Goal: Task Accomplishment & Management: Complete application form

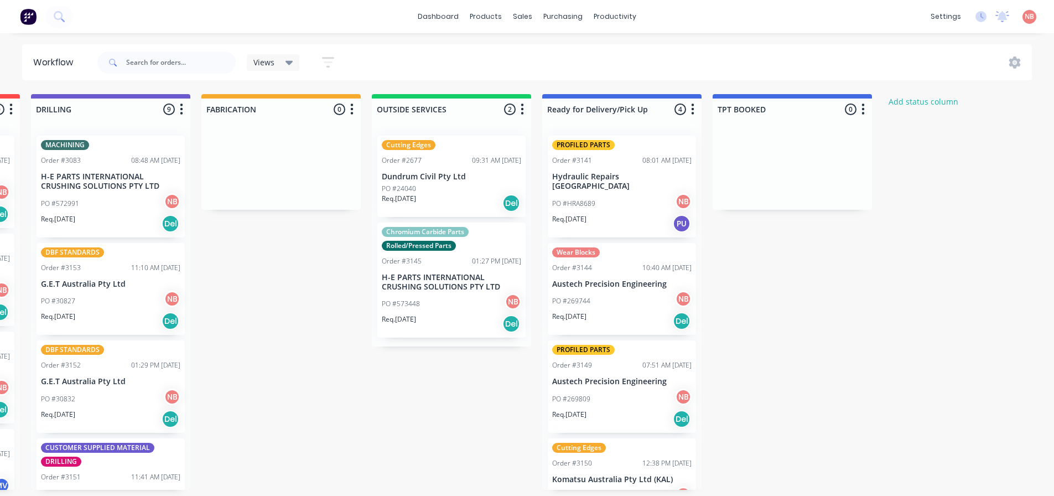
scroll to position [0, 691]
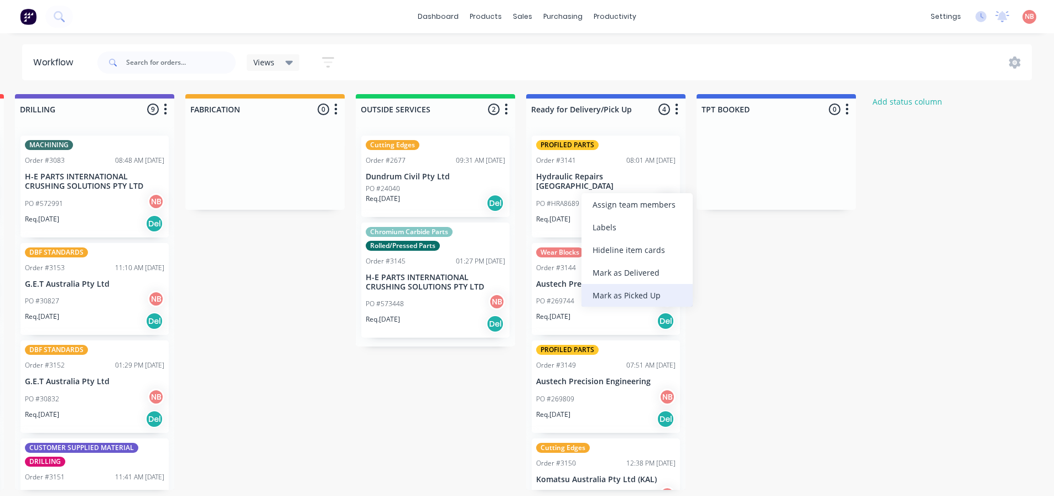
click at [613, 294] on div "Mark as Picked Up" at bounding box center [637, 295] width 111 height 23
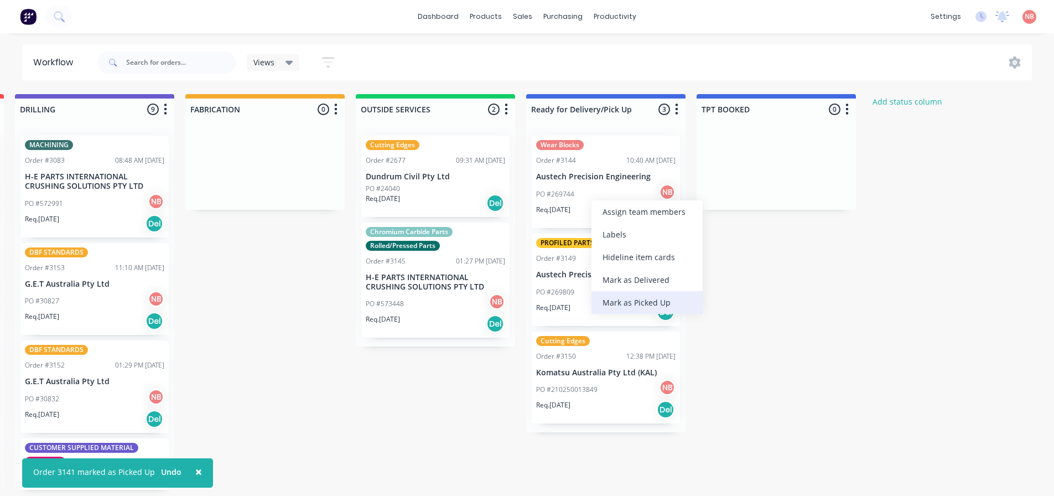
click at [614, 302] on div "Mark as Picked Up" at bounding box center [647, 302] width 111 height 23
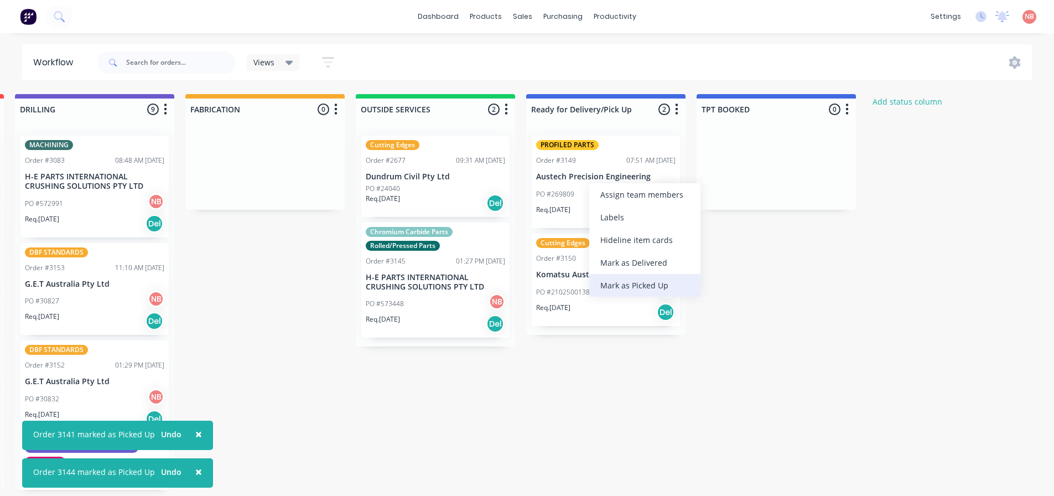
click at [614, 282] on div "Mark as Picked Up" at bounding box center [644, 285] width 111 height 23
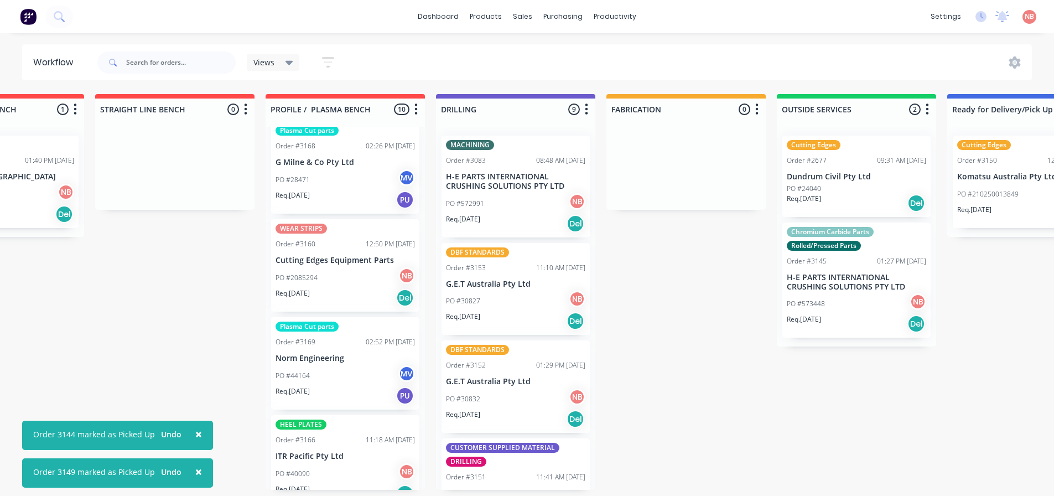
scroll to position [332, 0]
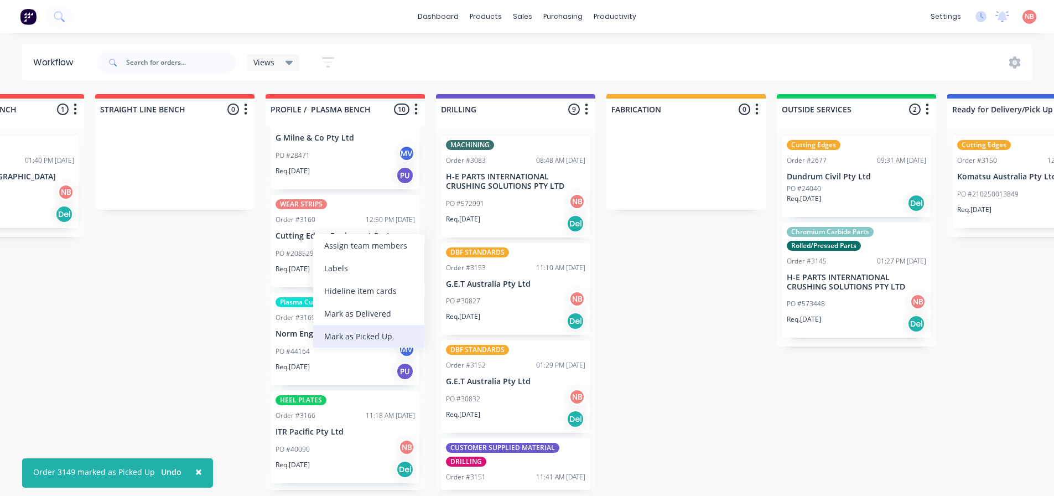
click at [357, 336] on div "Mark as Picked Up" at bounding box center [368, 336] width 111 height 23
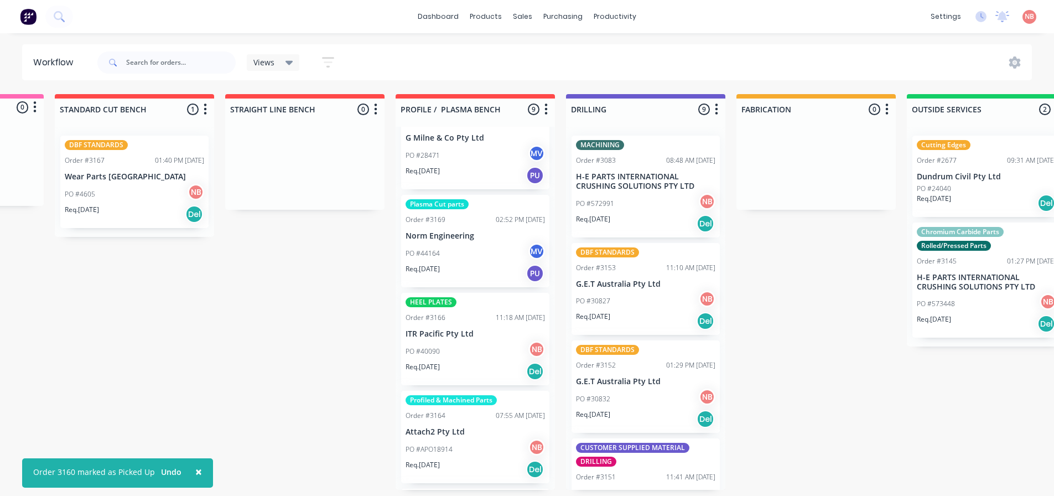
scroll to position [0, 138]
click at [403, 429] on html "× Order 3160 marked as Picked Up Undo dashboard products sales purchasing produ…" at bounding box center [389, 214] width 1054 height 429
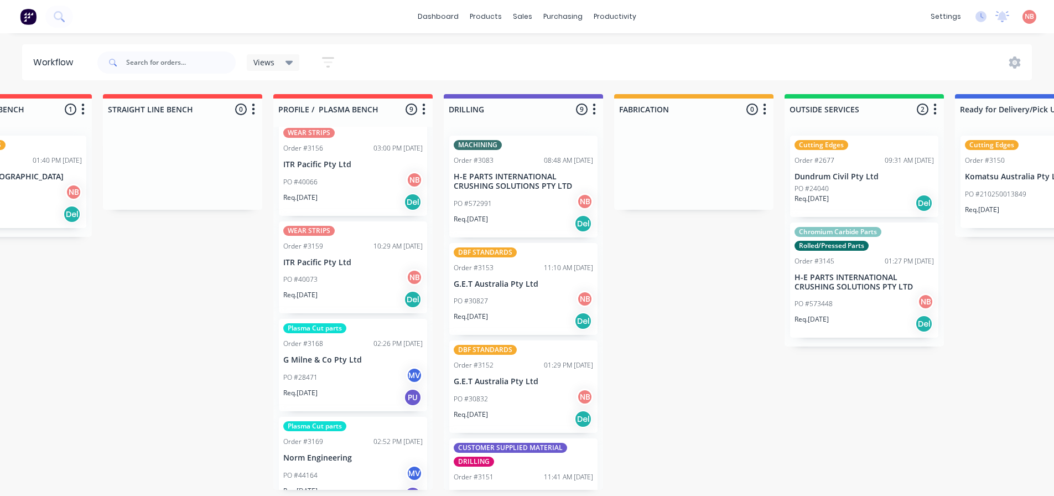
scroll to position [0, 0]
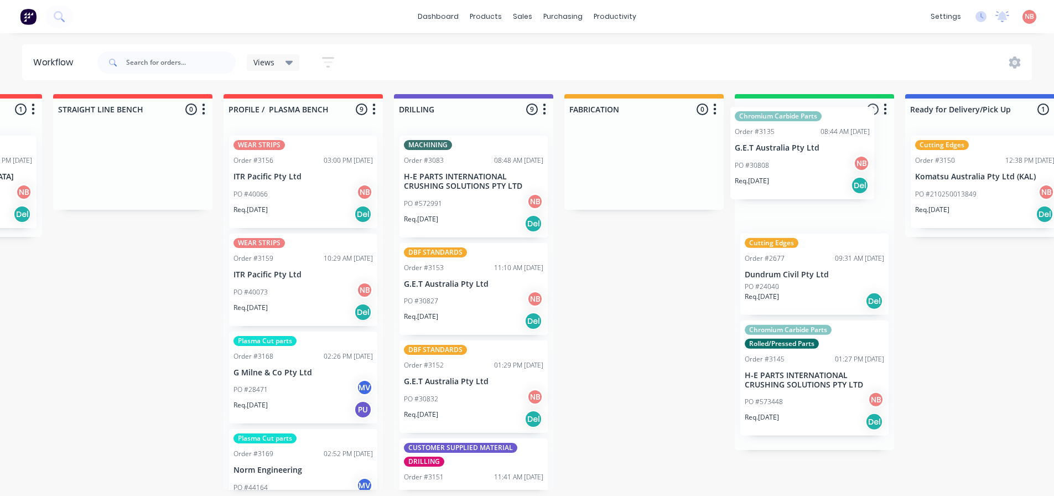
drag, startPoint x: 317, startPoint y: 163, endPoint x: 770, endPoint y: 137, distance: 453.9
click at [770, 137] on div "Submitted 0 Status colour #FF69B4 hex #FF69B4 Save Cancel Summaries Total order…" at bounding box center [602, 292] width 1845 height 396
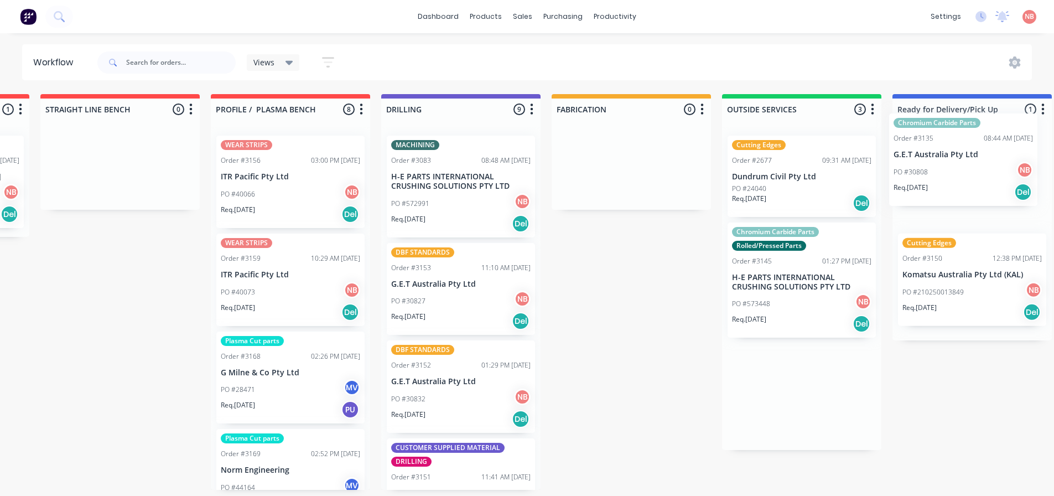
scroll to position [0, 329]
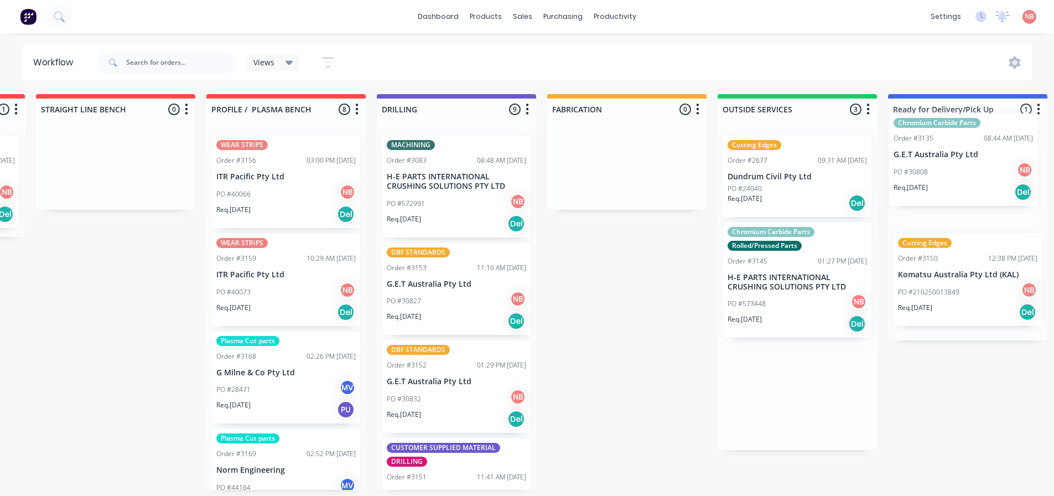
drag, startPoint x: 782, startPoint y: 180, endPoint x: 936, endPoint y: 155, distance: 155.8
click at [936, 155] on div "Submitted 0 Status colour #FF69B4 hex #FF69B4 Save Cancel Summaries Total order…" at bounding box center [585, 292] width 1845 height 396
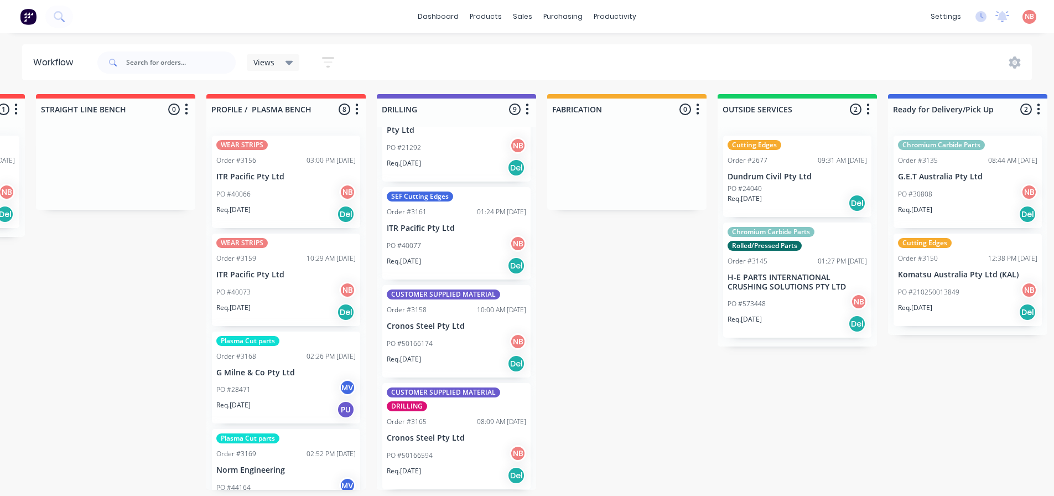
scroll to position [2, 329]
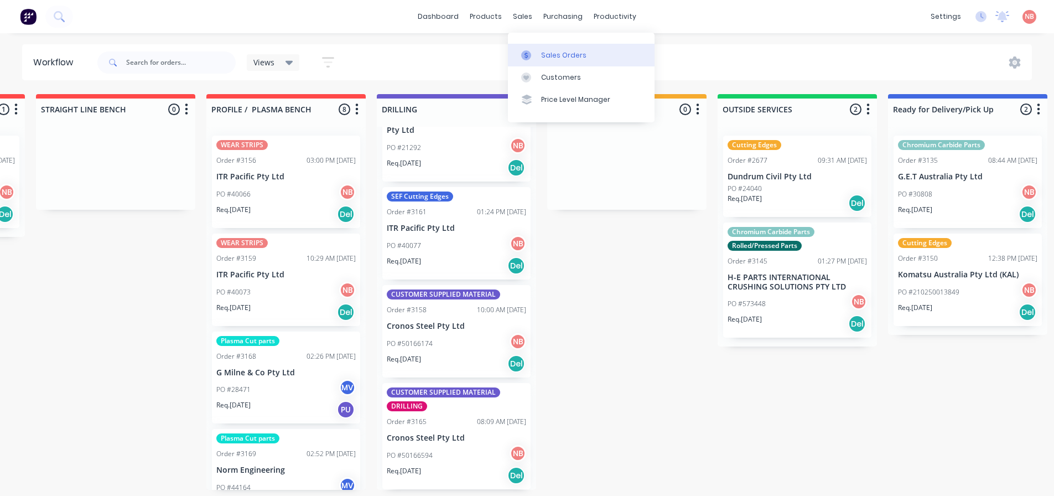
click at [528, 50] on icon at bounding box center [526, 55] width 10 height 10
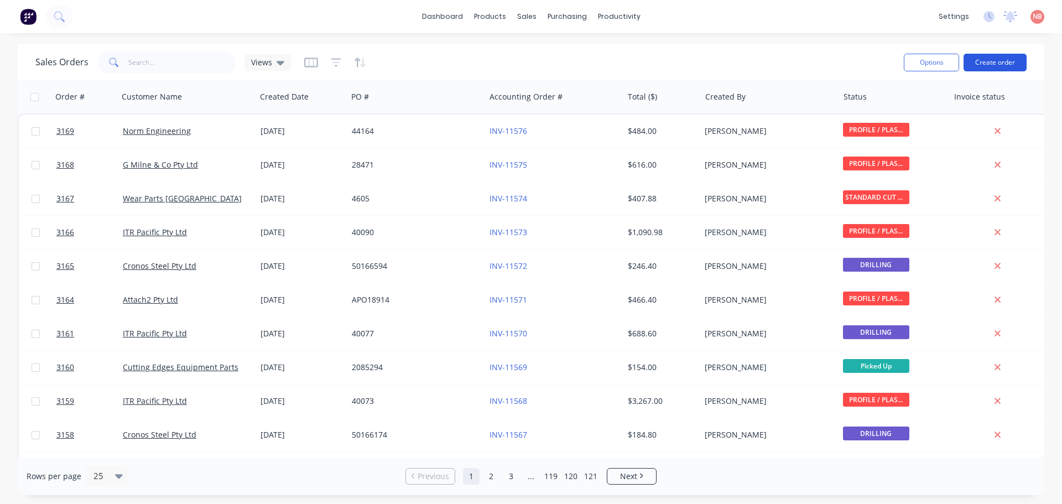
click at [981, 63] on button "Create order" at bounding box center [995, 63] width 63 height 18
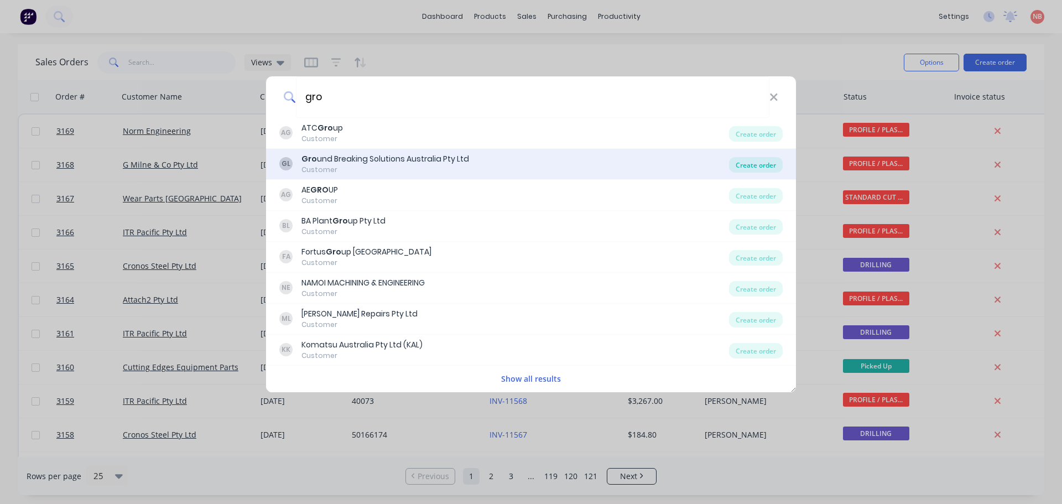
type input "gro"
click at [753, 167] on div "Create order" at bounding box center [756, 164] width 54 height 15
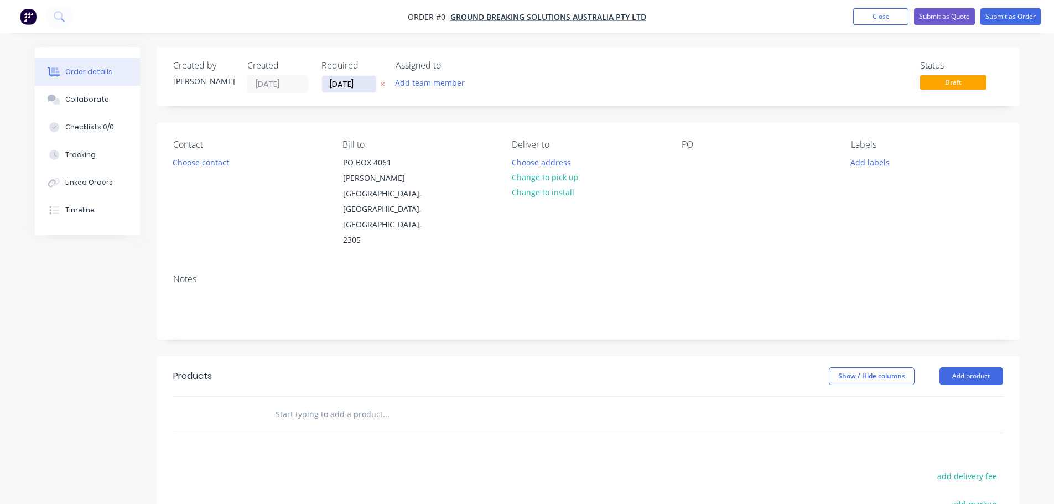
click at [337, 80] on input "[DATE]" at bounding box center [349, 84] width 54 height 17
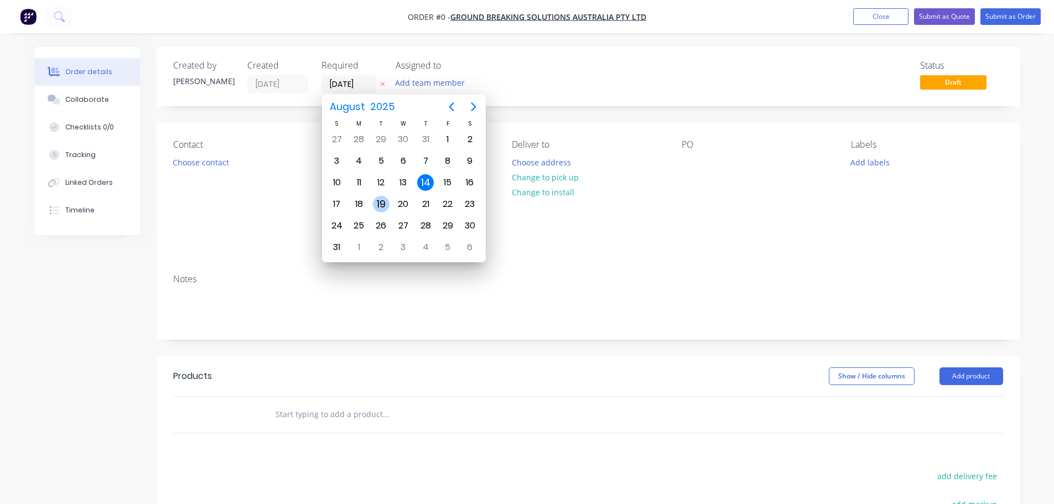
click at [380, 201] on div "19" at bounding box center [381, 204] width 17 height 17
type input "[DATE]"
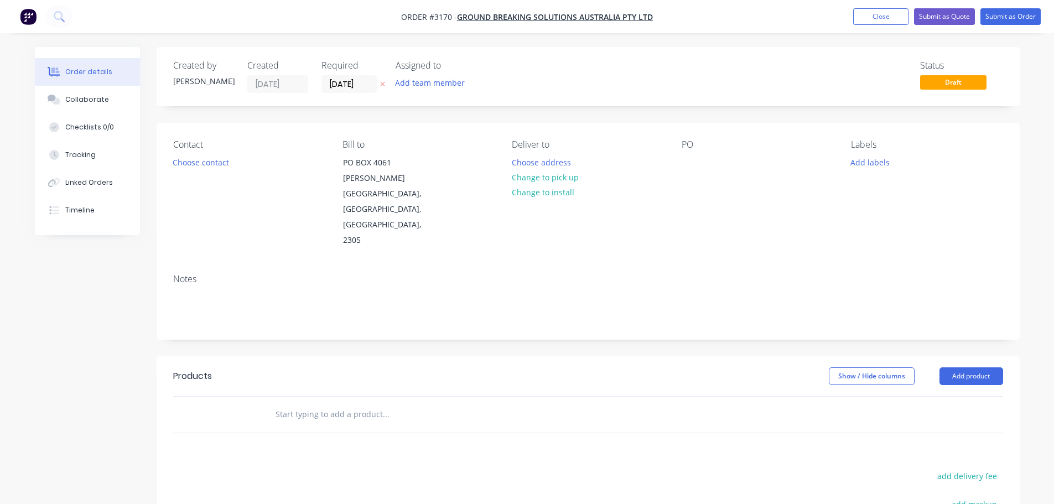
click at [439, 91] on div "Add team member" at bounding box center [451, 83] width 111 height 17
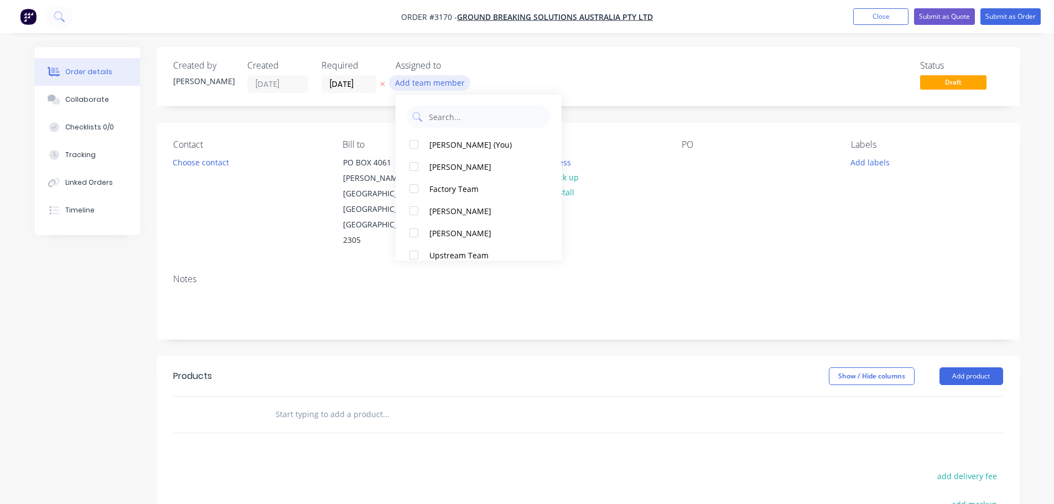
click at [440, 86] on button "Add team member" at bounding box center [429, 82] width 81 height 15
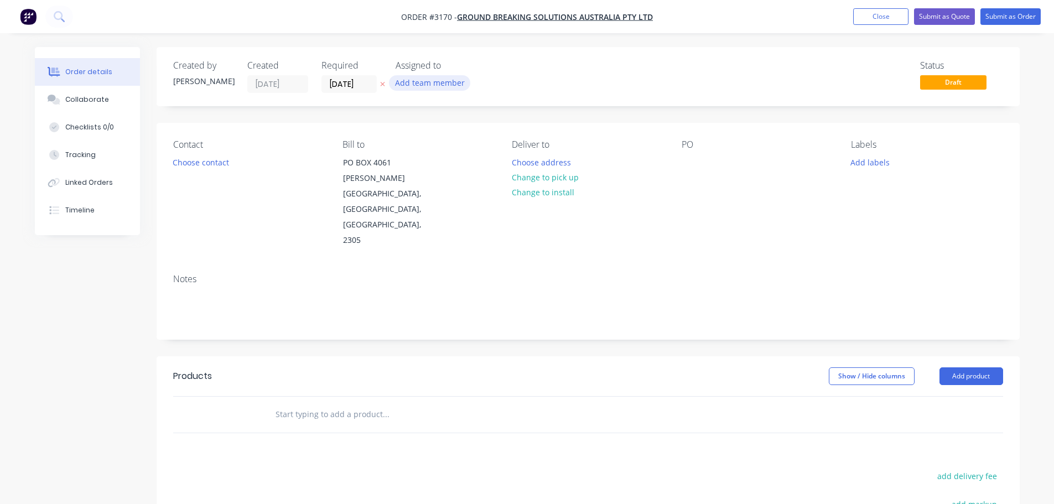
drag, startPoint x: 447, startPoint y: 79, endPoint x: 447, endPoint y: 89, distance: 10.5
click at [447, 80] on button "Add team member" at bounding box center [429, 82] width 81 height 15
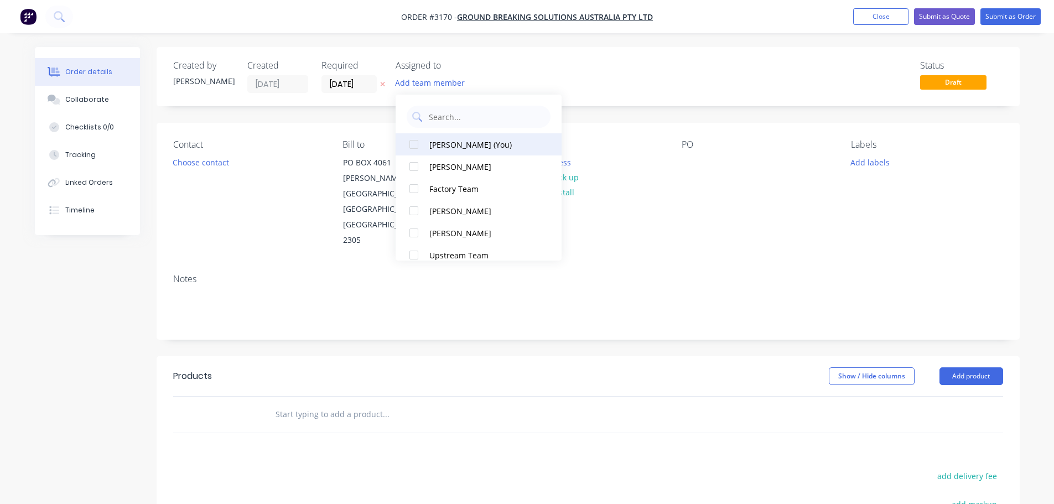
click at [450, 139] on div "[PERSON_NAME] (You)" at bounding box center [484, 145] width 111 height 12
click at [180, 170] on div "Contact Choose contact" at bounding box center [249, 193] width 152 height 109
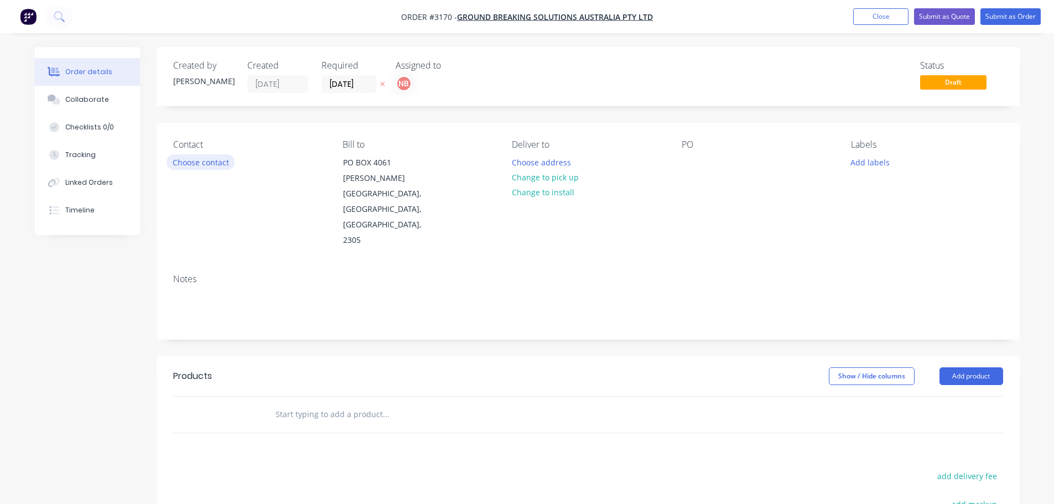
click at [180, 163] on button "Choose contact" at bounding box center [201, 161] width 68 height 15
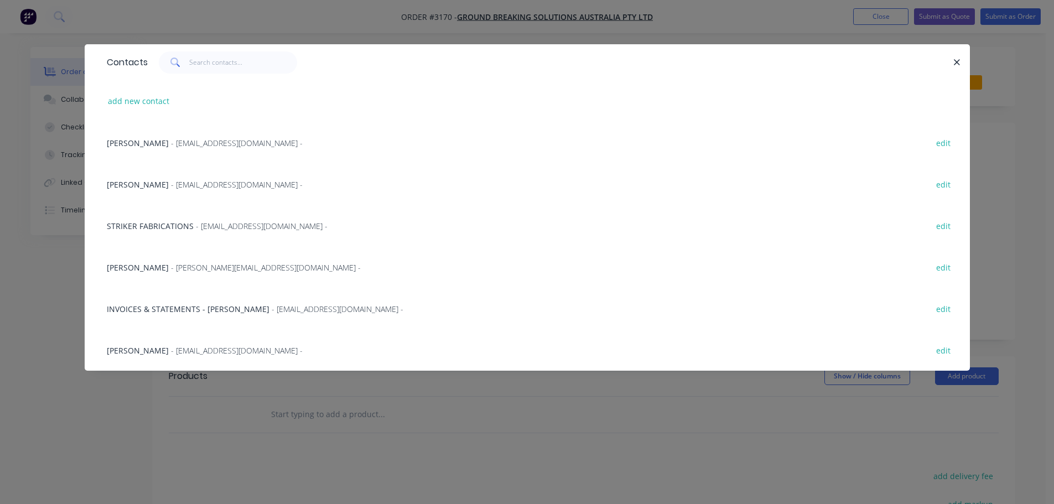
click at [150, 138] on span "[PERSON_NAME]" at bounding box center [138, 143] width 62 height 11
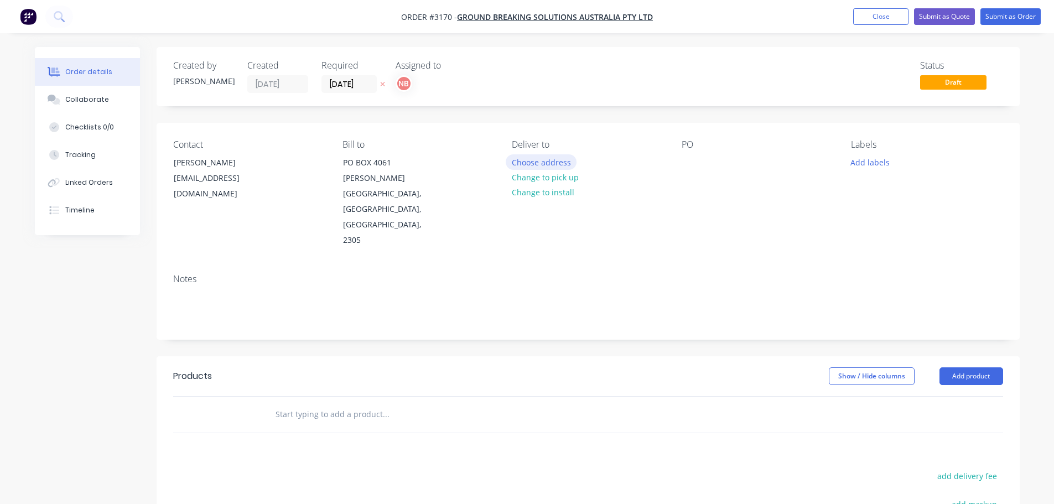
click at [541, 157] on button "Choose address" at bounding box center [541, 161] width 71 height 15
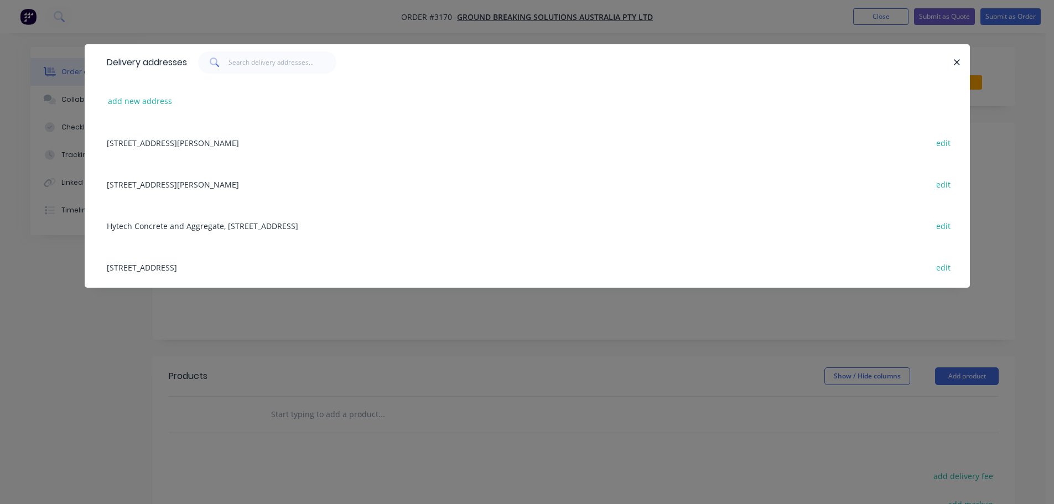
click at [153, 261] on div "[STREET_ADDRESS] edit" at bounding box center [527, 266] width 852 height 41
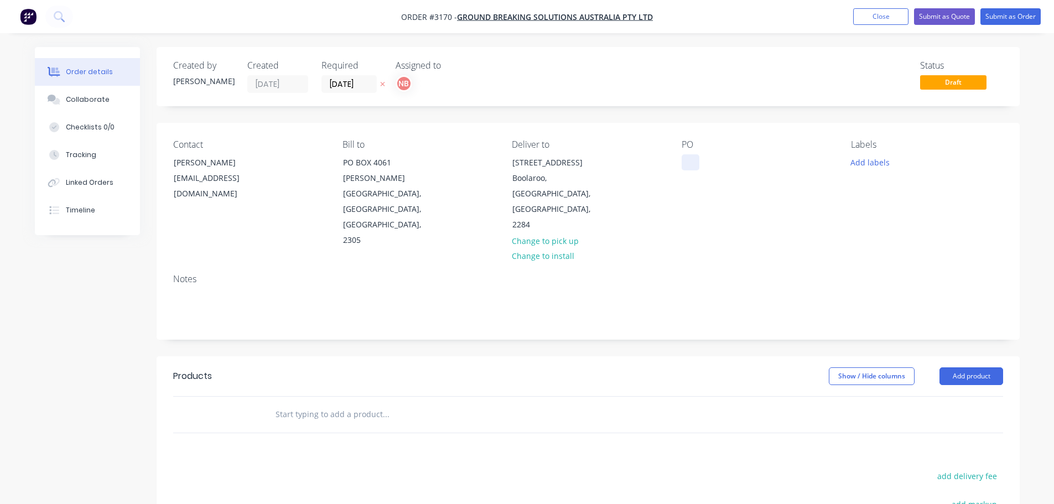
click at [696, 158] on div at bounding box center [691, 162] width 18 height 16
click at [882, 163] on button "Add labels" at bounding box center [870, 161] width 51 height 15
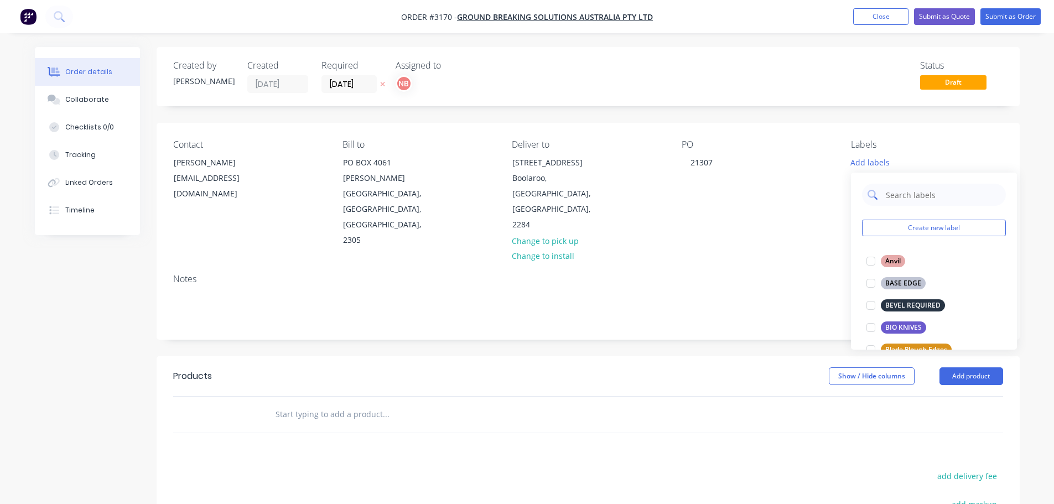
click at [891, 199] on input "text" at bounding box center [943, 195] width 116 height 22
type input "dbf"
drag, startPoint x: 895, startPoint y: 284, endPoint x: 915, endPoint y: 296, distance: 23.8
click at [895, 284] on div "DBF STANDARDS" at bounding box center [912, 283] width 63 height 12
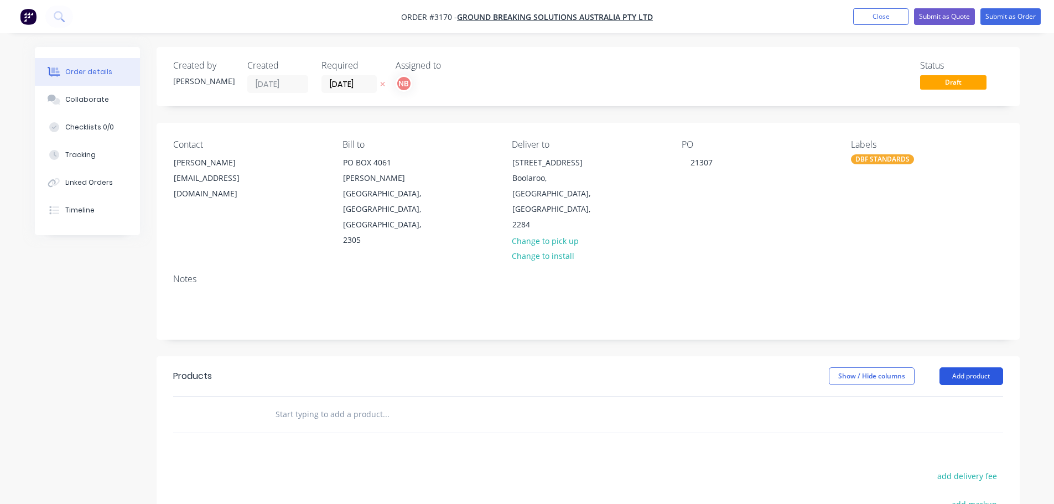
click at [950, 367] on button "Add product" at bounding box center [972, 376] width 64 height 18
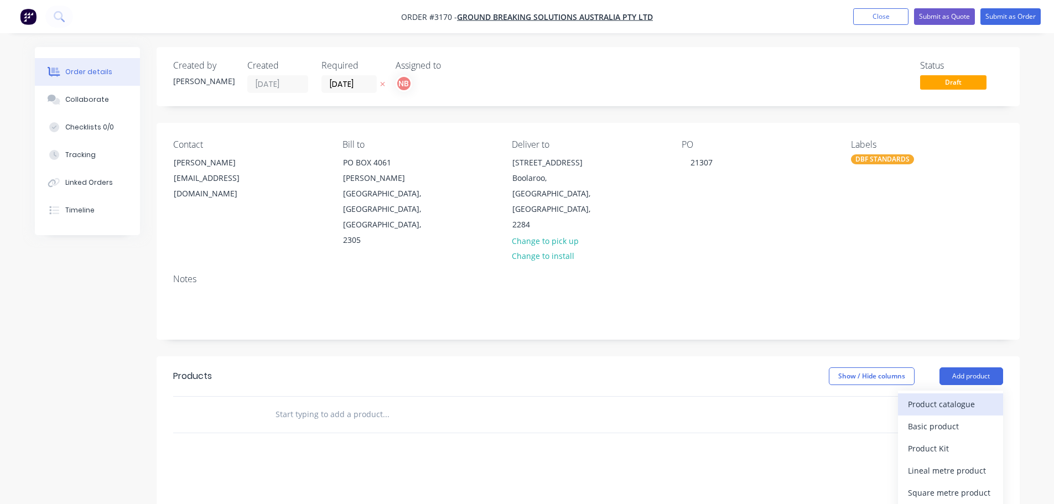
click at [936, 396] on div "Product catalogue" at bounding box center [950, 404] width 85 height 16
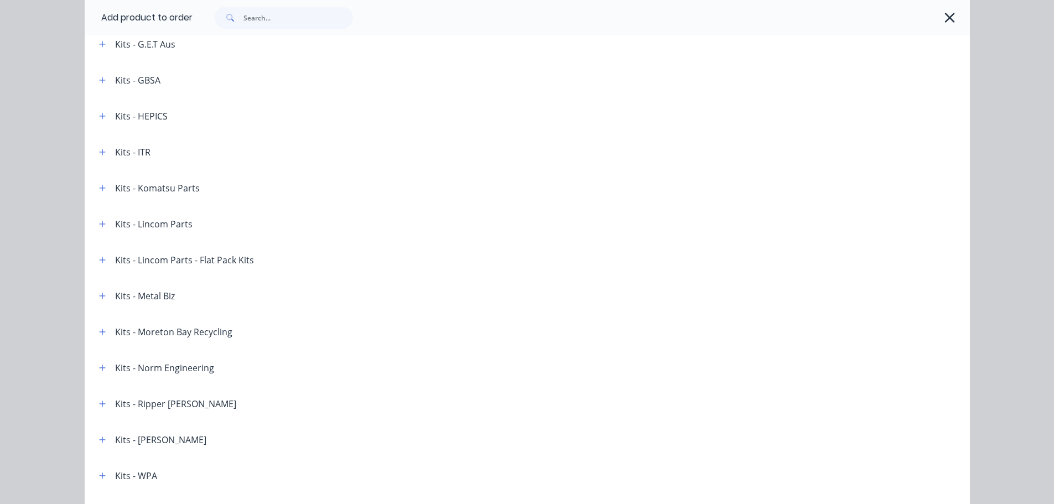
scroll to position [1608, 0]
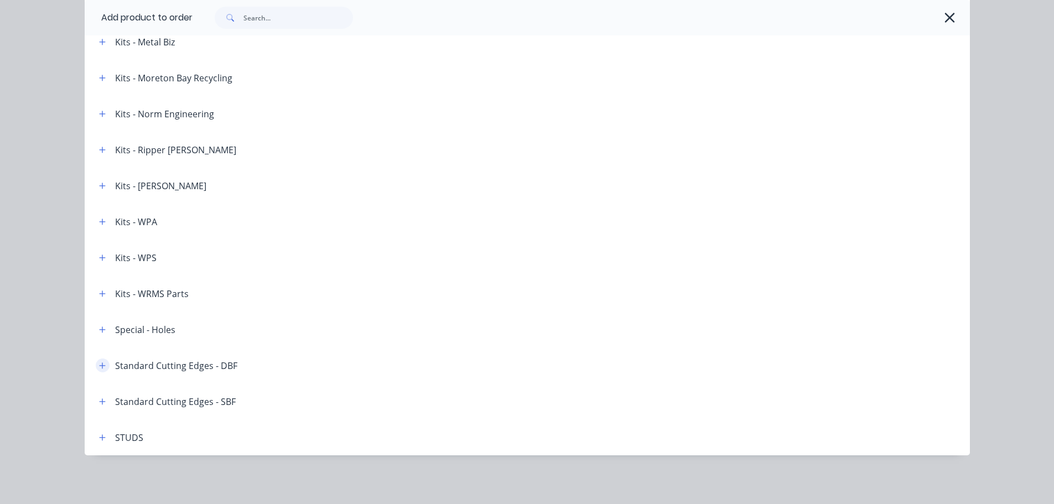
click at [100, 365] on icon "button" at bounding box center [102, 365] width 6 height 6
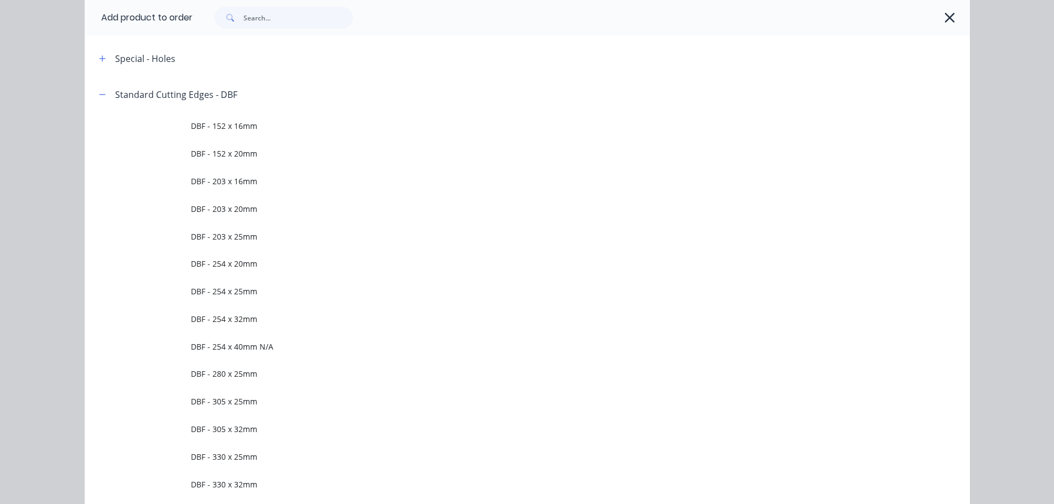
scroll to position [1885, 0]
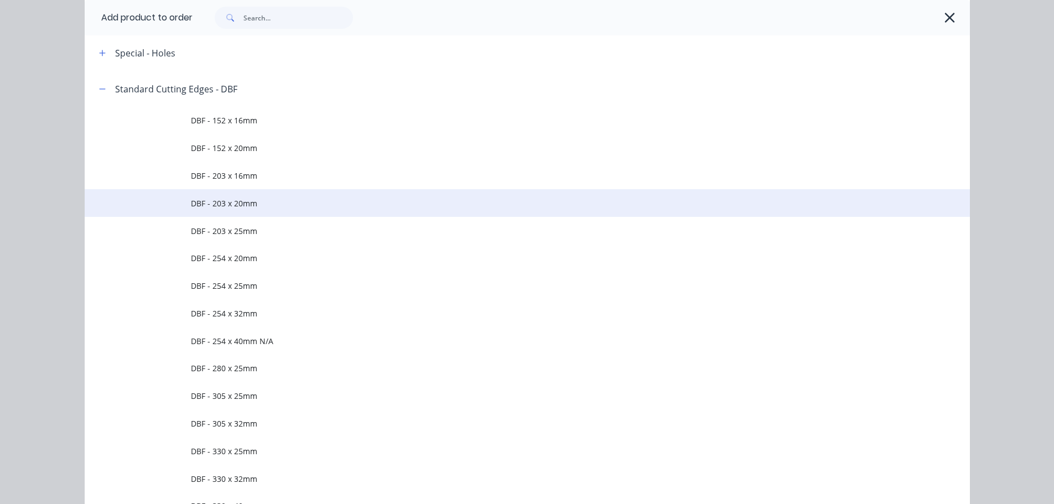
click at [252, 201] on span "DBF - 203 x 20mm" at bounding box center [502, 204] width 623 height 12
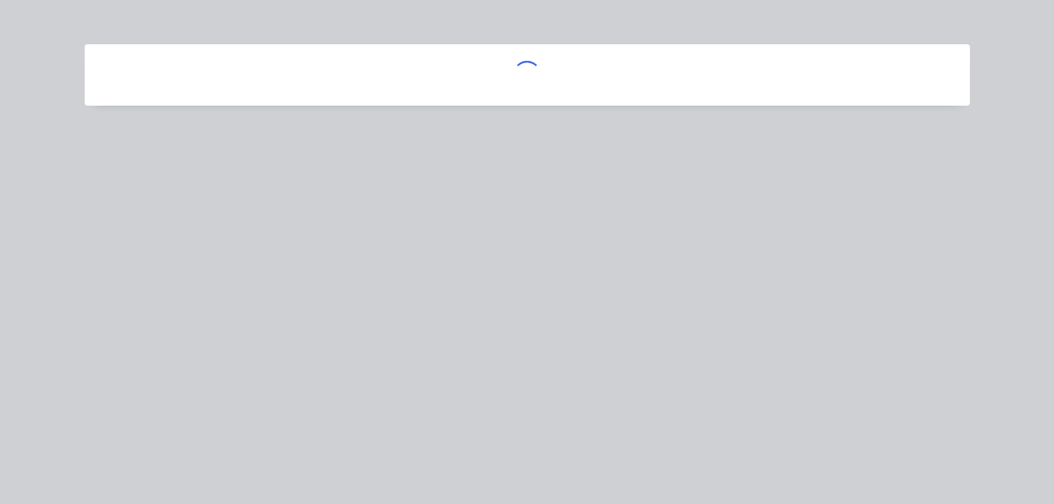
scroll to position [0, 0]
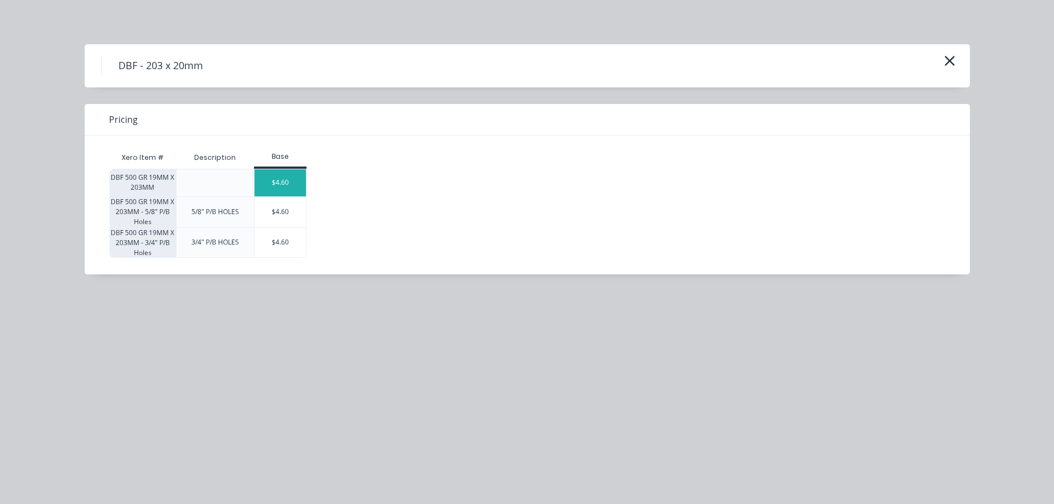
click at [282, 173] on div "$4.60" at bounding box center [281, 182] width 52 height 27
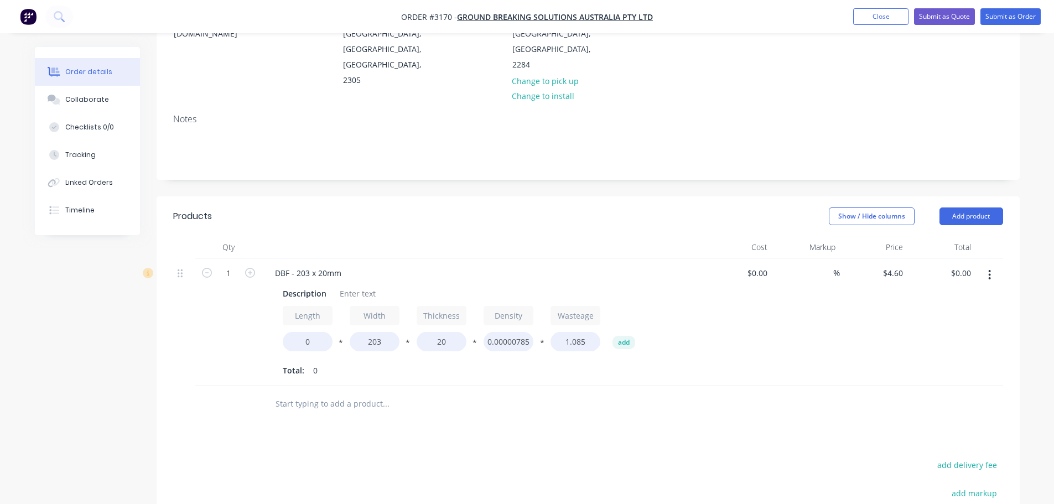
scroll to position [166, 0]
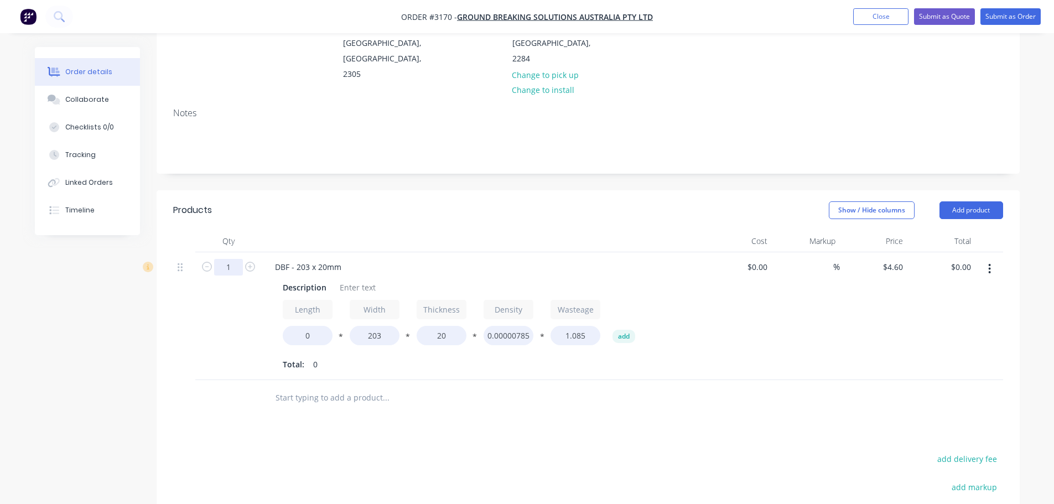
click at [226, 259] on input "1" at bounding box center [228, 267] width 29 height 17
type input "2"
click at [310, 230] on div at bounding box center [483, 241] width 443 height 22
click at [299, 279] on div "Description" at bounding box center [304, 287] width 53 height 16
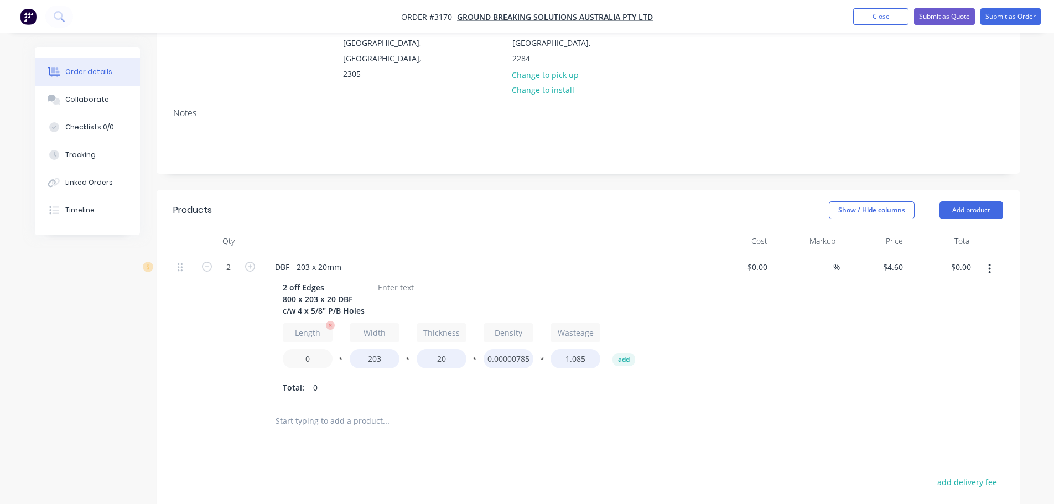
click at [300, 349] on input "0" at bounding box center [308, 358] width 50 height 19
type input "800"
click at [330, 331] on div "Length 800 * Width 203 * Thickness 20 * Density 0.00000785 * Wasteage 1.085 add…" at bounding box center [483, 359] width 401 height 73
type input "$257.60"
click at [400, 279] on div at bounding box center [395, 287] width 45 height 16
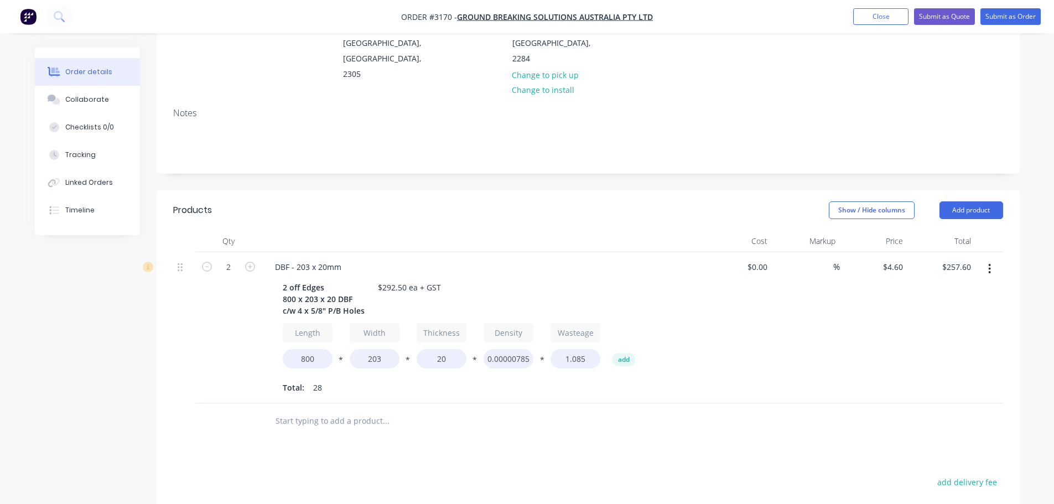
click at [508, 259] on div "DBF - 203 x 20mm" at bounding box center [483, 267] width 434 height 16
click at [952, 201] on button "Add product" at bounding box center [972, 210] width 64 height 18
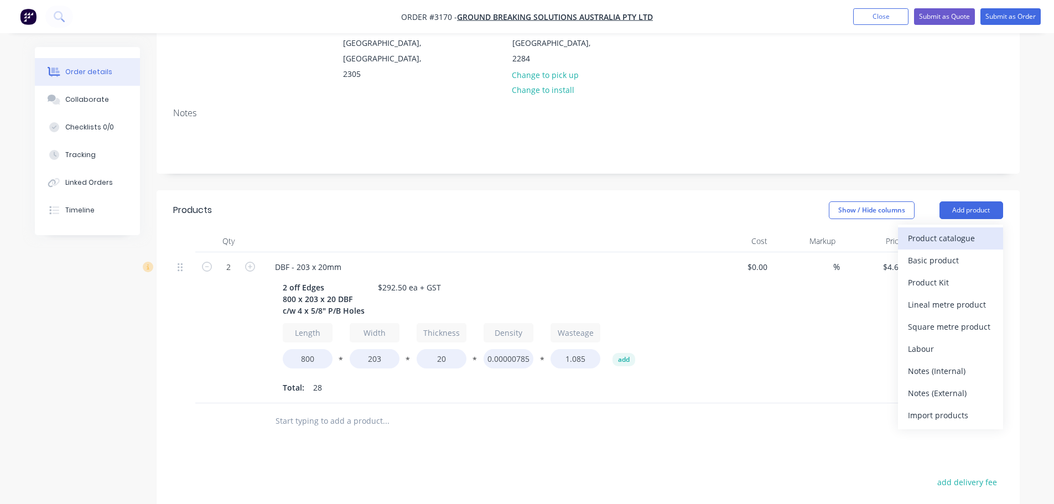
click at [938, 227] on button "Product catalogue" at bounding box center [950, 238] width 105 height 22
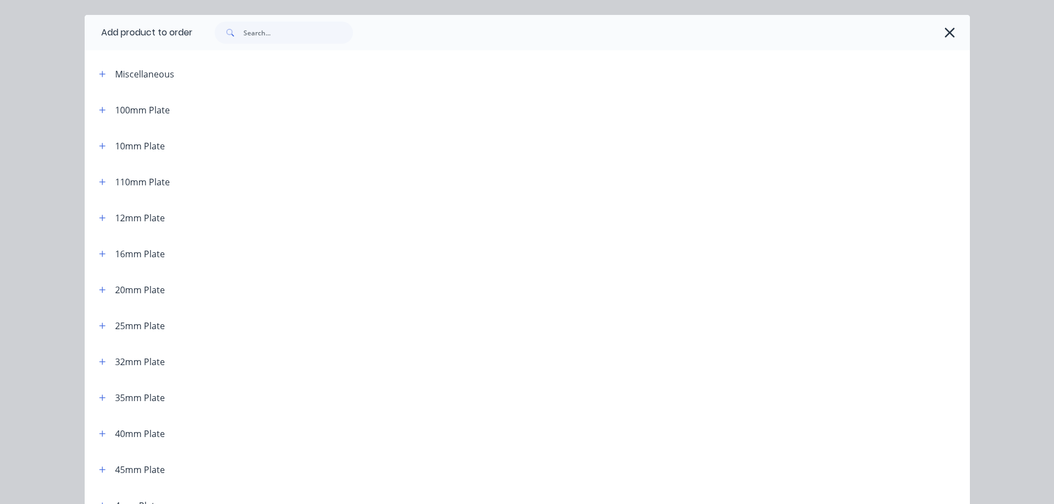
scroll to position [55, 0]
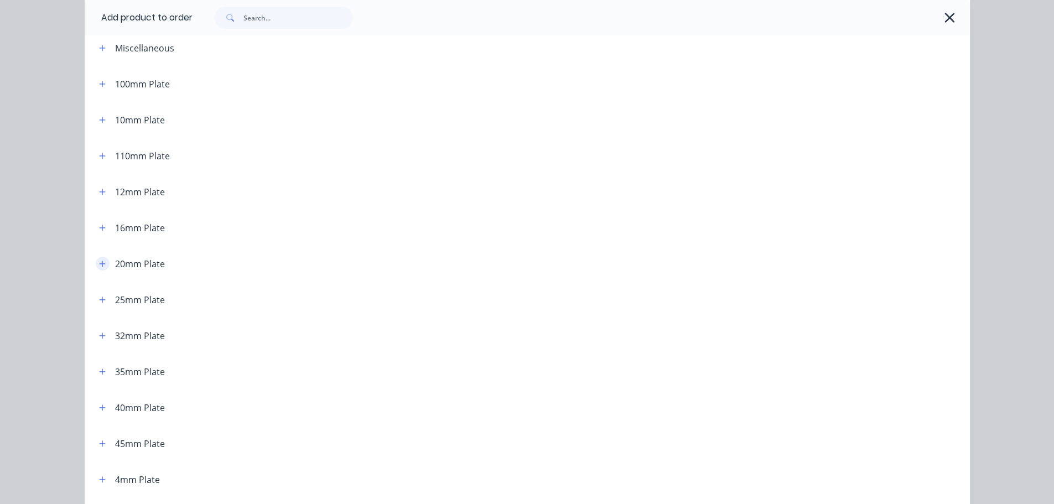
click at [102, 264] on button "button" at bounding box center [103, 264] width 14 height 14
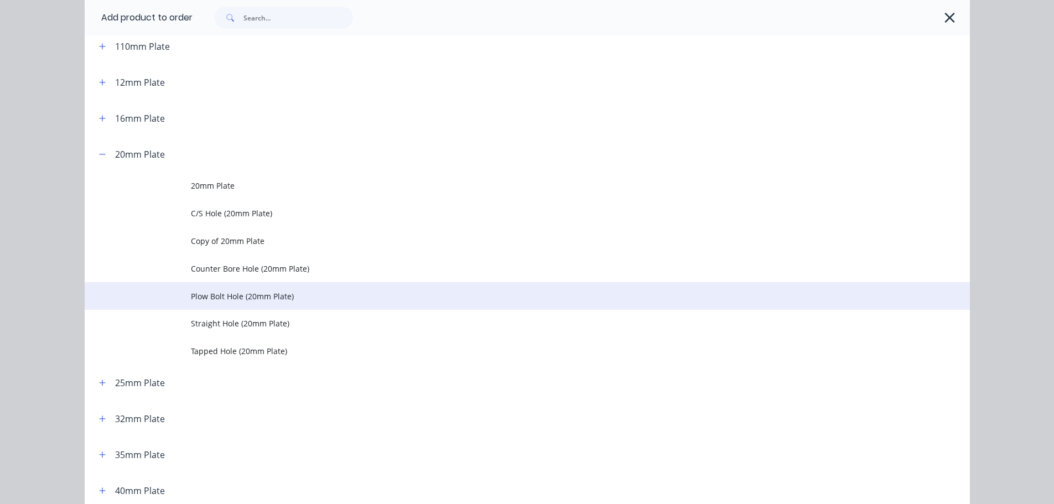
scroll to position [166, 0]
click at [235, 294] on span "Plow Bolt Hole (20mm Plate)" at bounding box center [502, 295] width 623 height 12
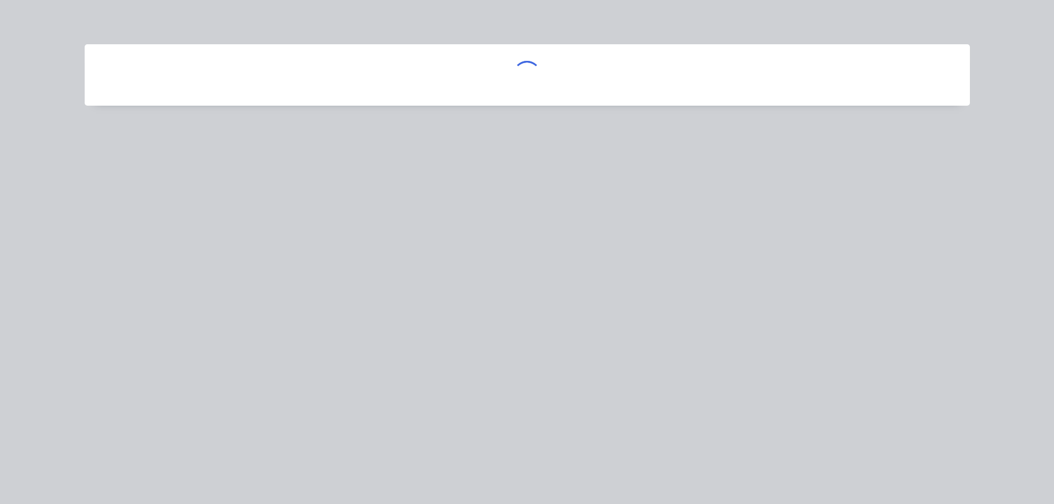
scroll to position [0, 0]
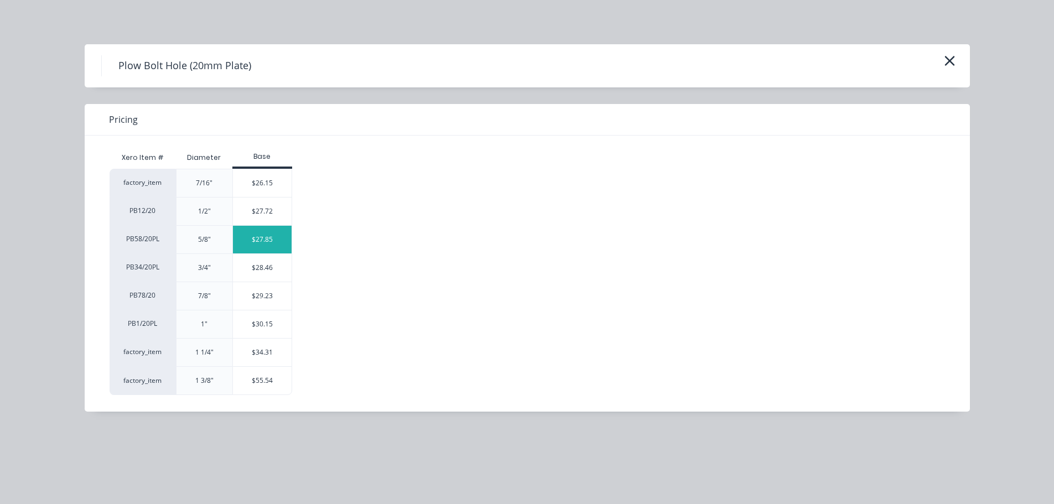
click at [256, 240] on div "$27.85" at bounding box center [262, 240] width 59 height 28
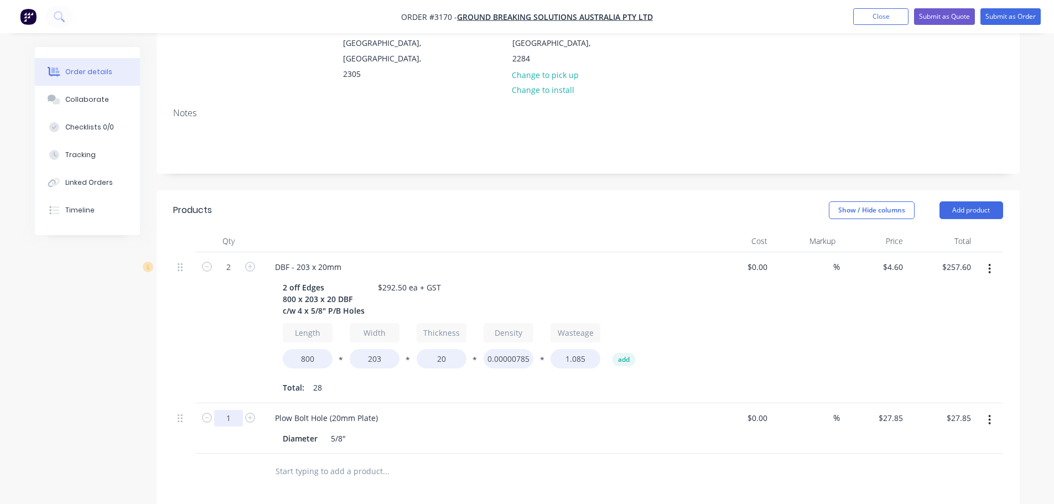
click at [226, 276] on input "1" at bounding box center [228, 267] width 29 height 17
type input "8"
type input "$222.80"
click at [217, 321] on div "2" at bounding box center [228, 327] width 66 height 151
click at [961, 201] on button "Add product" at bounding box center [972, 210] width 64 height 18
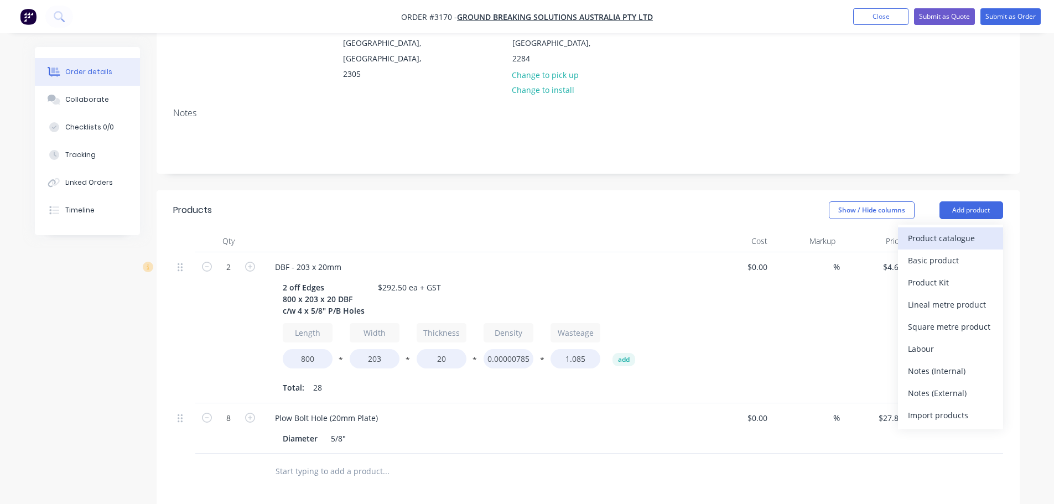
click at [942, 230] on div "Product catalogue" at bounding box center [950, 238] width 85 height 16
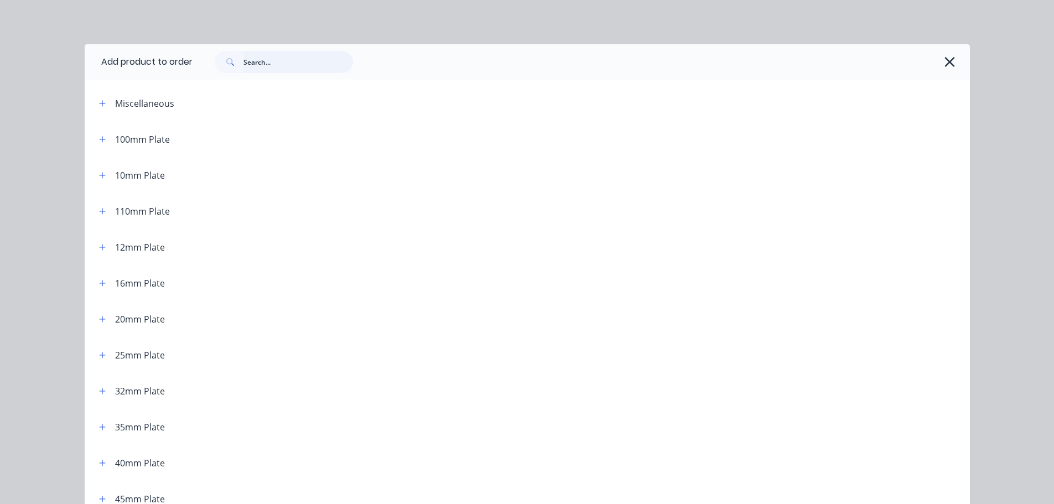
click at [292, 66] on input "text" at bounding box center [298, 62] width 110 height 22
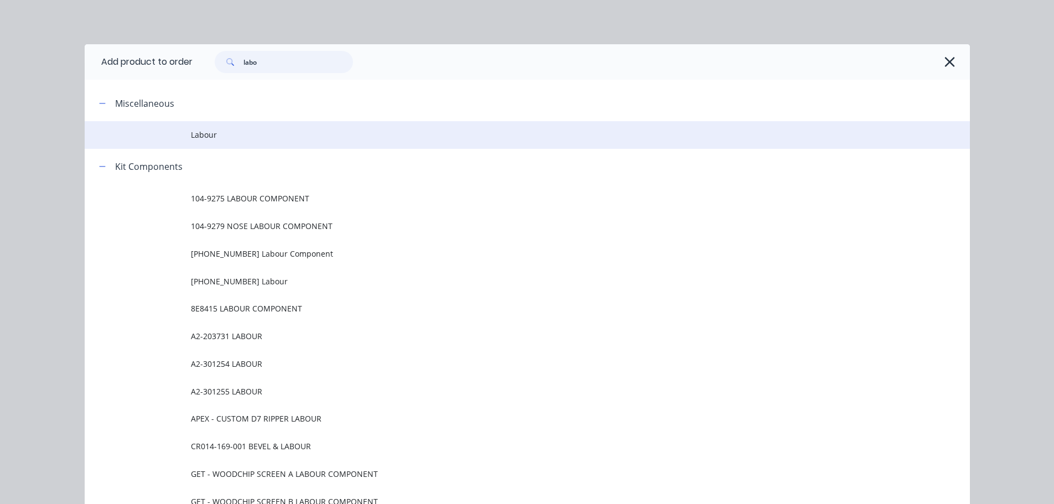
type input "labo"
click at [224, 135] on span "Labour" at bounding box center [502, 135] width 623 height 12
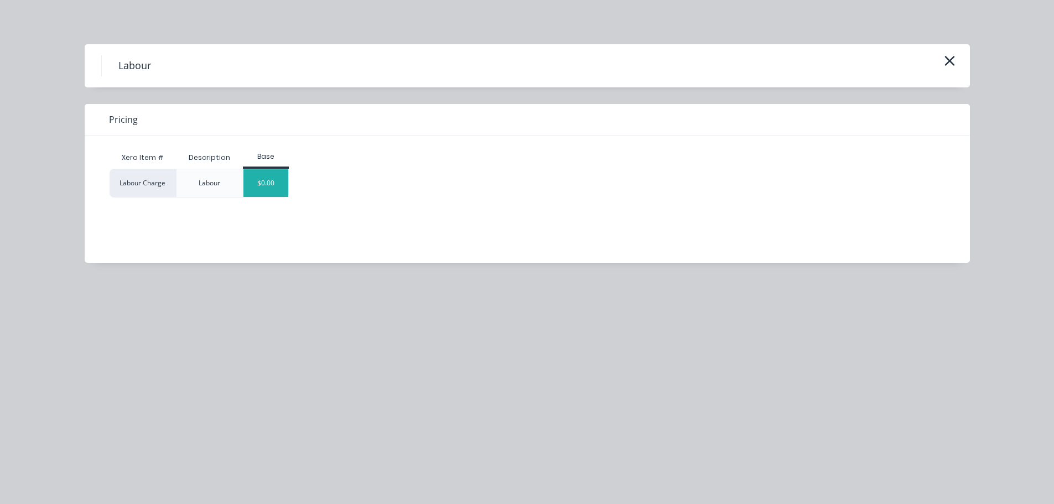
click at [262, 185] on div "$0.00" at bounding box center [265, 183] width 45 height 28
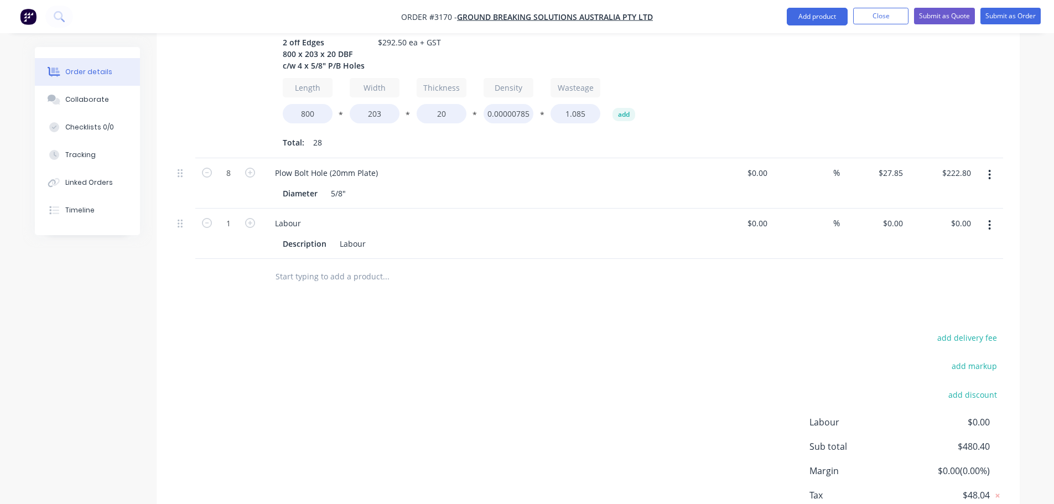
scroll to position [438, 0]
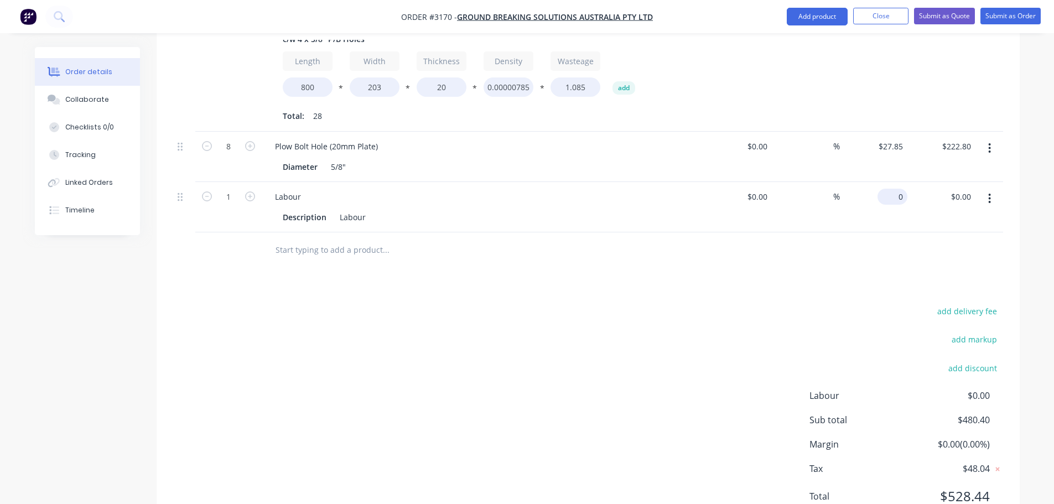
click at [898, 189] on input "0" at bounding box center [894, 197] width 25 height 16
type input "$104.60"
click at [745, 240] on div "Products Show / Hide columns Add product Qty Cost Markup Price Total 2 DBF - 20…" at bounding box center [588, 226] width 863 height 615
click at [112, 100] on button "Collaborate" at bounding box center [87, 100] width 105 height 28
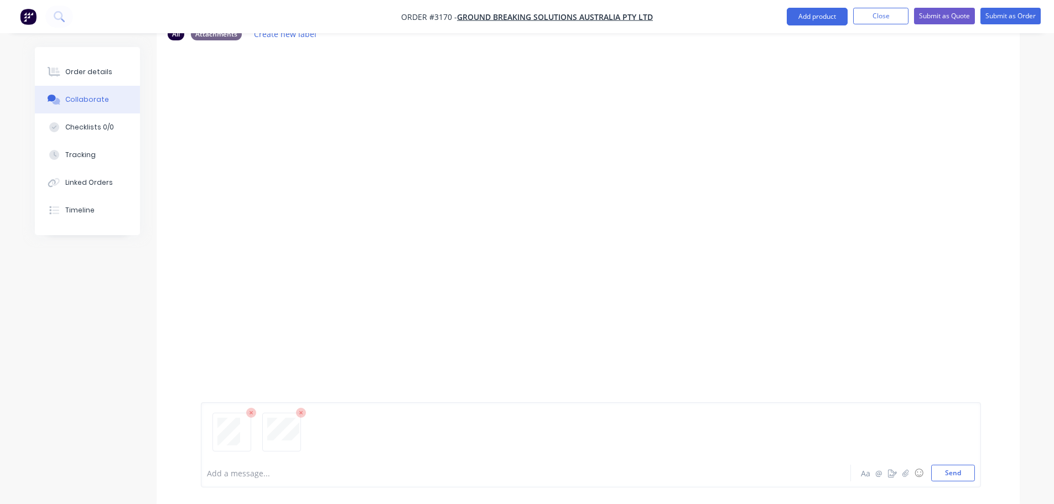
scroll to position [73, 0]
click at [952, 469] on button "Send" at bounding box center [953, 473] width 44 height 17
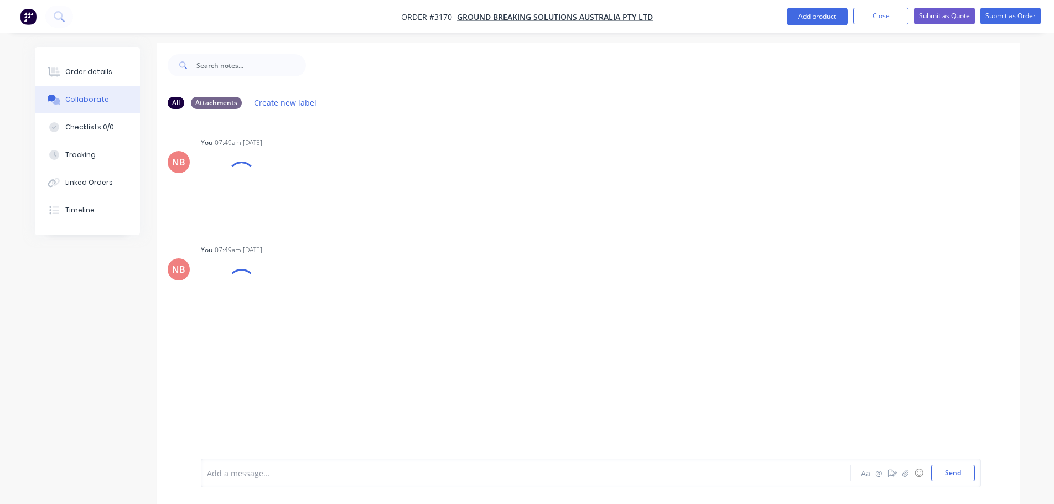
scroll to position [0, 0]
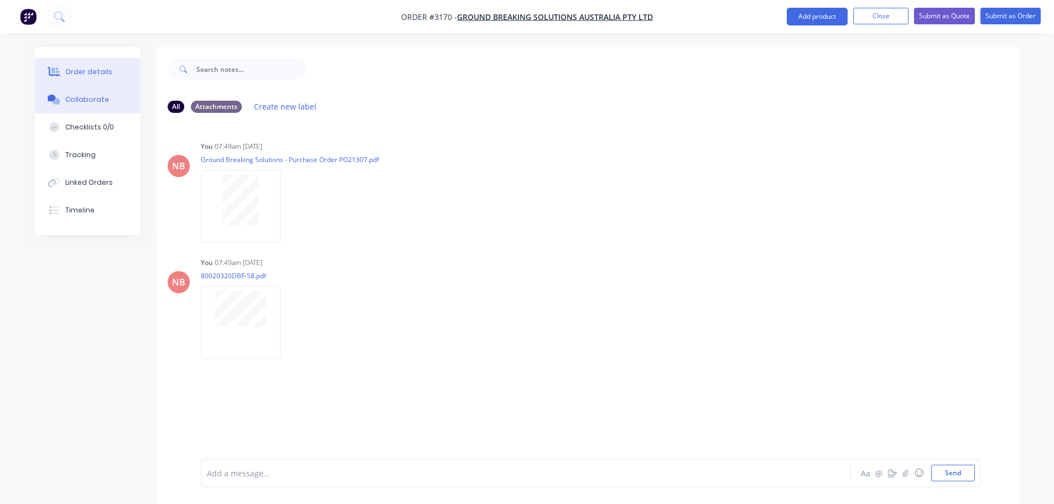
click at [66, 72] on div "Order details" at bounding box center [88, 72] width 47 height 10
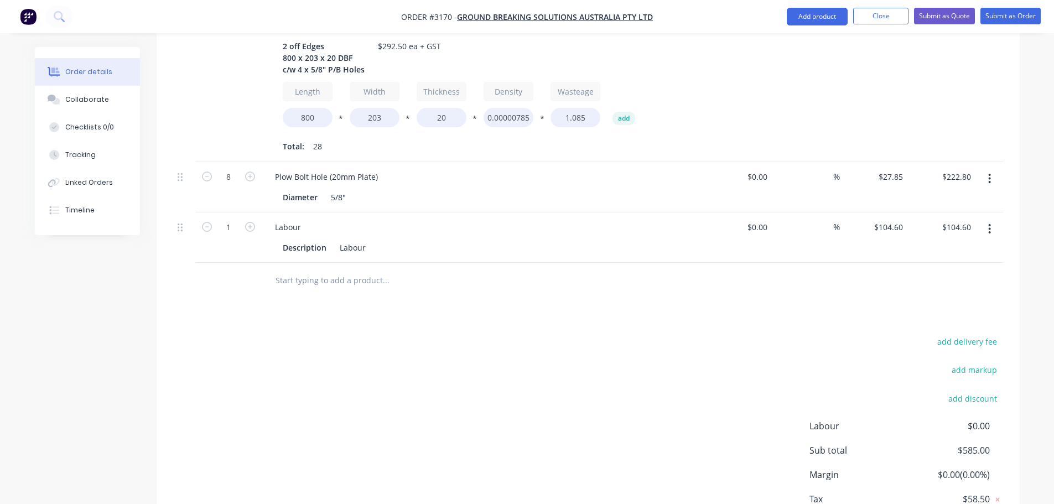
scroll to position [438, 0]
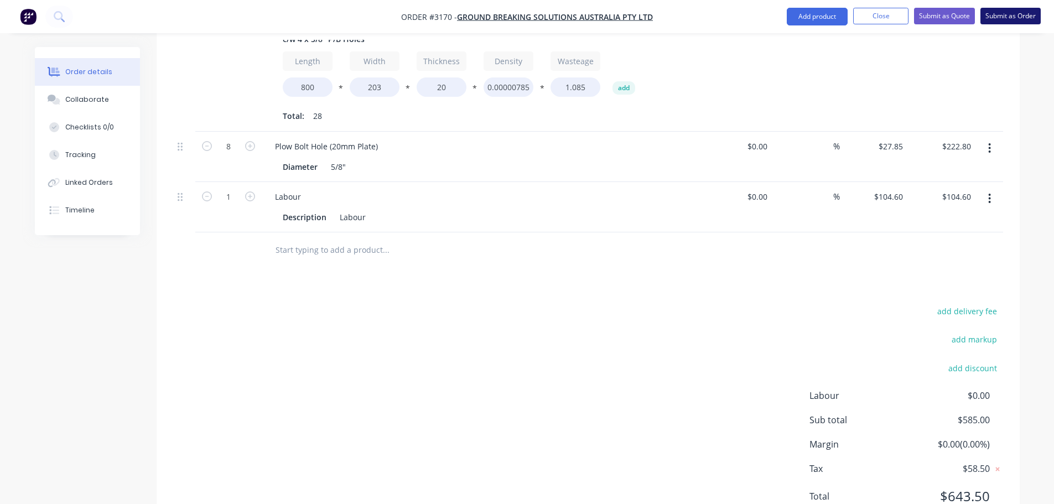
click at [995, 24] on button "Submit as Order" at bounding box center [1010, 16] width 60 height 17
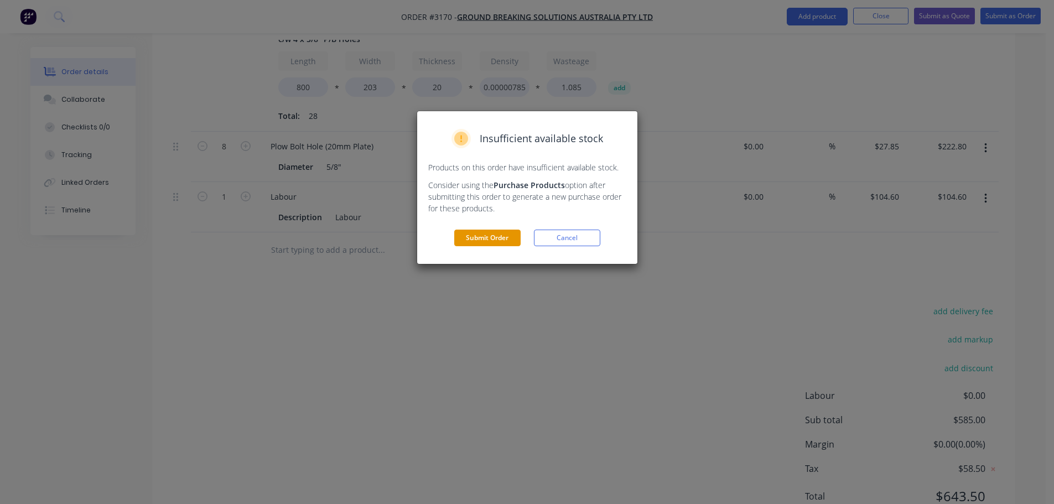
click at [492, 241] on button "Submit Order" at bounding box center [487, 238] width 66 height 17
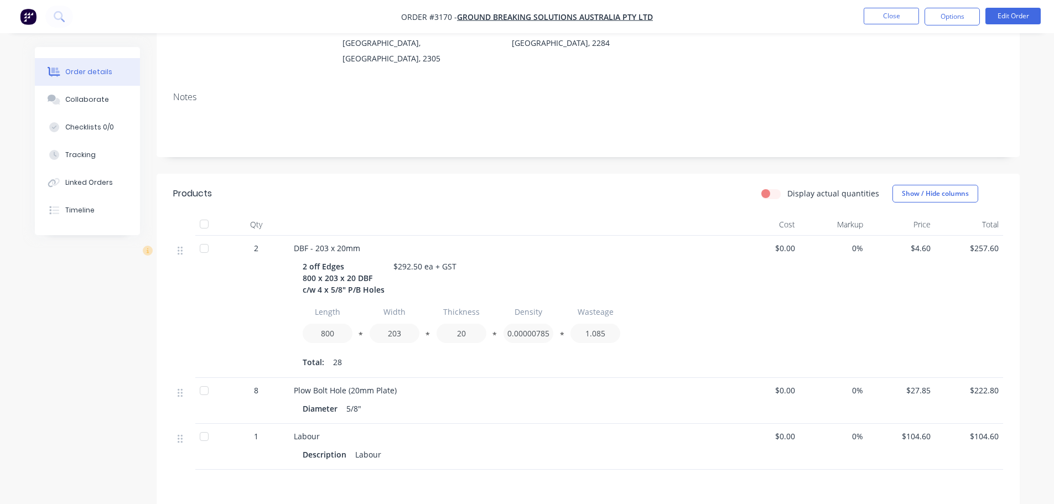
scroll to position [75, 0]
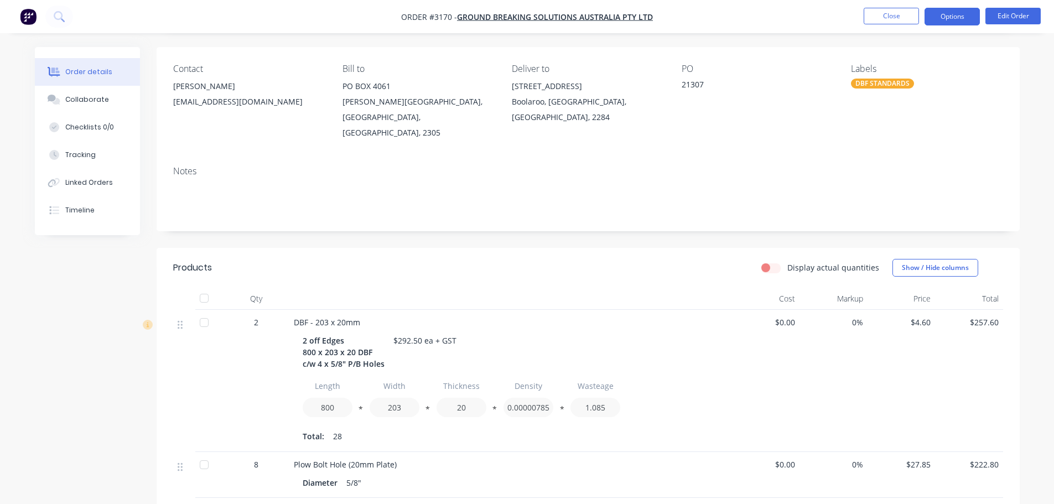
click at [947, 12] on button "Options" at bounding box center [952, 17] width 55 height 18
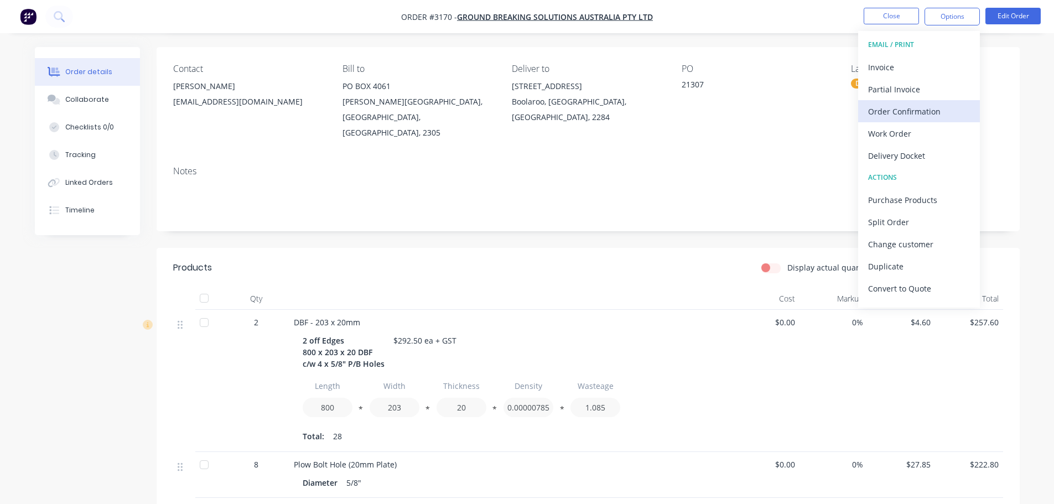
click at [925, 106] on div "Order Confirmation" at bounding box center [919, 111] width 102 height 16
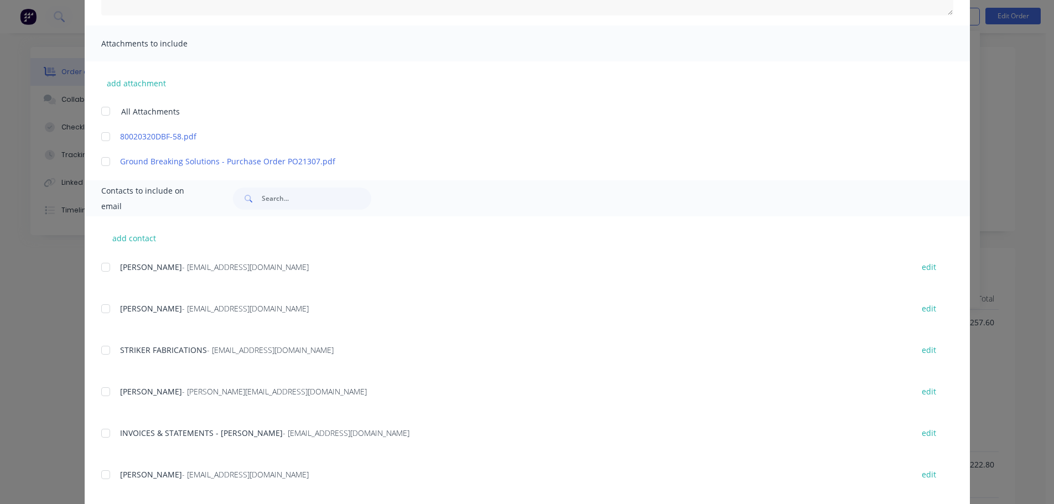
click at [109, 262] on div at bounding box center [106, 267] width 22 height 22
type textarea "Thank you for your order! Click 'view my order' to see your order confirmation.…"
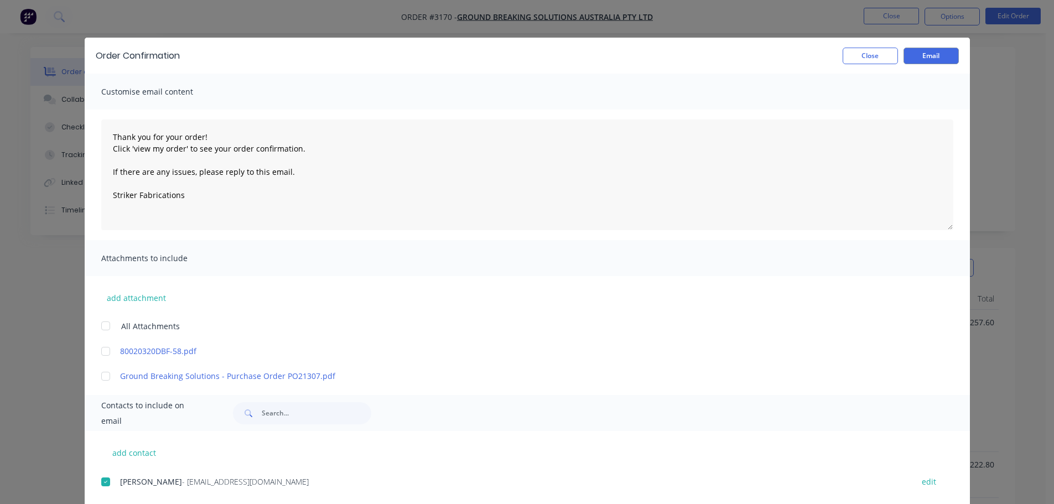
scroll to position [0, 0]
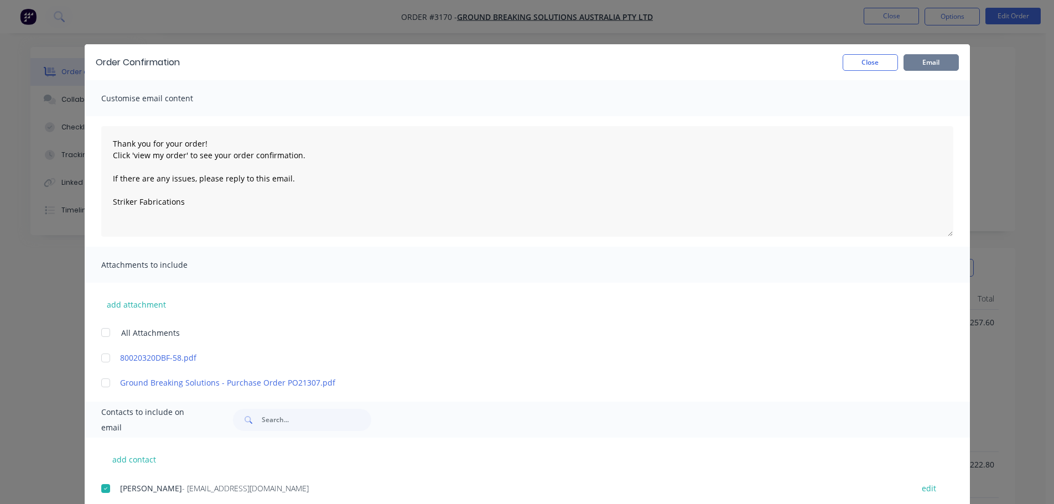
click at [921, 59] on button "Email" at bounding box center [931, 62] width 55 height 17
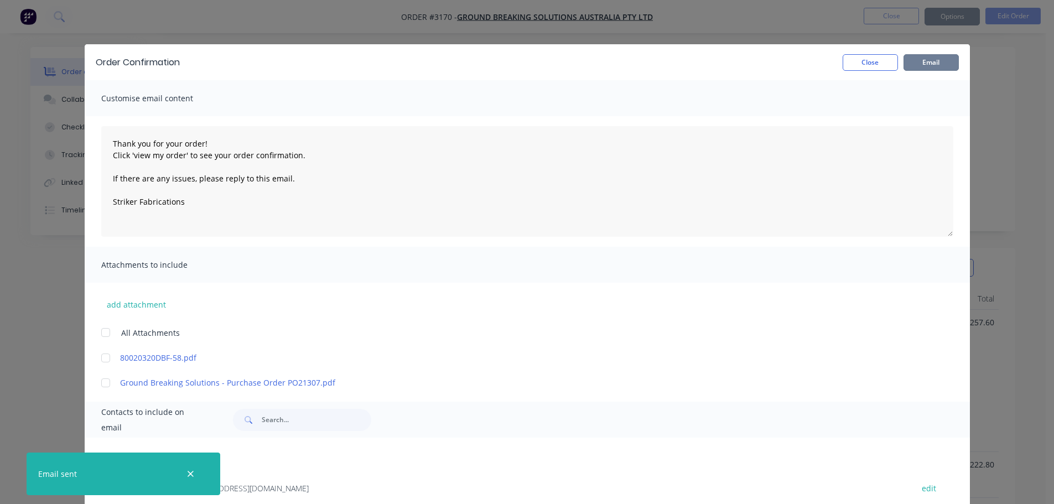
type textarea "Thank you for your order! Click 'view my order' to see your order confirmation.…"
click at [876, 66] on button "Close" at bounding box center [870, 62] width 55 height 17
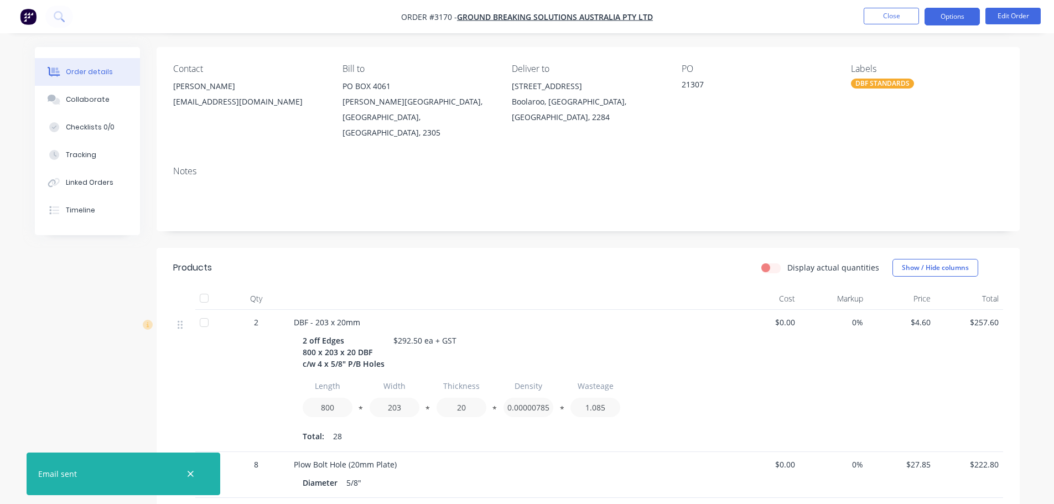
click at [946, 17] on button "Options" at bounding box center [952, 17] width 55 height 18
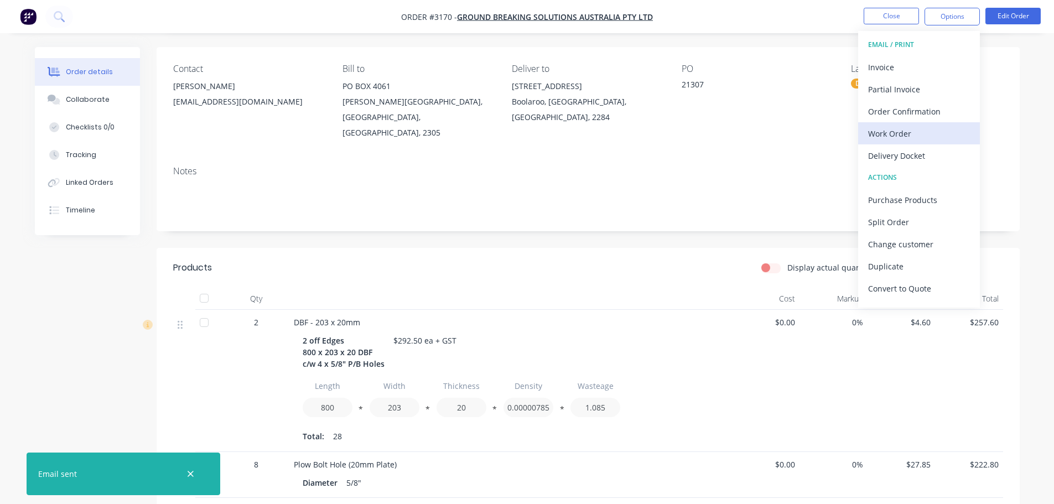
click at [903, 127] on div "Work Order" at bounding box center [919, 134] width 102 height 16
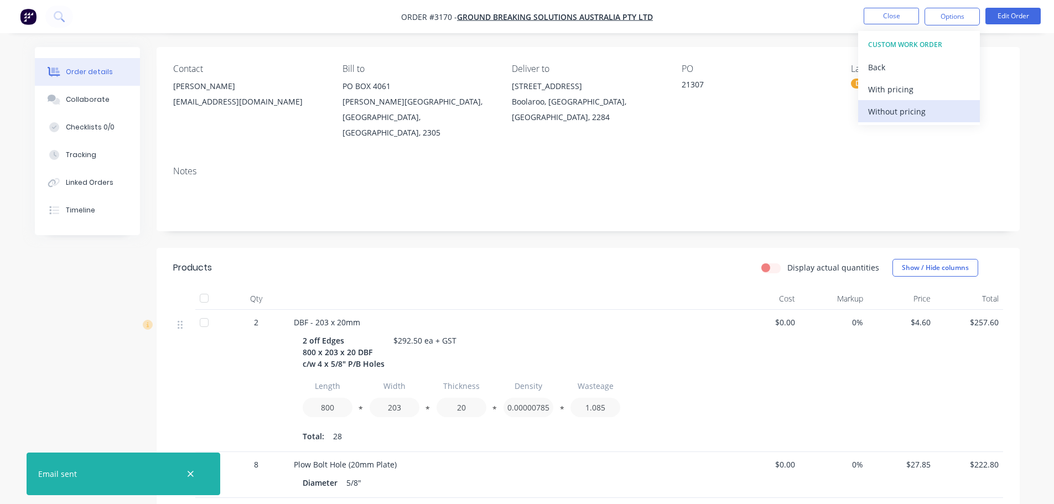
click at [899, 110] on div "Without pricing" at bounding box center [919, 111] width 102 height 16
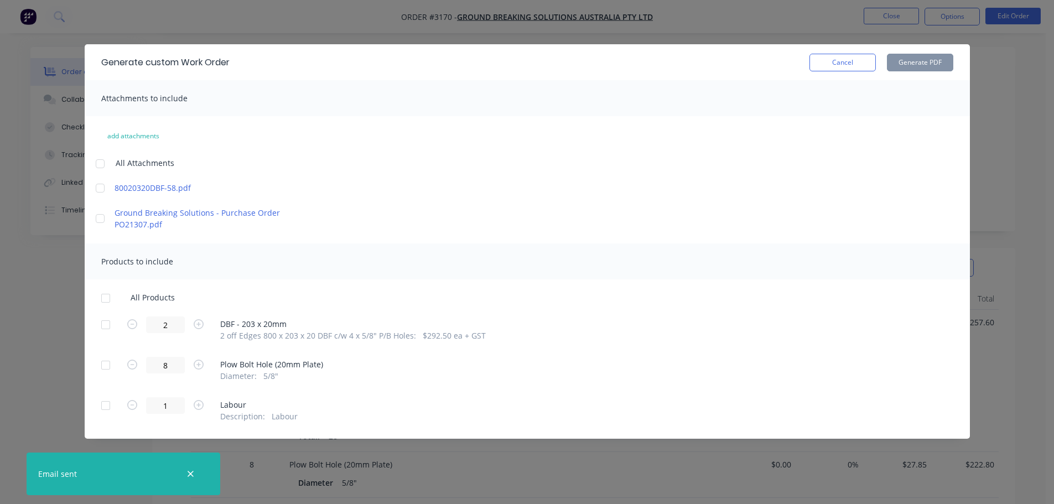
click at [101, 328] on div at bounding box center [106, 325] width 22 height 22
click at [911, 61] on button "Generate PDF" at bounding box center [920, 63] width 66 height 18
click at [851, 63] on button "Cancel" at bounding box center [843, 63] width 66 height 18
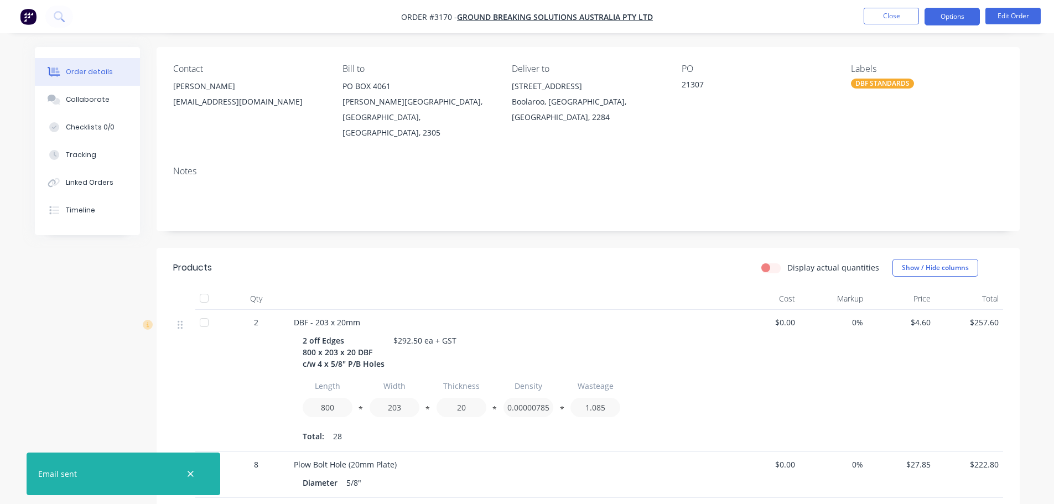
click at [950, 15] on button "Options" at bounding box center [952, 17] width 55 height 18
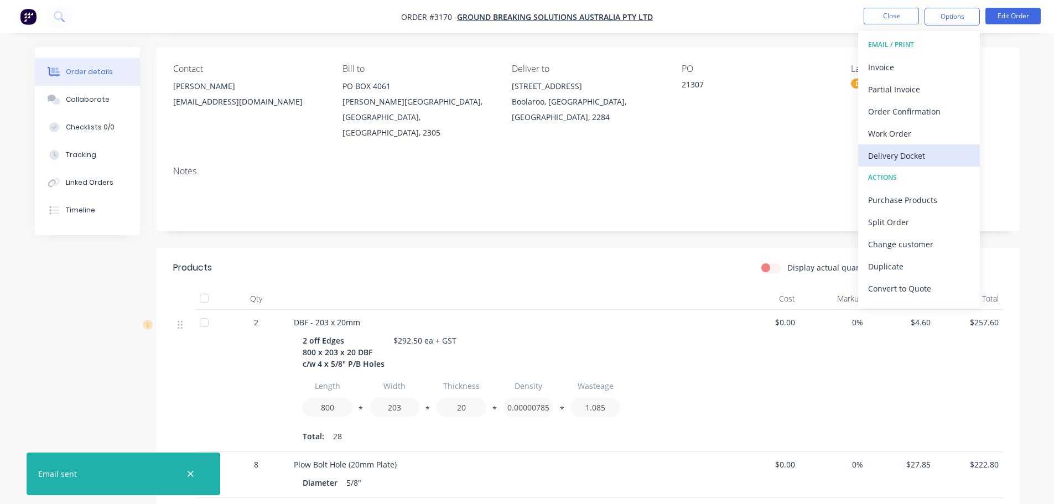
click at [894, 151] on div "Delivery Docket" at bounding box center [919, 156] width 102 height 16
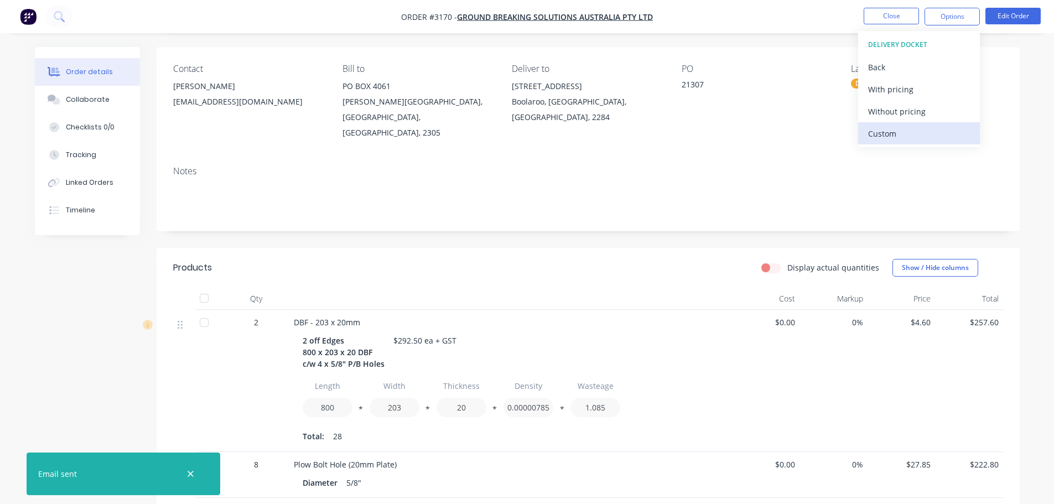
drag, startPoint x: 893, startPoint y: 131, endPoint x: 893, endPoint y: 120, distance: 11.6
click at [893, 130] on div "Custom" at bounding box center [919, 134] width 102 height 16
click at [894, 116] on div "Without pricing" at bounding box center [919, 111] width 102 height 16
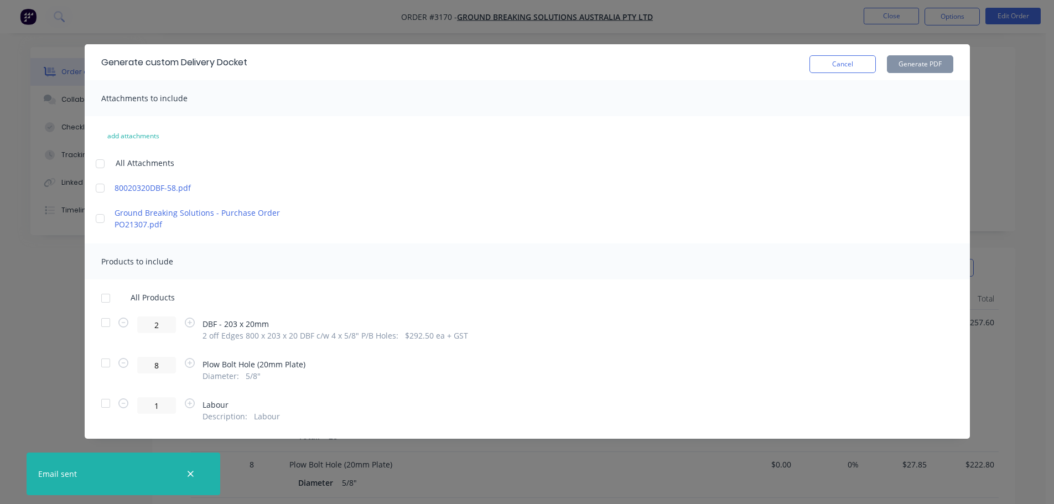
click at [108, 324] on div at bounding box center [106, 323] width 22 height 22
click at [916, 59] on button "Generate PDF" at bounding box center [920, 64] width 66 height 18
click at [849, 64] on button "Cancel" at bounding box center [843, 64] width 66 height 18
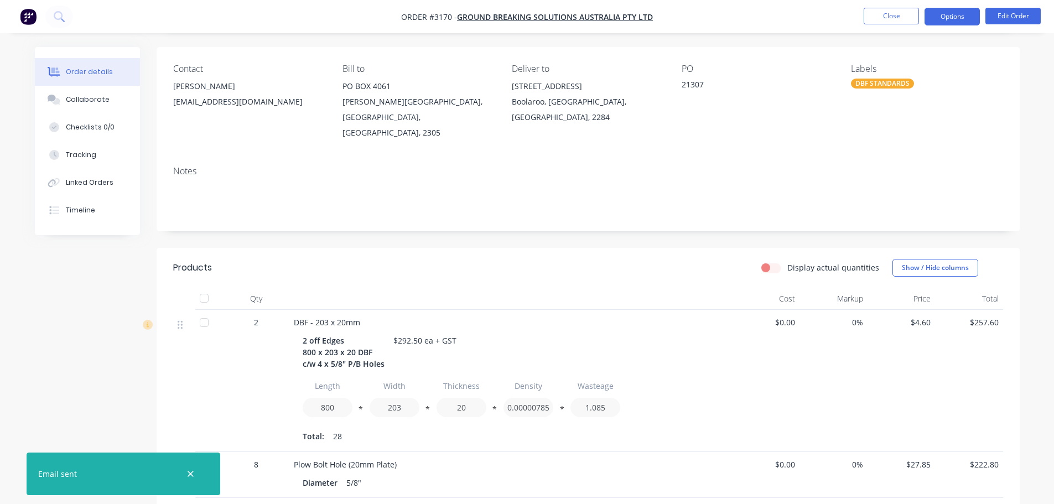
click at [951, 11] on button "Options" at bounding box center [952, 17] width 55 height 18
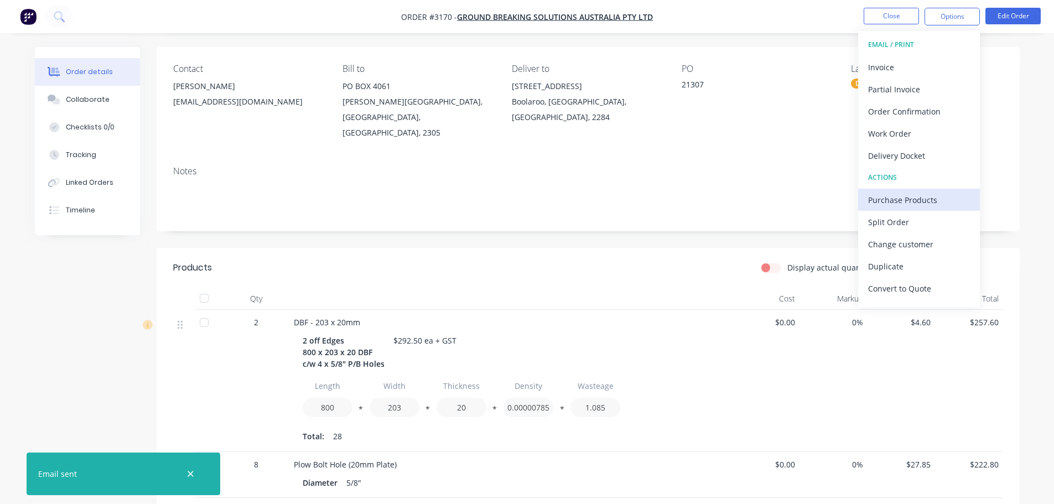
click at [884, 207] on div "Purchase Products" at bounding box center [919, 200] width 102 height 16
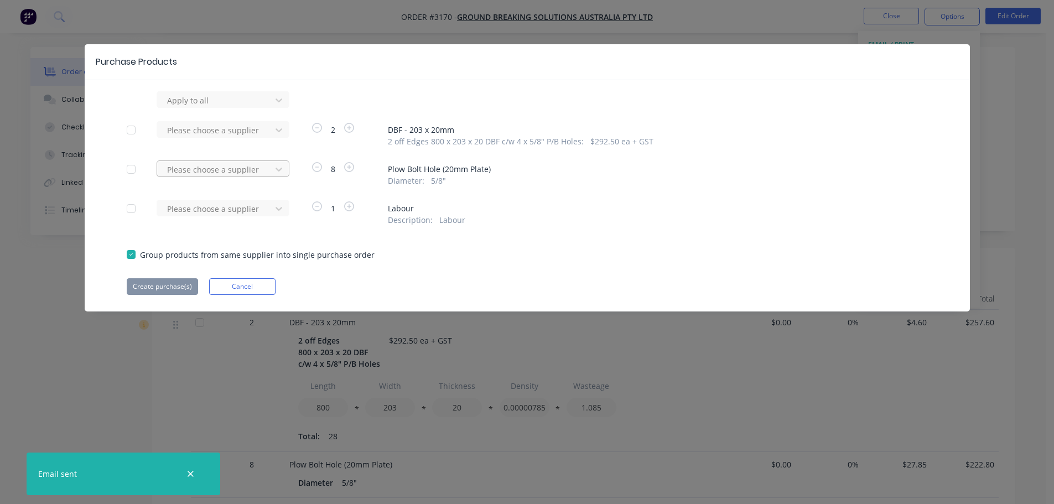
click at [258, 107] on div at bounding box center [216, 101] width 100 height 14
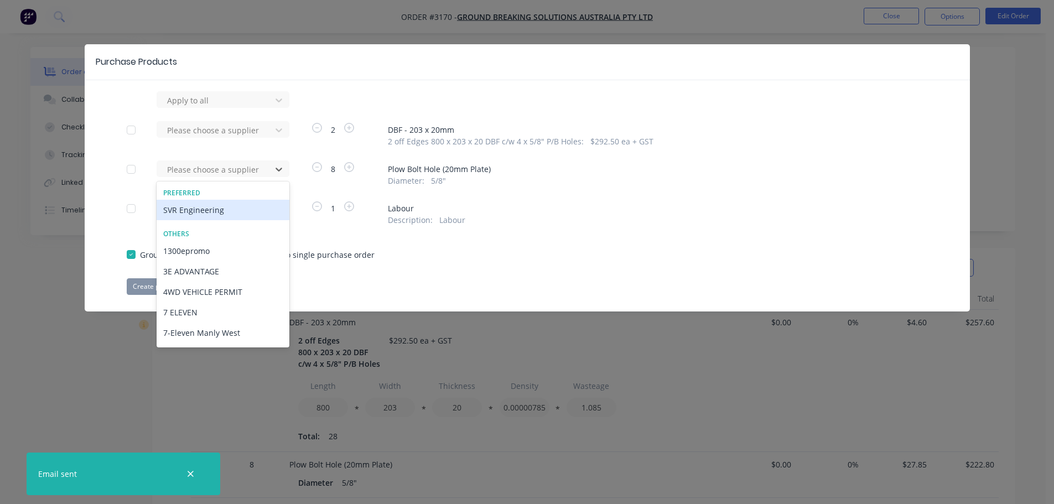
click at [237, 204] on div "SVR Engineering" at bounding box center [223, 210] width 133 height 20
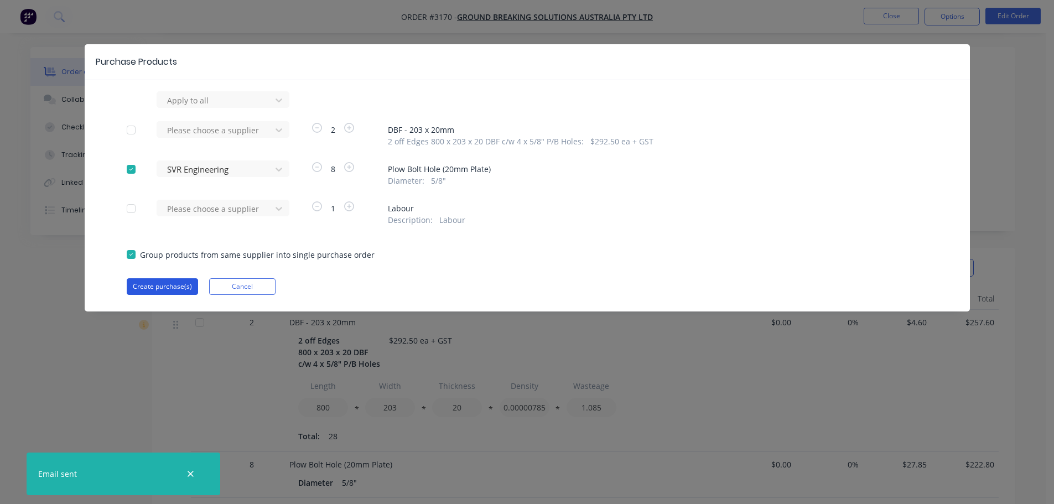
click at [177, 281] on button "Create purchase(s)" at bounding box center [162, 286] width 71 height 17
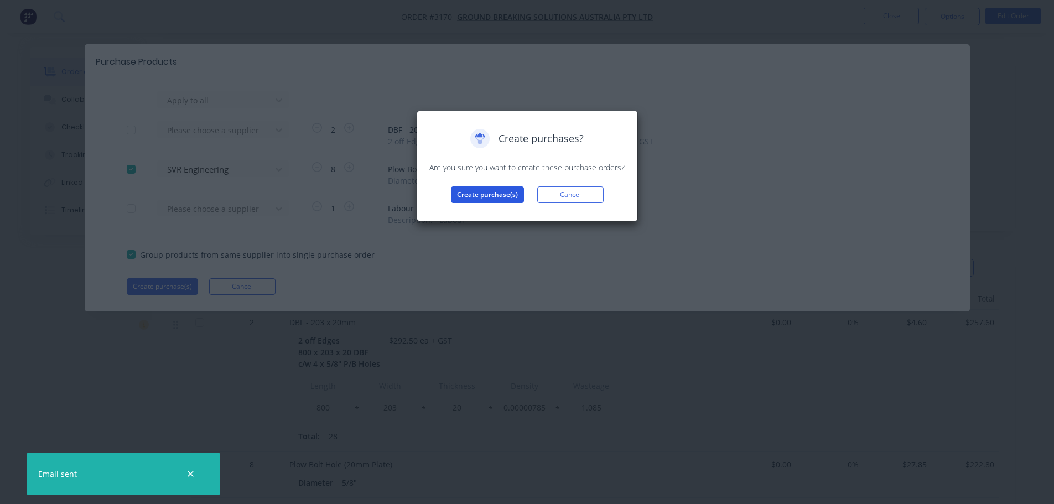
click at [487, 196] on button "Create purchase(s)" at bounding box center [487, 194] width 73 height 17
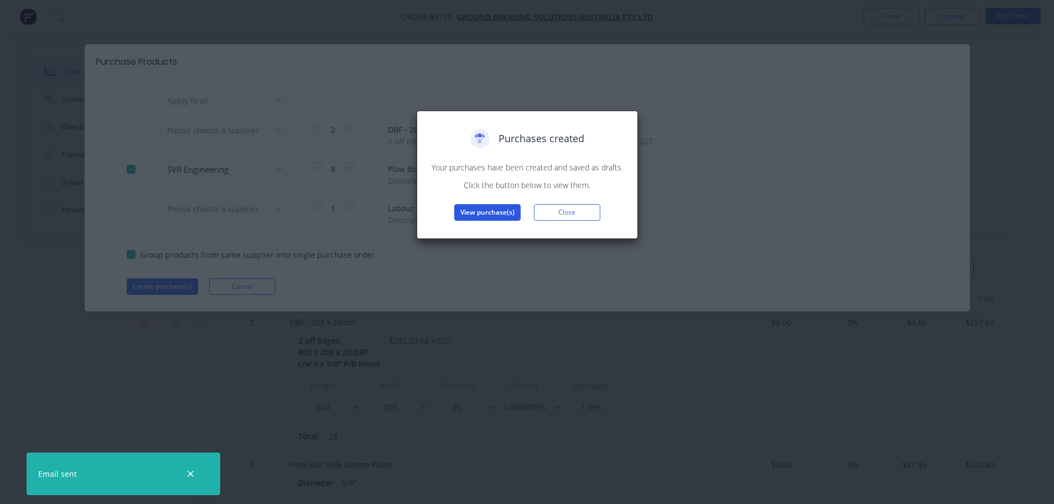
click at [494, 214] on button "View purchase(s)" at bounding box center [487, 212] width 66 height 17
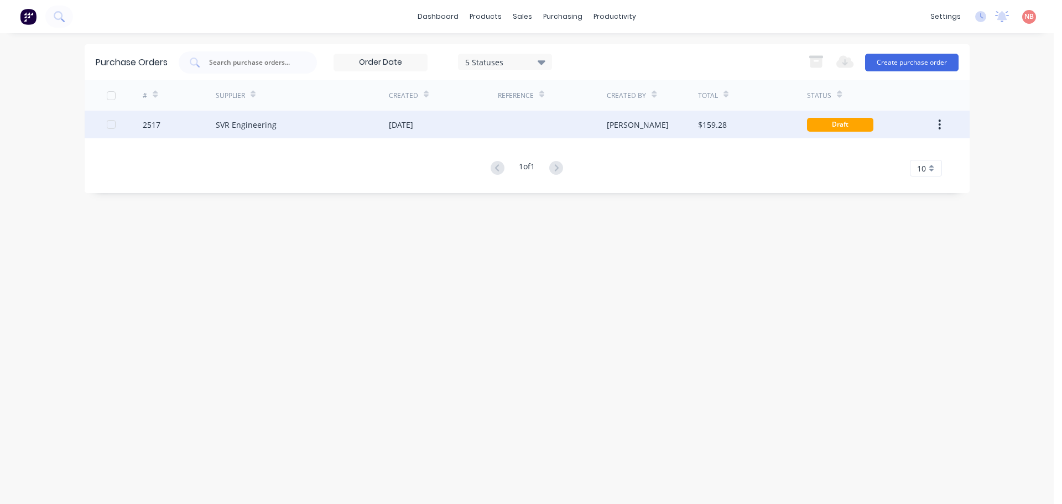
click at [413, 119] on div "[DATE]" at bounding box center [401, 125] width 24 height 12
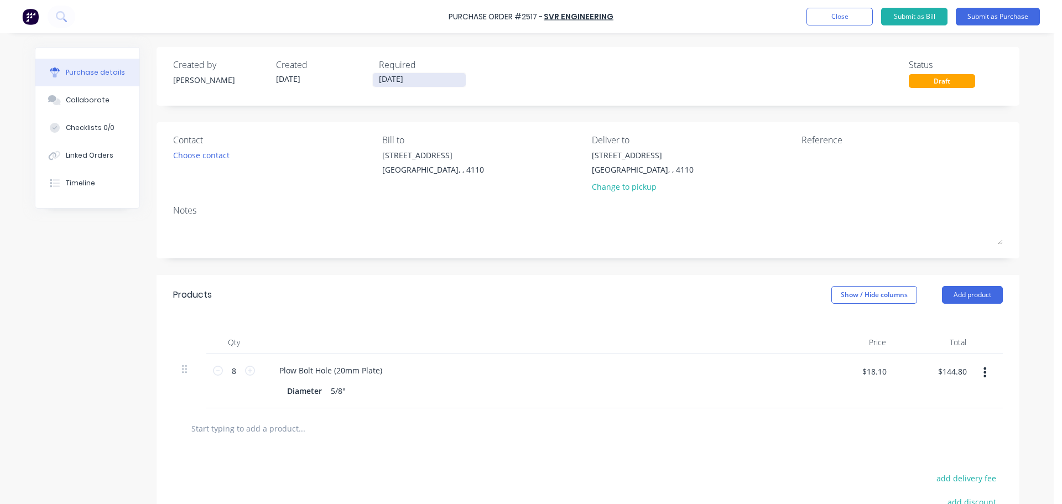
click at [392, 76] on input "[DATE]" at bounding box center [419, 80] width 93 height 14
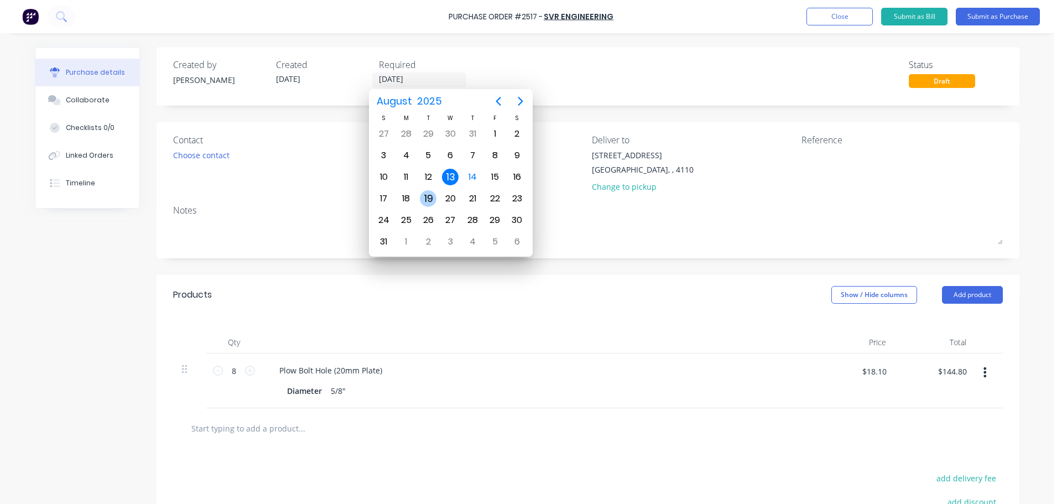
click at [424, 201] on div "19" at bounding box center [428, 198] width 17 height 17
type input "[DATE]"
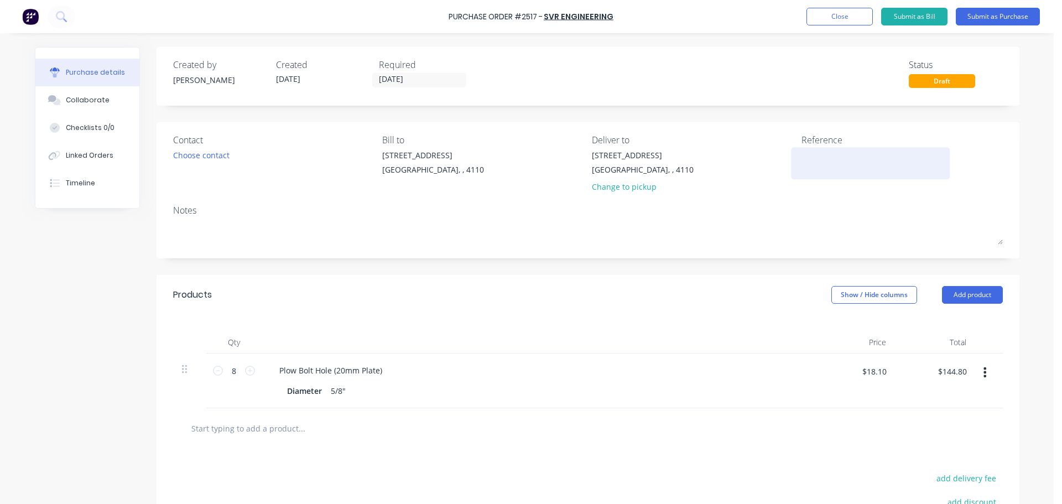
click at [839, 153] on textarea at bounding box center [871, 161] width 138 height 25
type textarea "GBSA 21307"
type textarea "x"
type textarea "GBSA 21307"
click at [985, 19] on button "Submit as Purchase" at bounding box center [998, 17] width 84 height 18
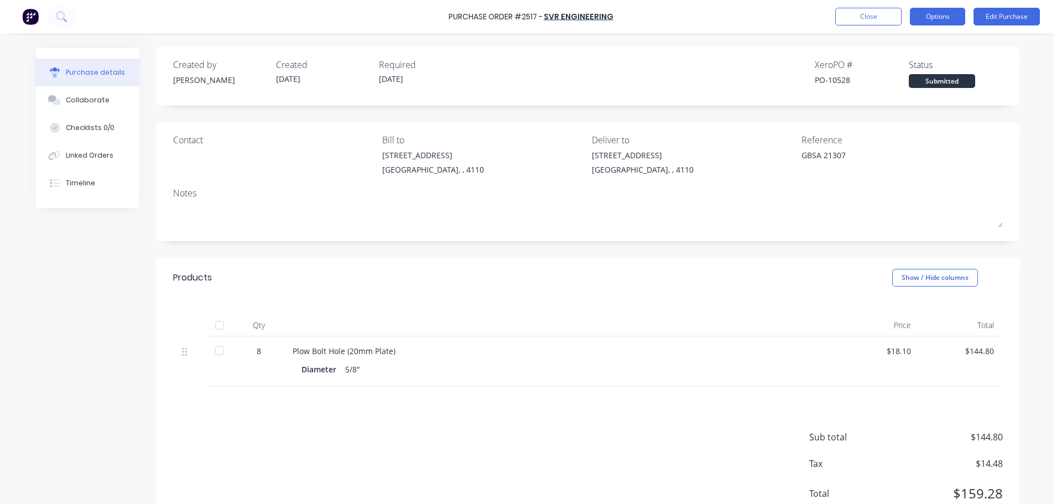
click at [948, 14] on button "Options" at bounding box center [937, 17] width 55 height 18
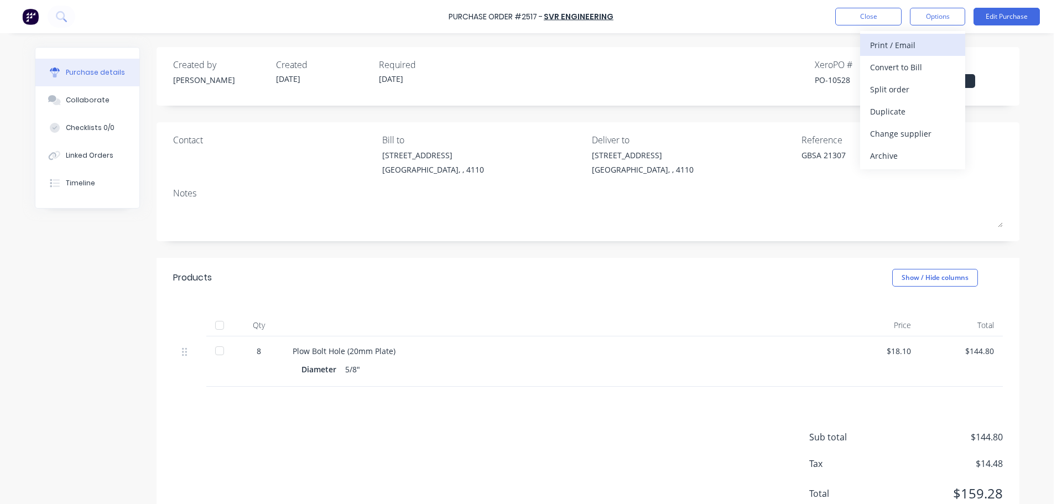
click at [898, 50] on div "Print / Email" at bounding box center [912, 45] width 85 height 16
click at [893, 64] on div "With pricing" at bounding box center [912, 67] width 85 height 16
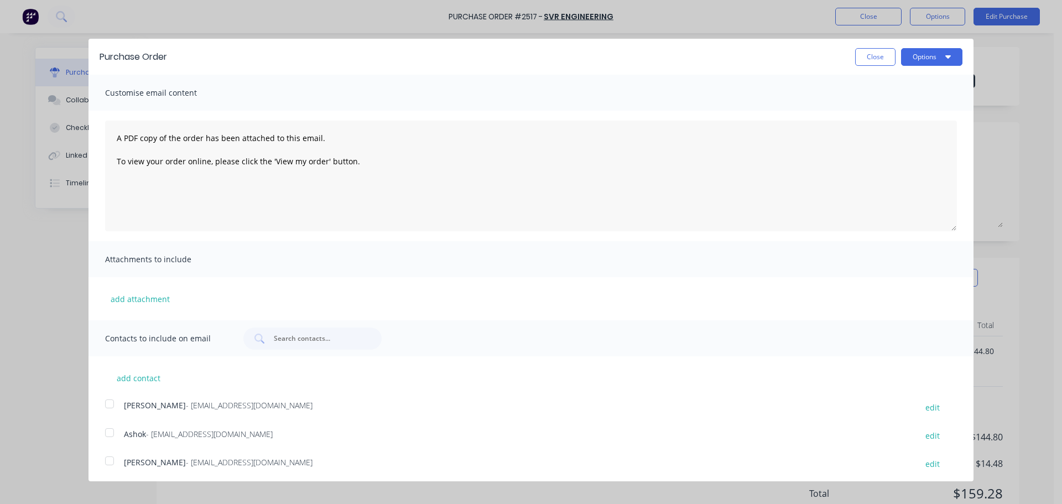
click at [112, 437] on div at bounding box center [109, 433] width 22 height 22
drag, startPoint x: 927, startPoint y: 56, endPoint x: 927, endPoint y: 70, distance: 14.4
click at [928, 58] on button "Options" at bounding box center [931, 57] width 61 height 18
click at [922, 82] on div "Print" at bounding box center [910, 85] width 85 height 16
click at [883, 108] on div "Email" at bounding box center [910, 107] width 85 height 16
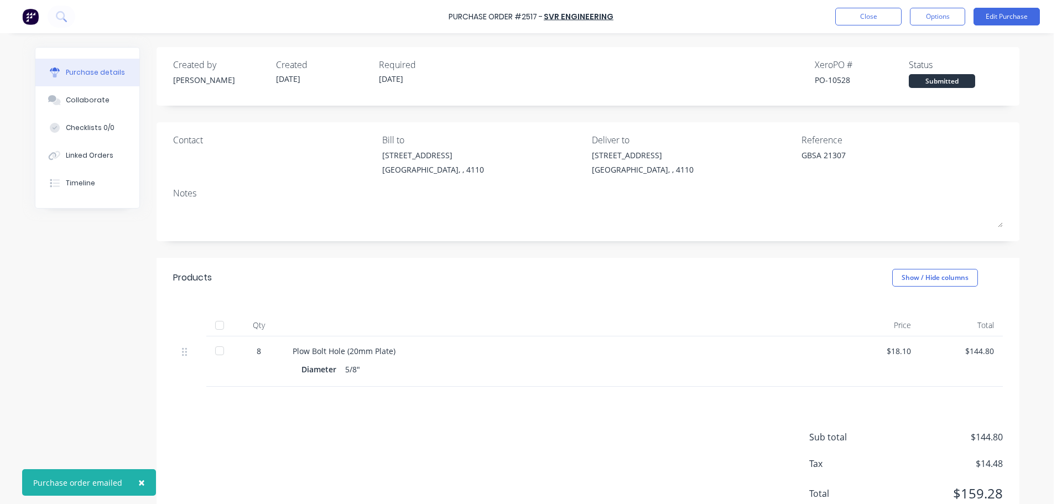
type textarea "x"
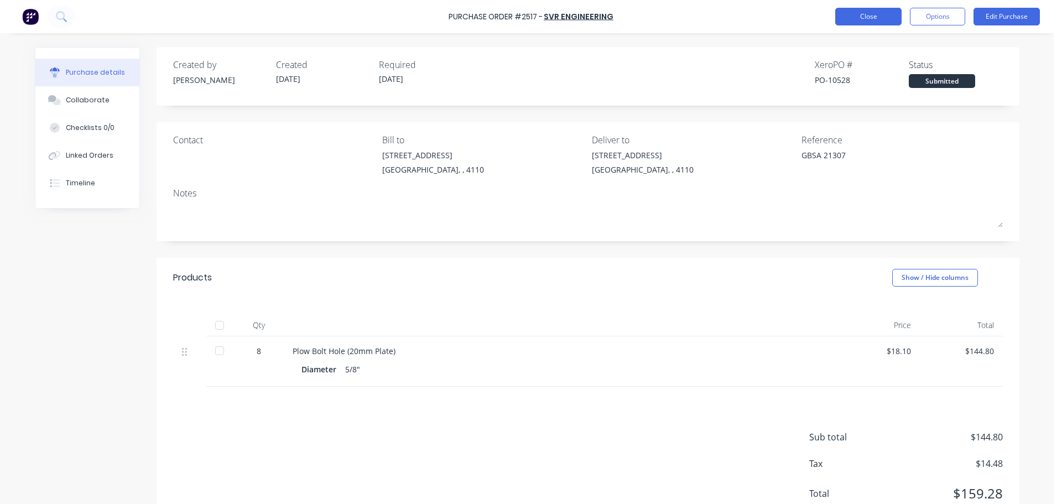
click at [854, 18] on button "Close" at bounding box center [869, 17] width 66 height 18
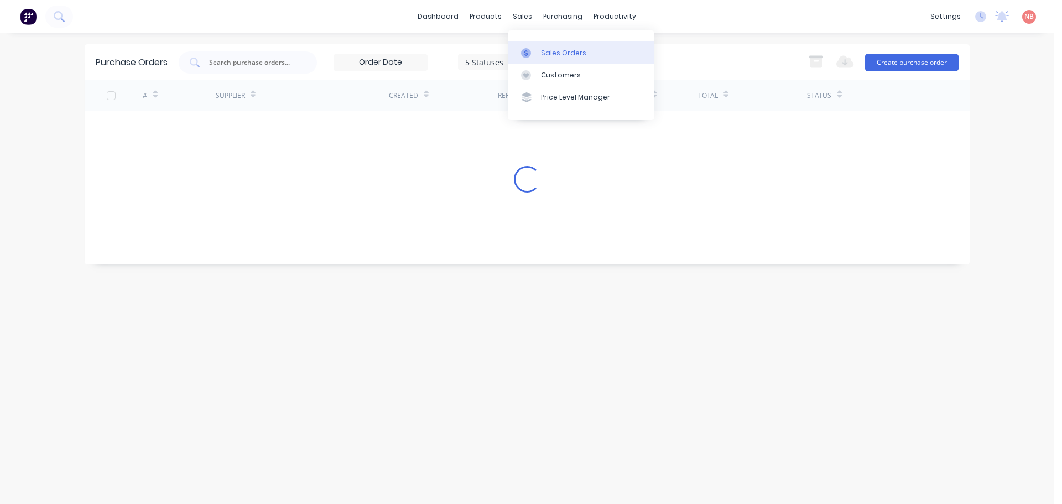
click at [537, 59] on link "Sales Orders" at bounding box center [581, 52] width 147 height 22
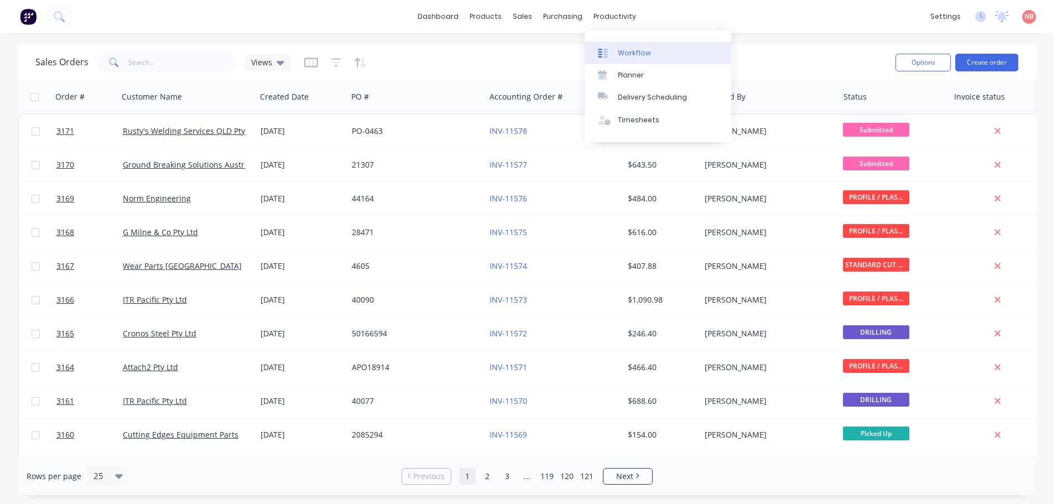
click at [625, 49] on div "Workflow" at bounding box center [634, 53] width 33 height 10
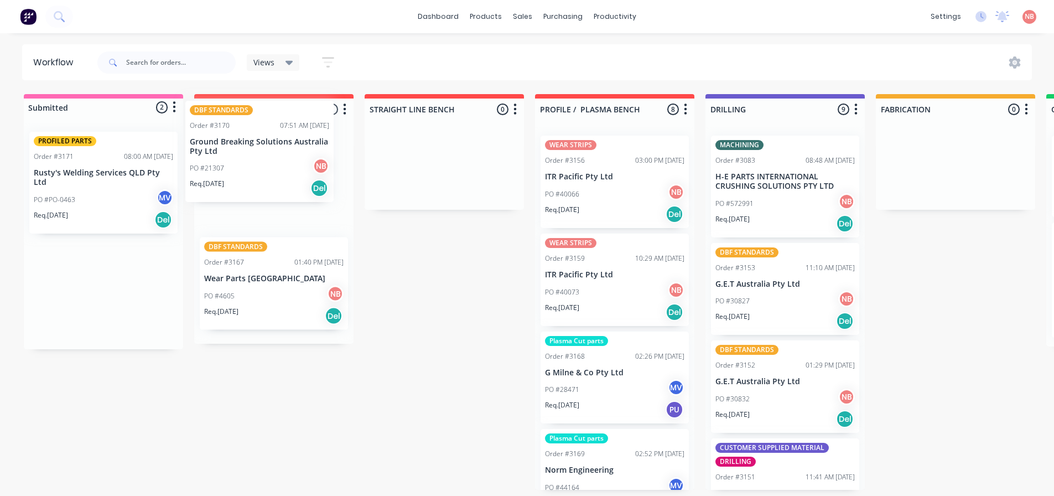
drag, startPoint x: 79, startPoint y: 312, endPoint x: 242, endPoint y: 179, distance: 210.4
click at [242, 179] on div "Submitted 2 Status colour #FF69B4 hex #FF69B4 Save Cancel Summaries Total order…" at bounding box center [914, 292] width 1845 height 396
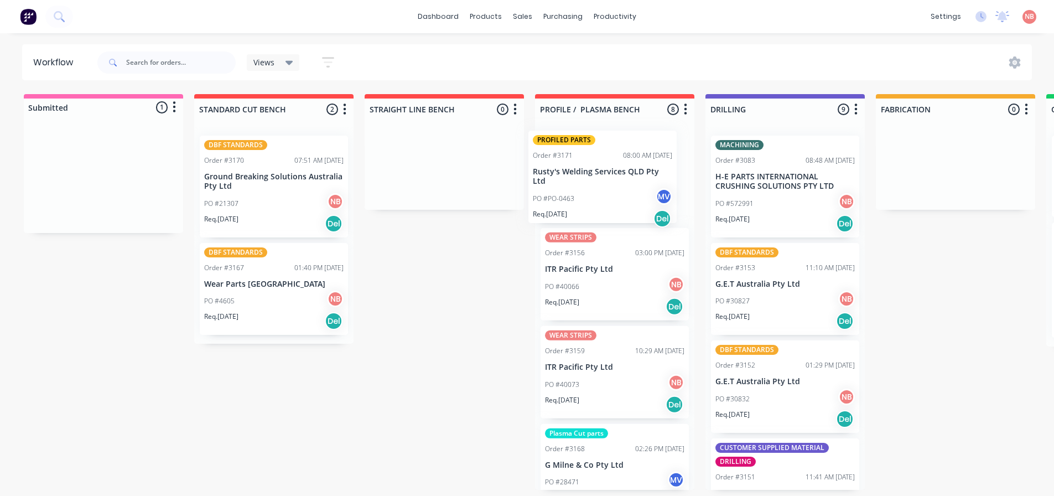
drag, startPoint x: 40, startPoint y: 174, endPoint x: 546, endPoint y: 173, distance: 505.2
click at [546, 173] on div "Submitted 1 Status colour #FF69B4 hex #FF69B4 Save Cancel Summaries Total order…" at bounding box center [914, 292] width 1845 height 396
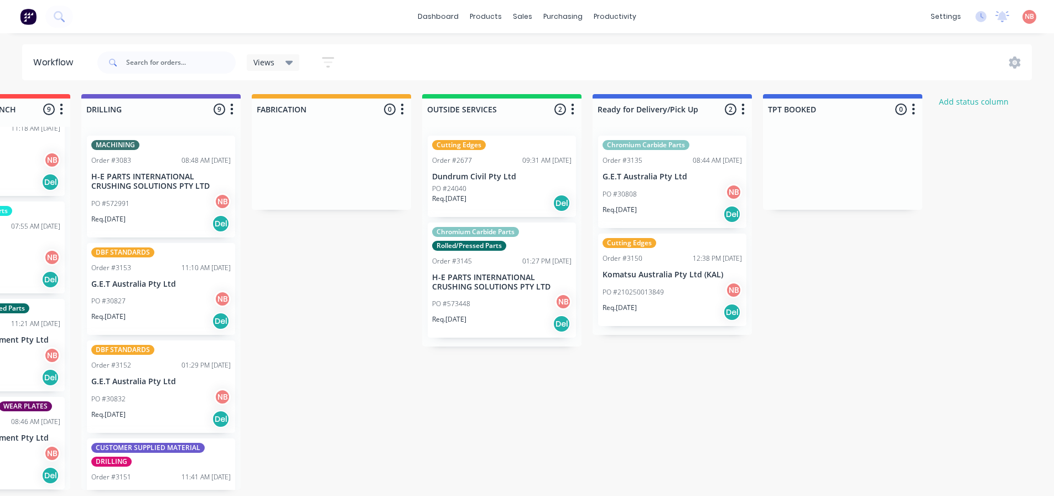
scroll to position [0, 709]
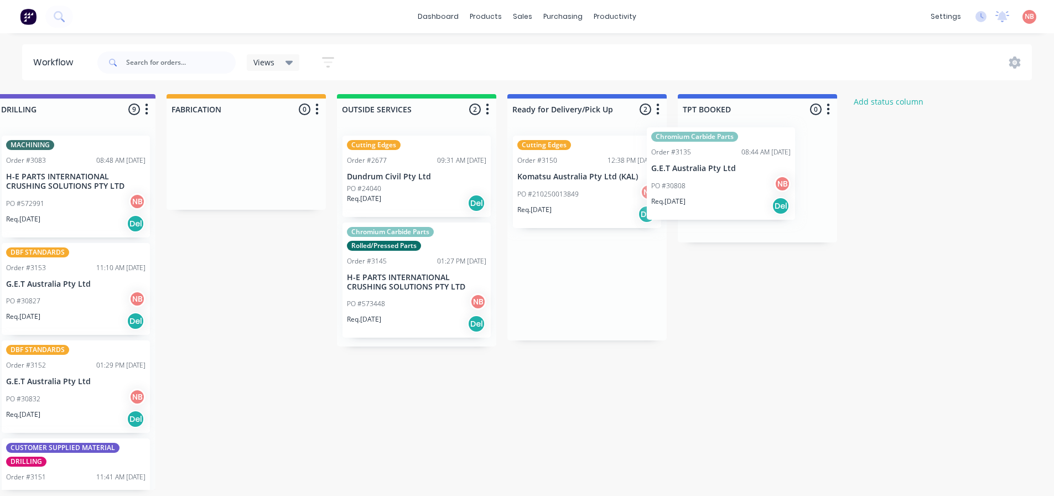
drag, startPoint x: 612, startPoint y: 200, endPoint x: 746, endPoint y: 190, distance: 134.3
click at [746, 190] on div "Submitted 0 Status colour #FF69B4 hex #FF69B4 Save Cancel Summaries Total order…" at bounding box center [204, 292] width 1845 height 396
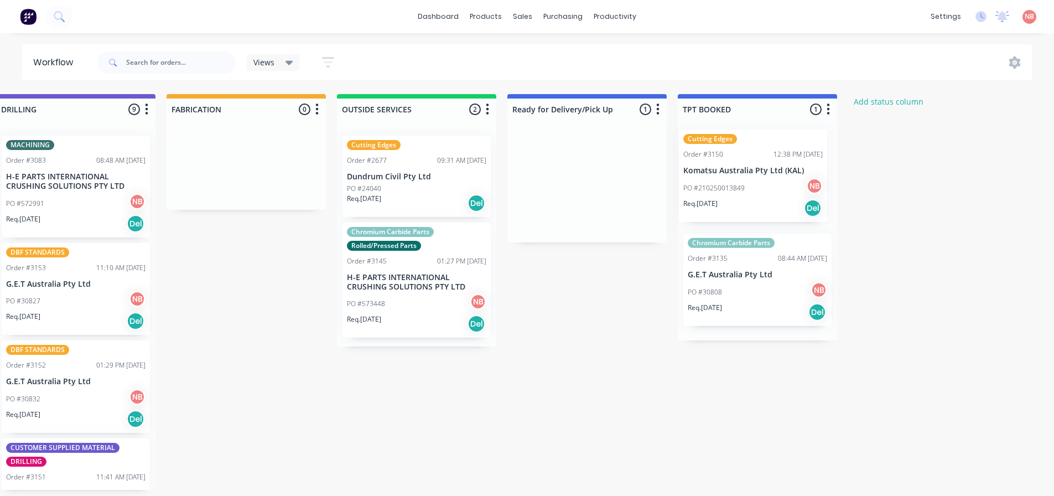
drag, startPoint x: 578, startPoint y: 191, endPoint x: 749, endPoint y: 188, distance: 170.5
click at [749, 188] on div "Submitted 0 Status colour #FF69B4 hex #FF69B4 Save Cancel Summaries Total order…" at bounding box center [204, 292] width 1845 height 396
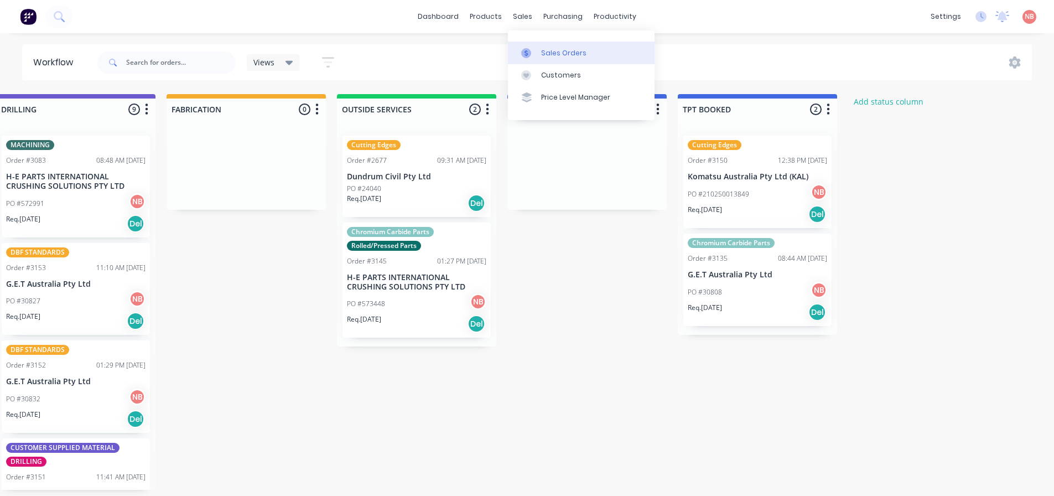
click at [535, 48] on div at bounding box center [529, 53] width 17 height 10
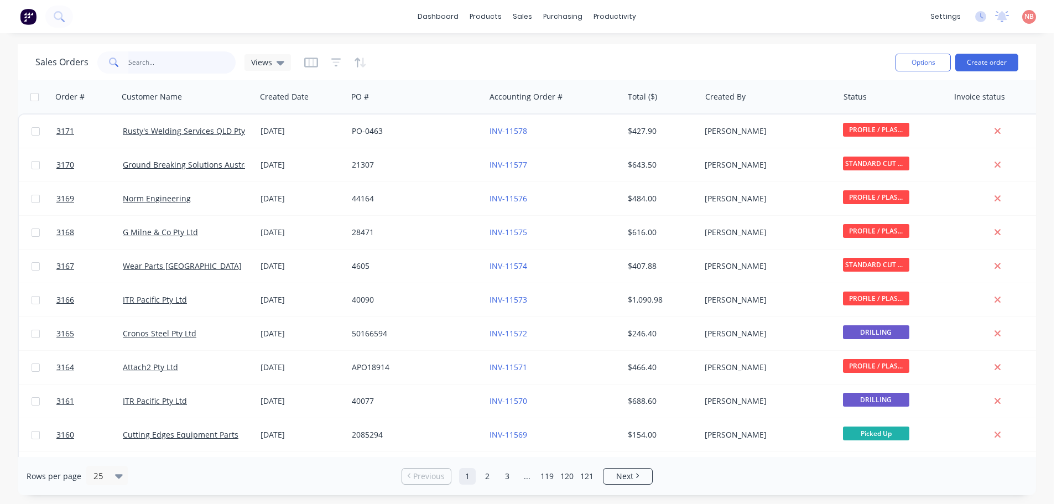
click at [212, 65] on input "text" at bounding box center [182, 62] width 108 height 22
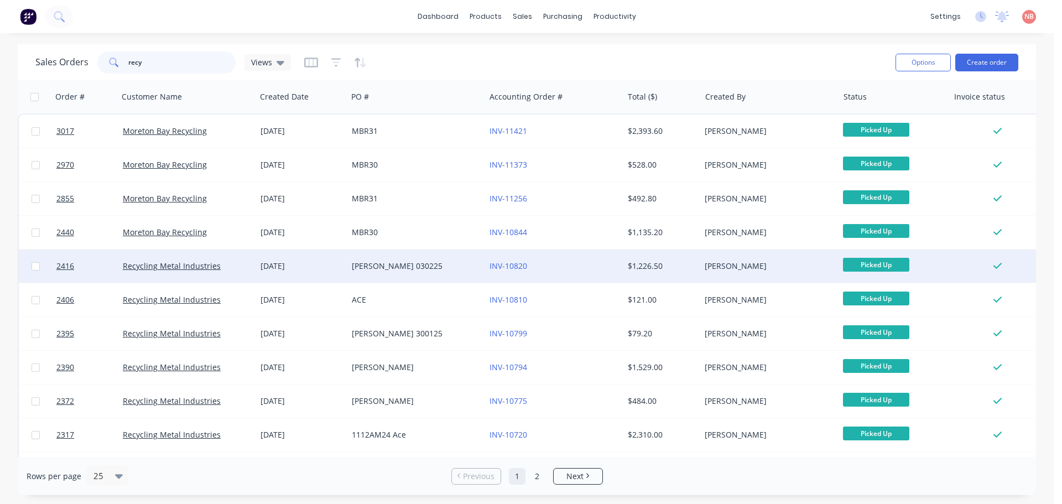
type input "recy"
click at [464, 272] on div "[PERSON_NAME] 030225" at bounding box center [416, 266] width 138 height 33
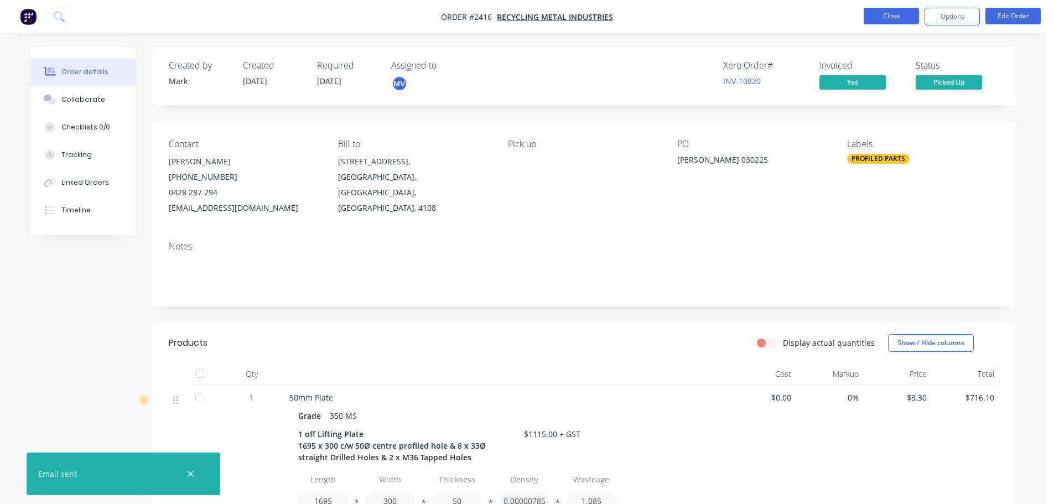
click at [880, 22] on button "Close" at bounding box center [891, 16] width 55 height 17
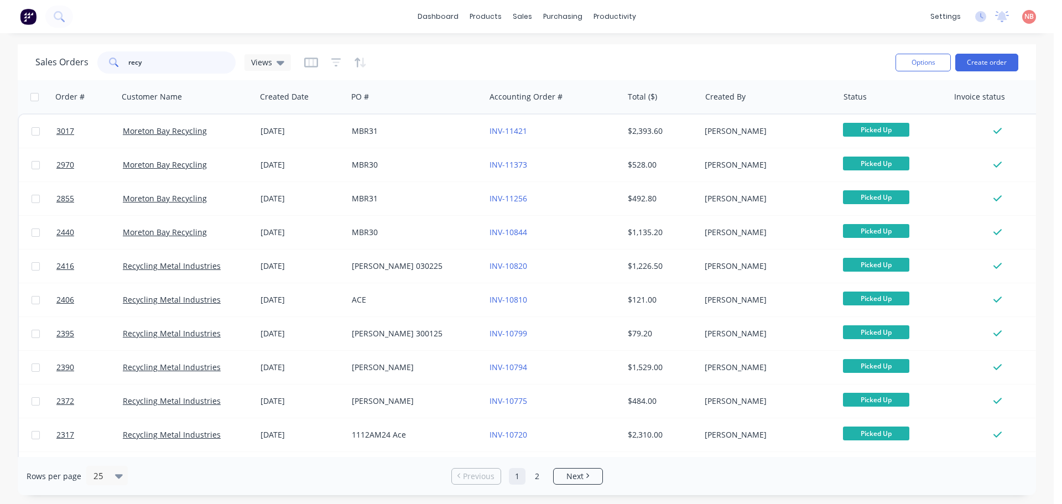
click at [187, 66] on input "recy" at bounding box center [182, 62] width 108 height 22
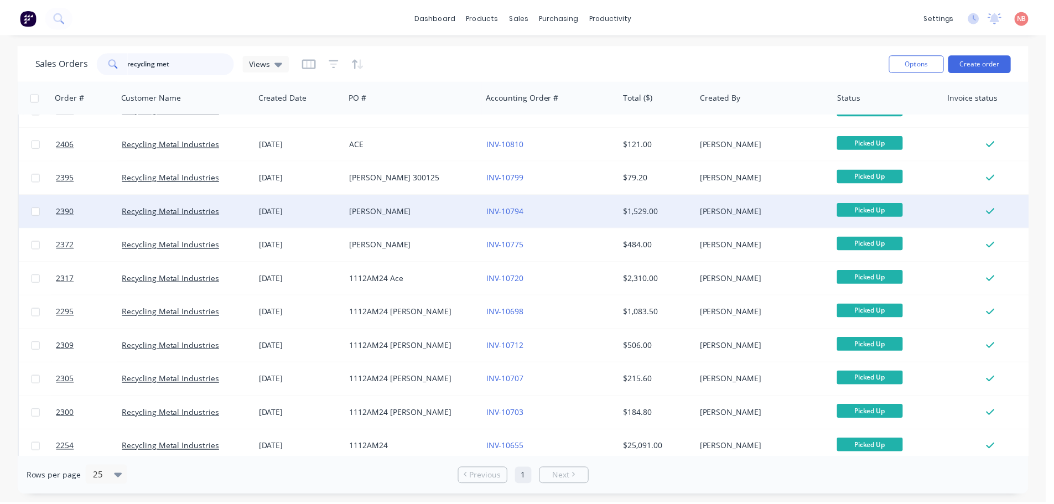
scroll to position [33, 0]
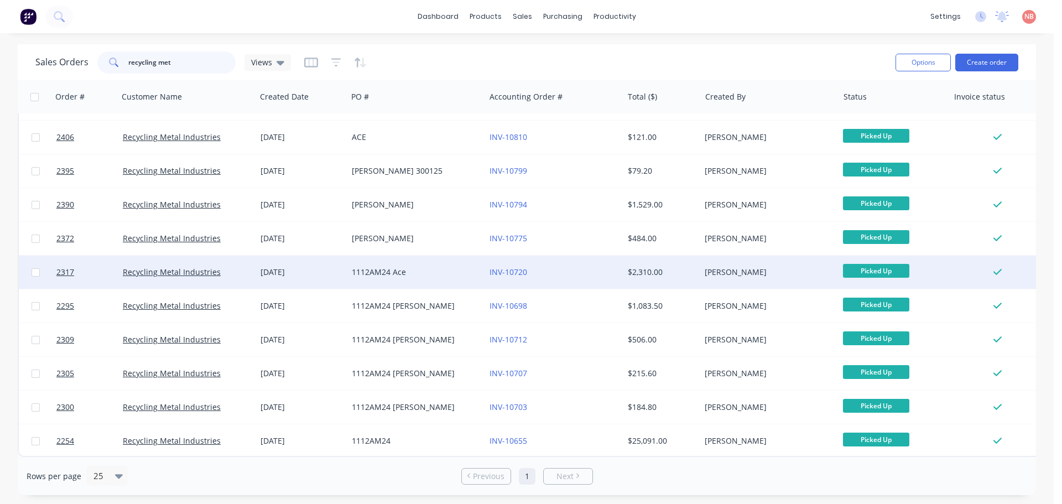
type input "recycling met"
click at [454, 258] on div "1112AM24 Ace" at bounding box center [416, 272] width 138 height 33
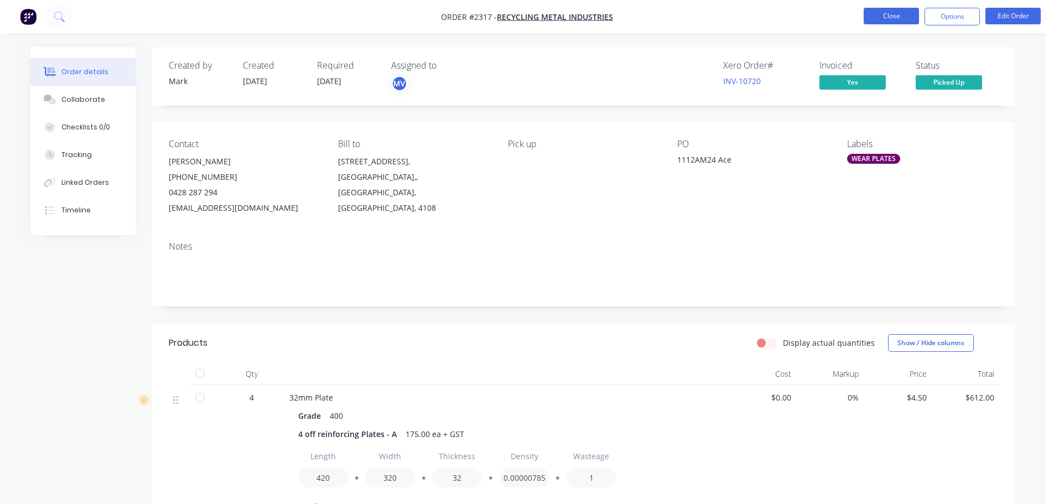
click at [871, 16] on button "Close" at bounding box center [891, 16] width 55 height 17
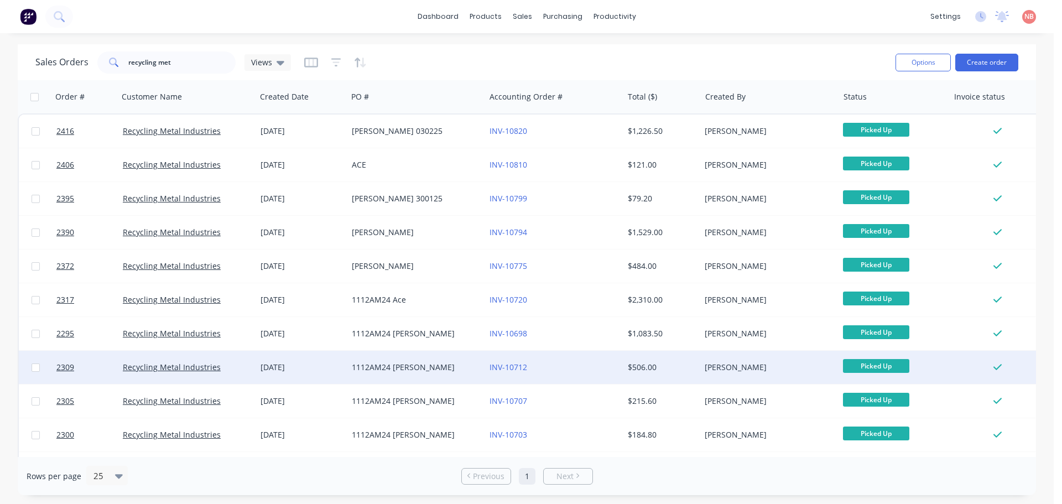
click at [411, 369] on div "1112AM24 [PERSON_NAME]" at bounding box center [413, 367] width 123 height 11
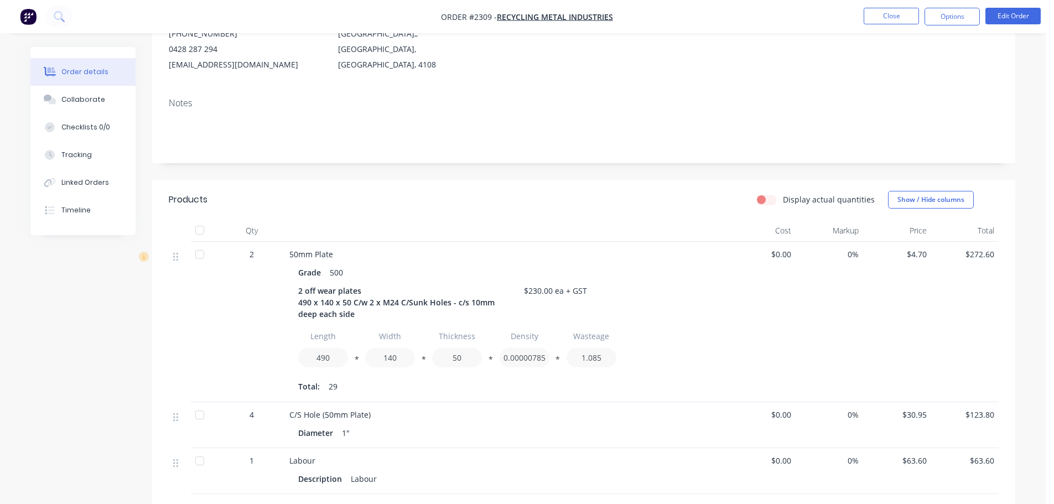
scroll to position [109, 0]
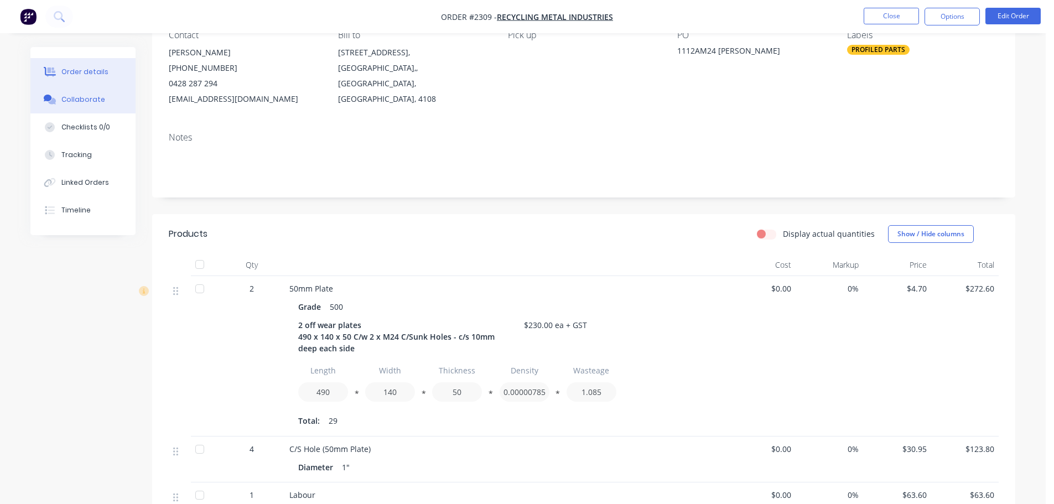
click at [82, 95] on div "Collaborate" at bounding box center [83, 100] width 44 height 10
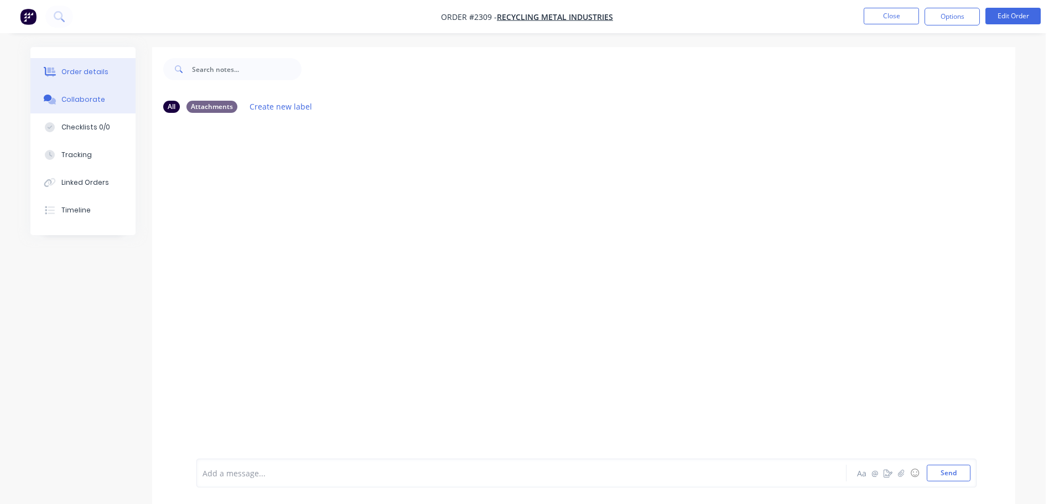
click at [82, 68] on div "Order details" at bounding box center [84, 72] width 47 height 10
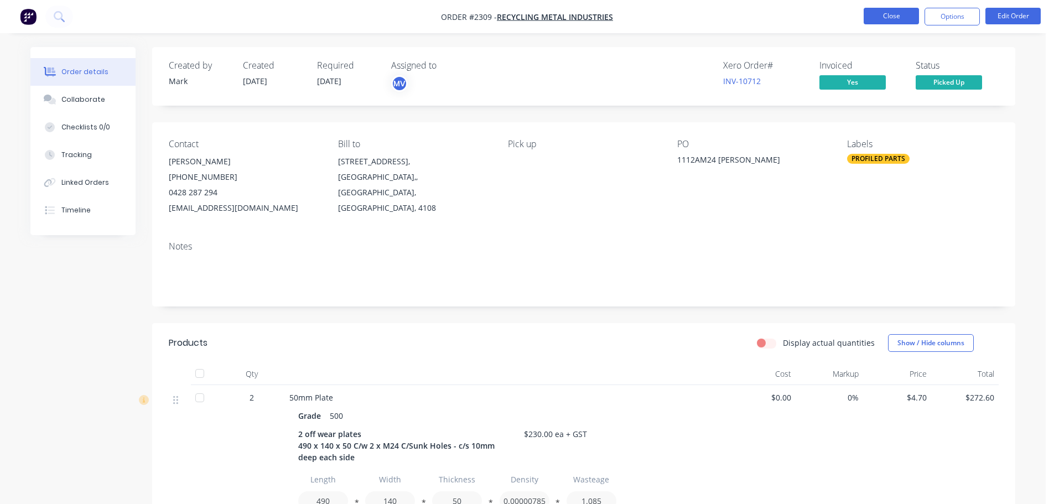
click at [870, 13] on button "Close" at bounding box center [891, 16] width 55 height 17
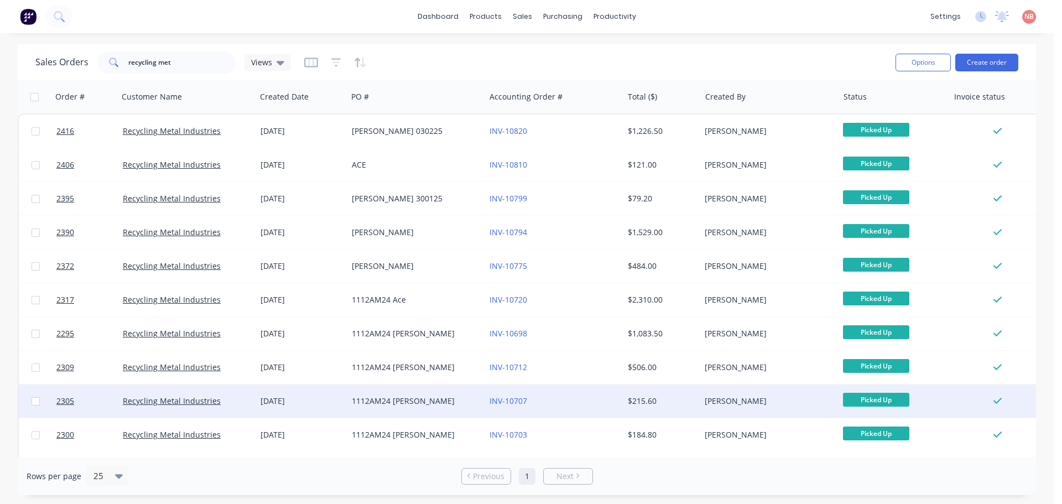
click at [429, 400] on div "1112AM24 [PERSON_NAME]" at bounding box center [413, 401] width 123 height 11
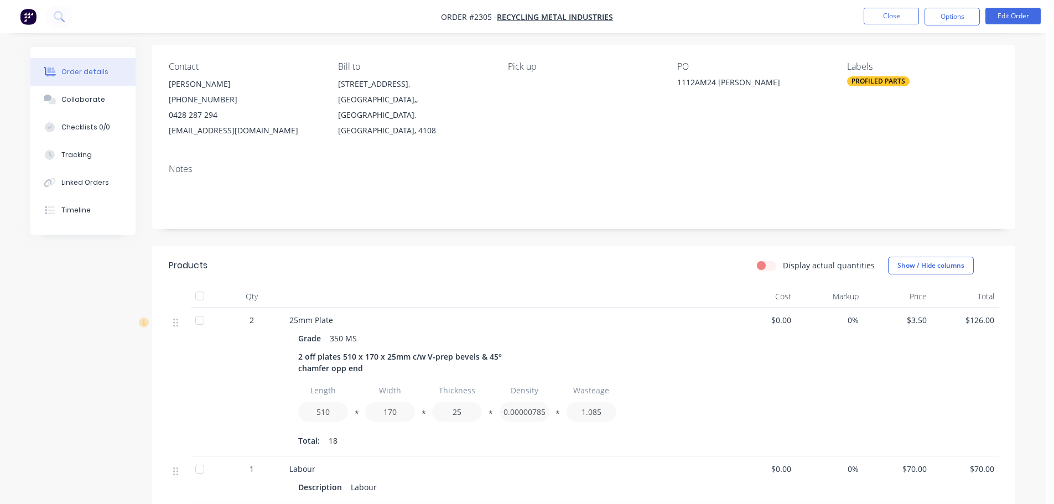
scroll to position [166, 0]
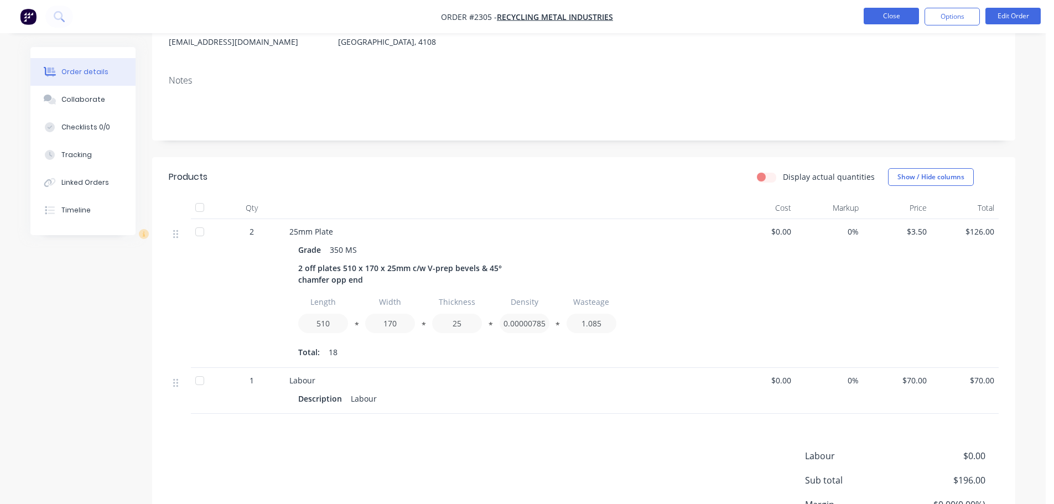
click at [875, 16] on button "Close" at bounding box center [891, 16] width 55 height 17
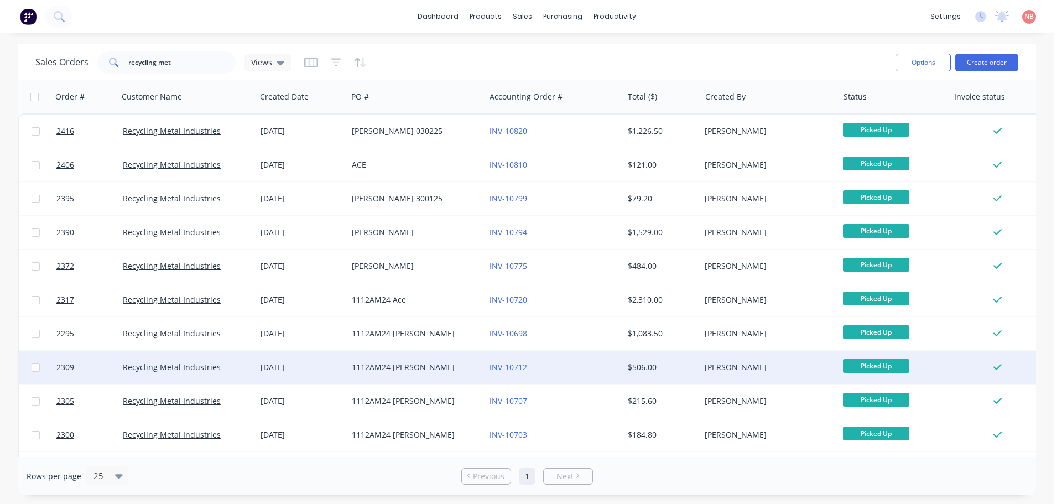
click at [417, 366] on div "1112AM24 [PERSON_NAME]" at bounding box center [413, 367] width 123 height 11
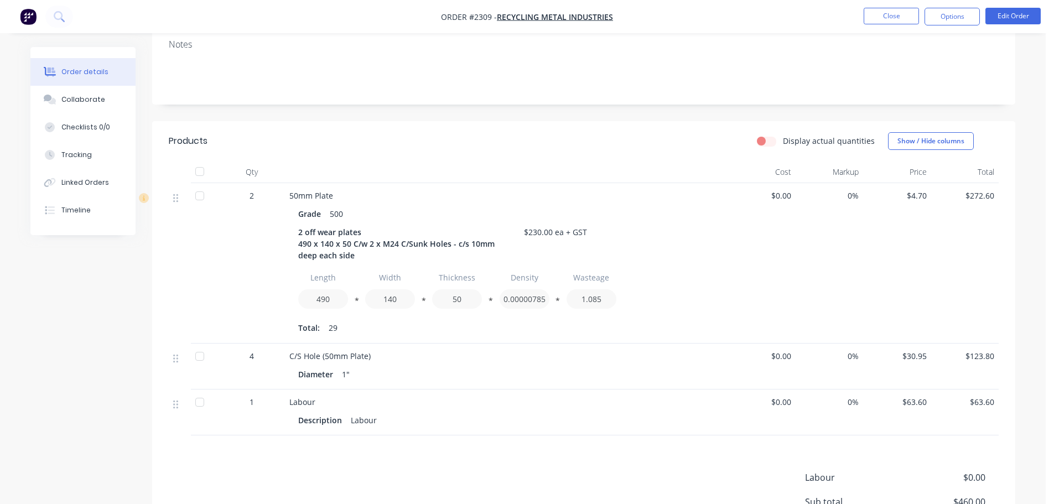
scroll to position [221, 0]
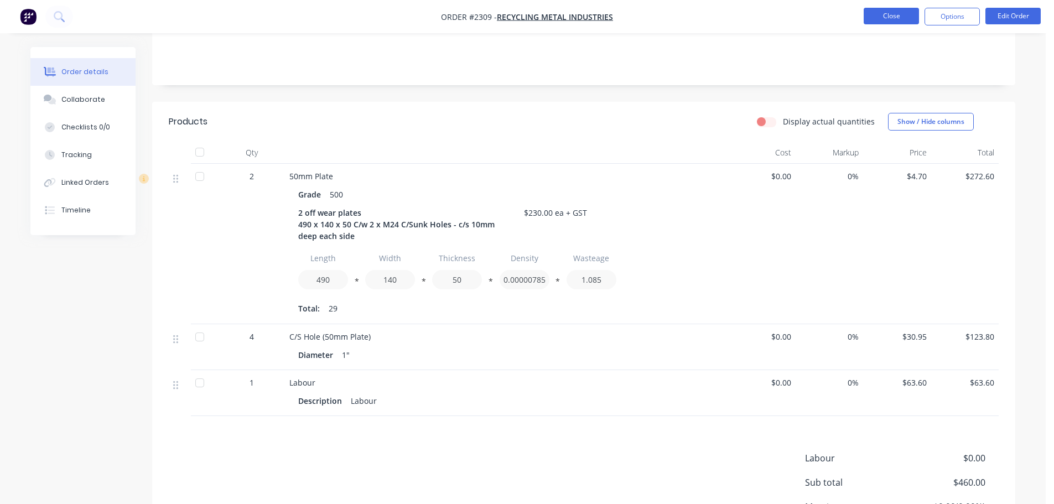
click at [897, 16] on button "Close" at bounding box center [891, 16] width 55 height 17
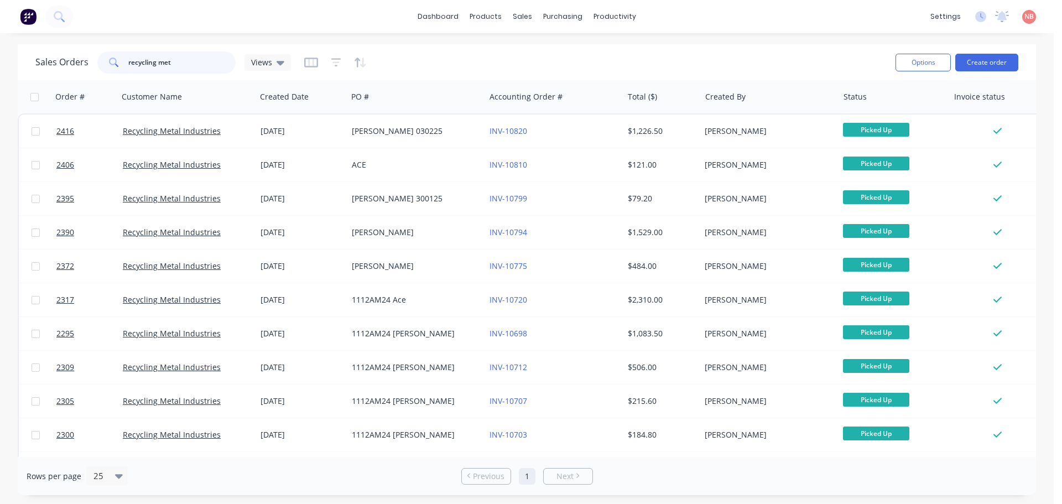
drag, startPoint x: 175, startPoint y: 64, endPoint x: 70, endPoint y: 69, distance: 105.2
click at [70, 69] on div "Sales Orders recycling met Views" at bounding box center [163, 62] width 256 height 22
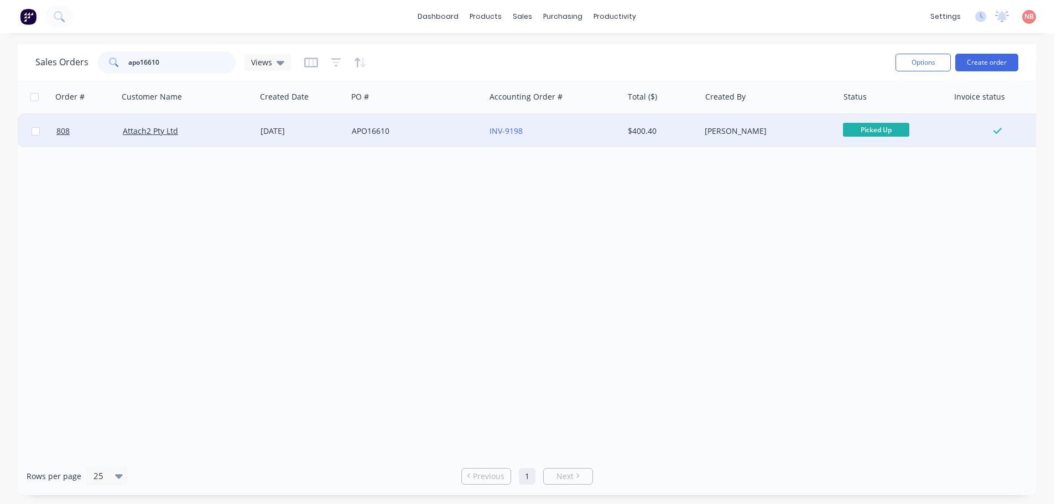
type input "apo16610"
click at [444, 131] on div "APO16610" at bounding box center [413, 131] width 123 height 11
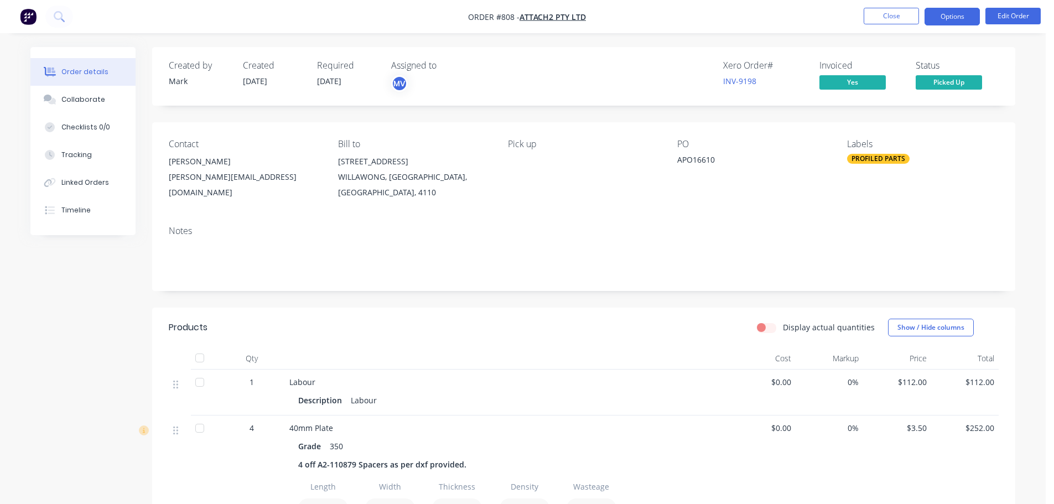
click at [931, 22] on button "Options" at bounding box center [952, 17] width 55 height 18
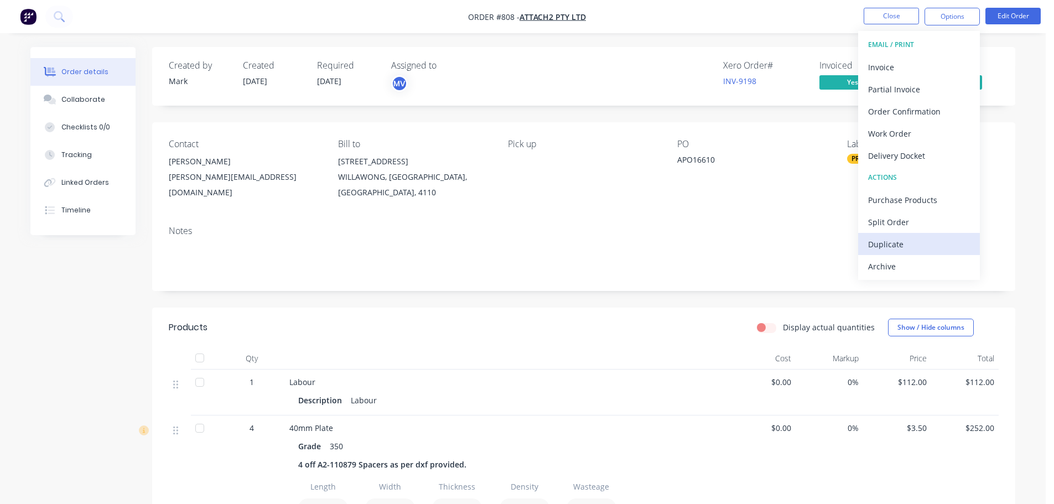
click at [876, 242] on div "Duplicate" at bounding box center [919, 244] width 102 height 16
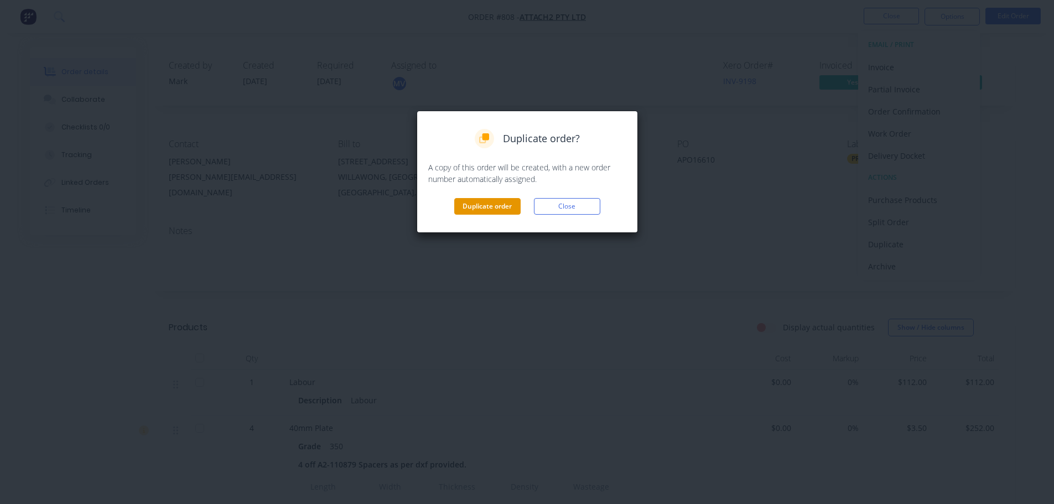
click at [508, 212] on button "Duplicate order" at bounding box center [487, 206] width 66 height 17
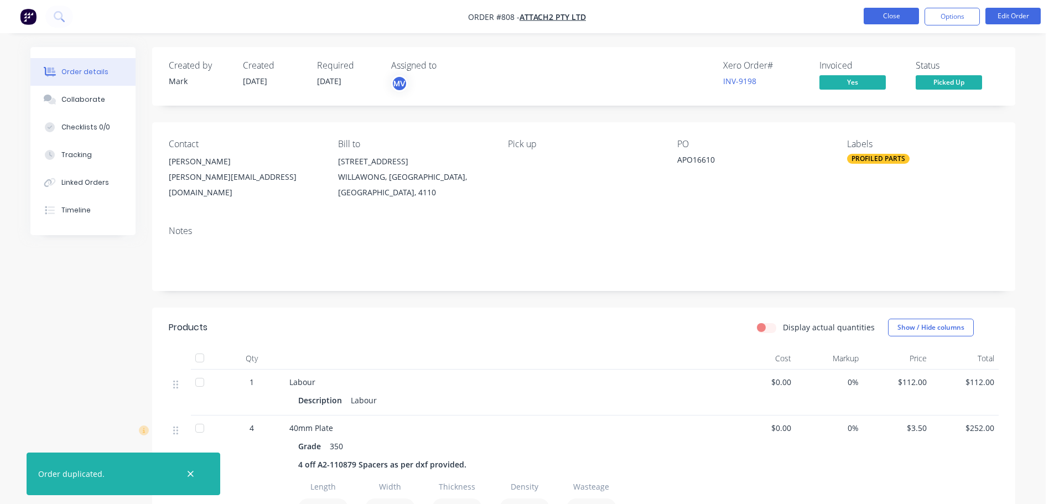
click at [903, 11] on button "Close" at bounding box center [891, 16] width 55 height 17
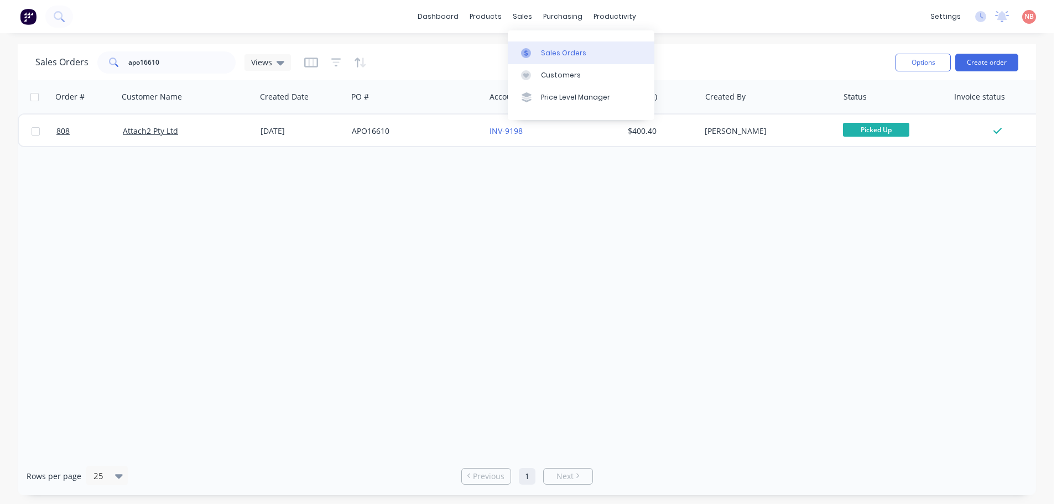
click at [528, 44] on link "Sales Orders" at bounding box center [581, 52] width 147 height 22
drag, startPoint x: 189, startPoint y: 59, endPoint x: 16, endPoint y: 69, distance: 172.9
click at [16, 69] on div "Sales Orders apo16610 Views Options Create order Order # Customer Name Created …" at bounding box center [527, 269] width 1054 height 451
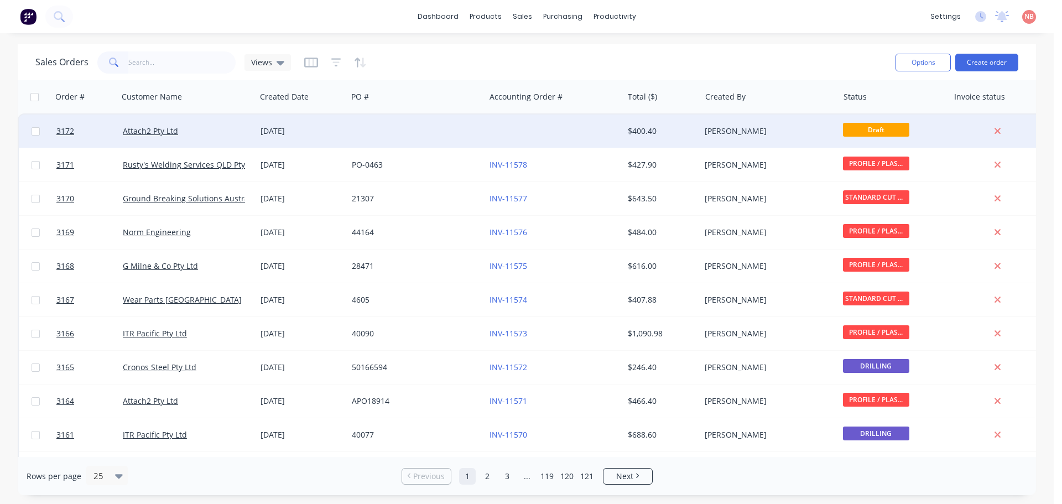
click at [422, 125] on div at bounding box center [416, 131] width 138 height 33
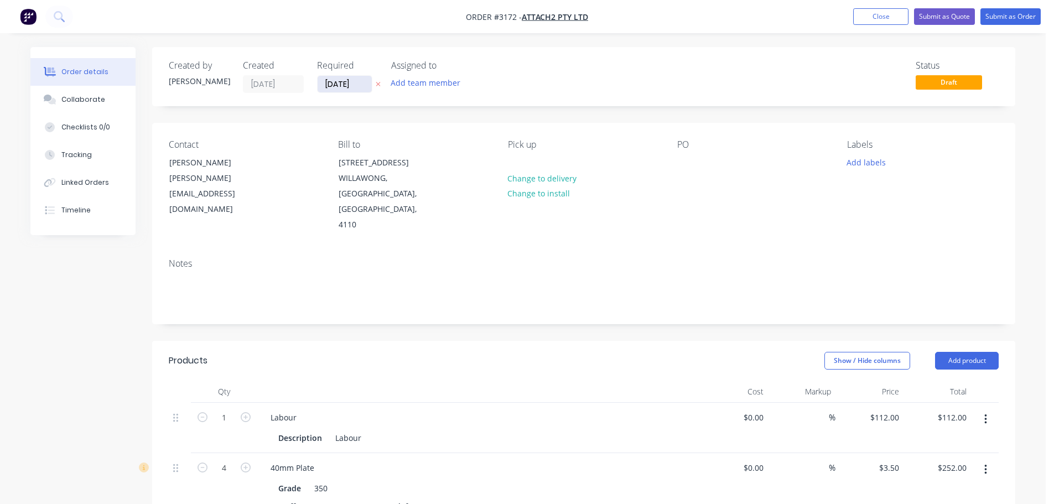
click at [334, 86] on input "[DATE]" at bounding box center [345, 84] width 54 height 17
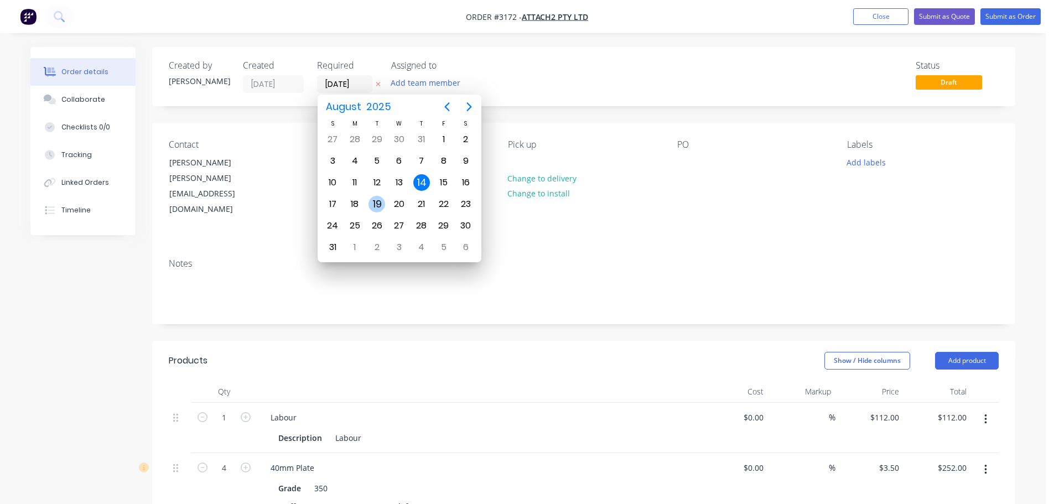
click at [372, 203] on div "19" at bounding box center [377, 204] width 17 height 17
type input "[DATE]"
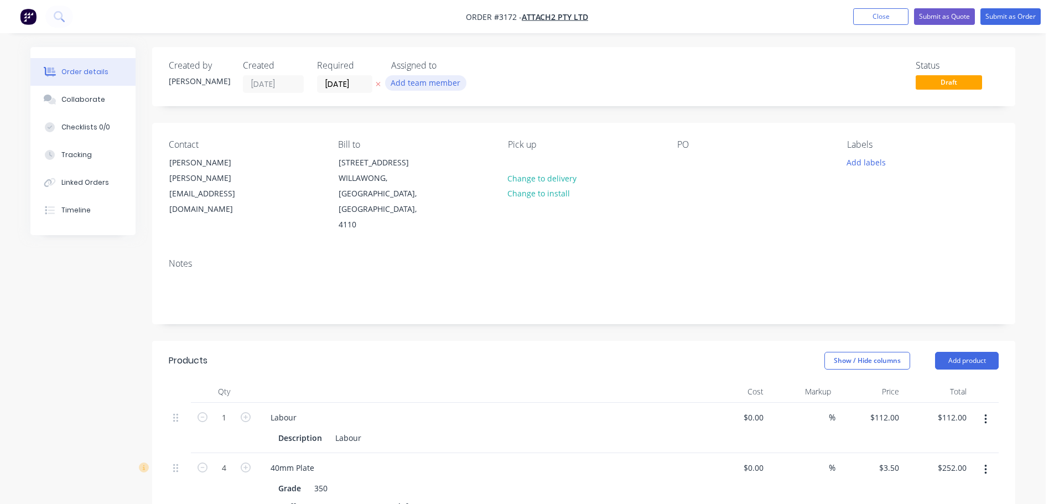
click at [418, 81] on button "Add team member" at bounding box center [425, 82] width 81 height 15
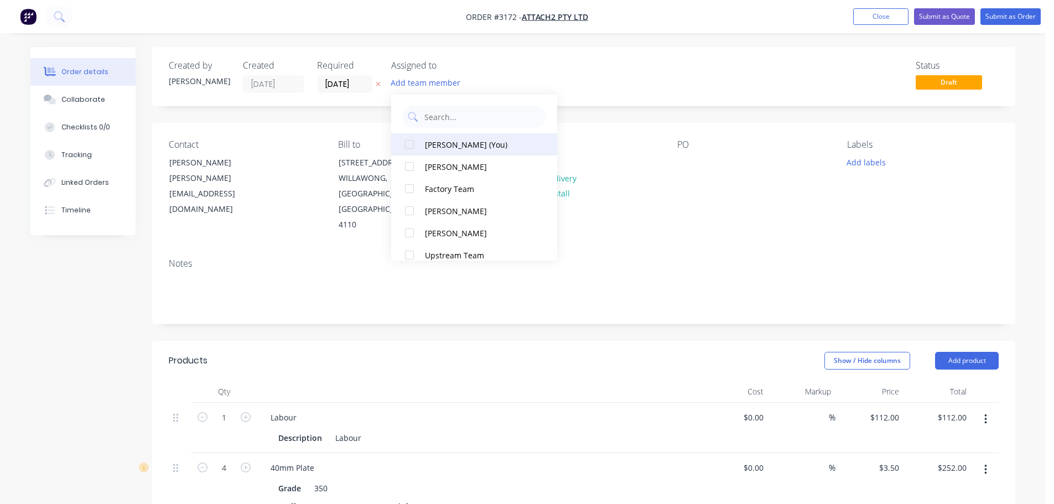
click at [432, 137] on button "[PERSON_NAME] (You)" at bounding box center [474, 144] width 166 height 22
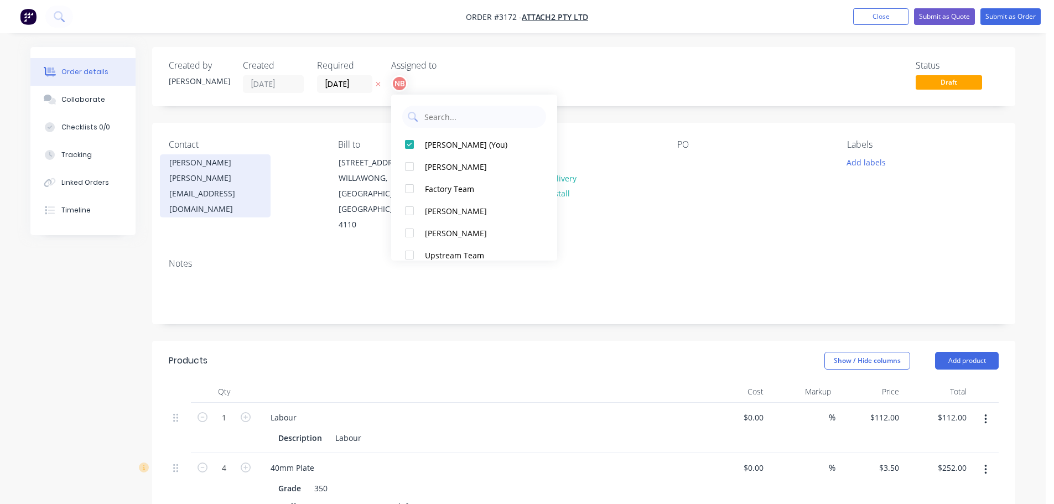
click at [219, 170] on div "[PERSON_NAME]" at bounding box center [215, 162] width 92 height 15
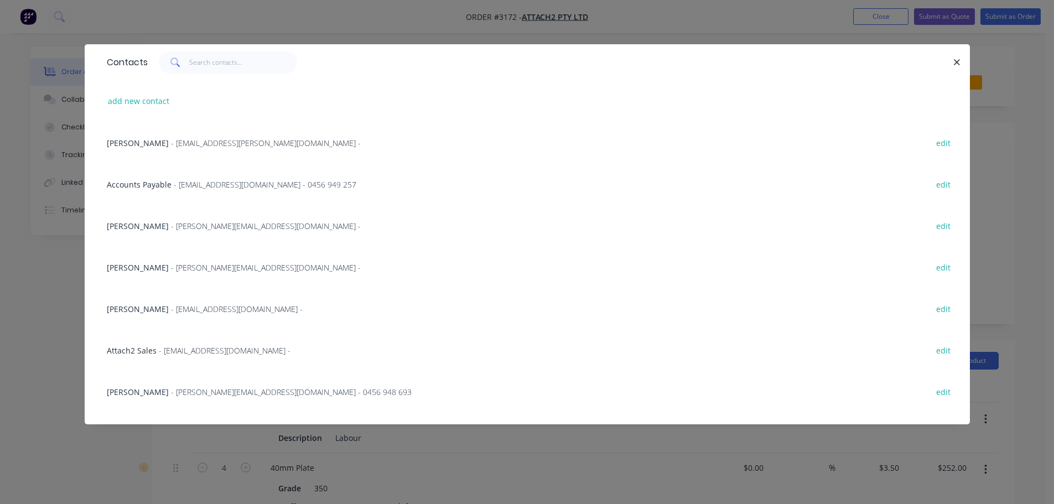
click at [170, 148] on div "Damian Collyer - [EMAIL_ADDRESS][PERSON_NAME][DOMAIN_NAME] -" at bounding box center [234, 143] width 254 height 12
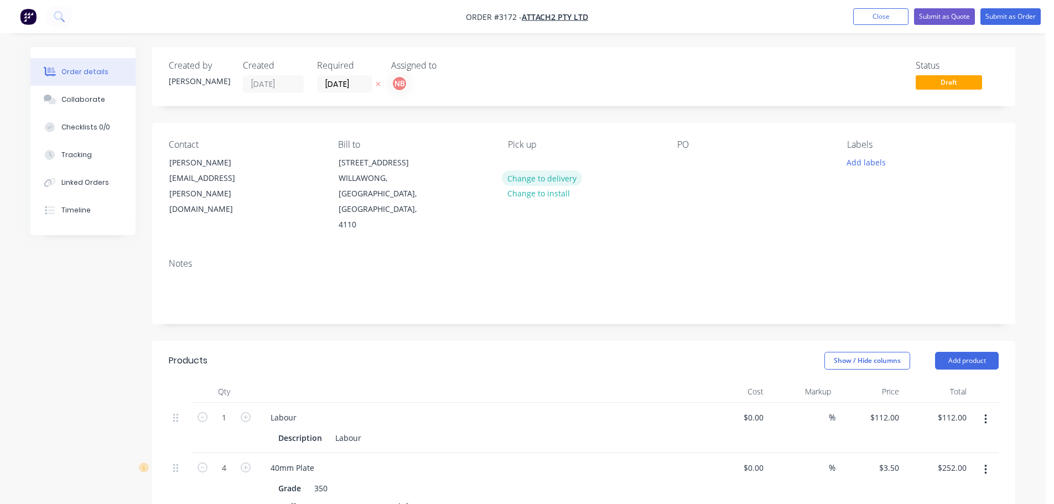
click at [544, 177] on button "Change to delivery" at bounding box center [542, 177] width 81 height 15
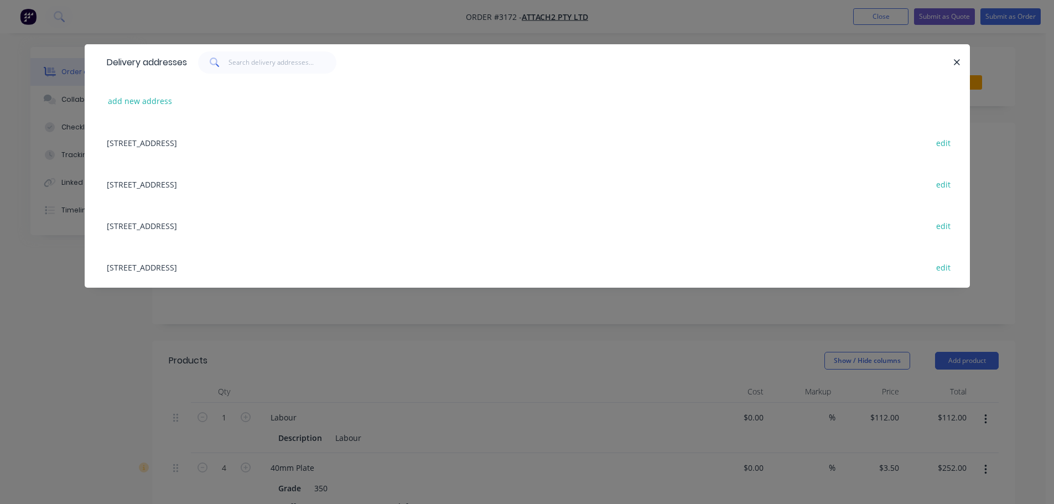
click at [221, 144] on div "[STREET_ADDRESS] edit" at bounding box center [527, 142] width 852 height 41
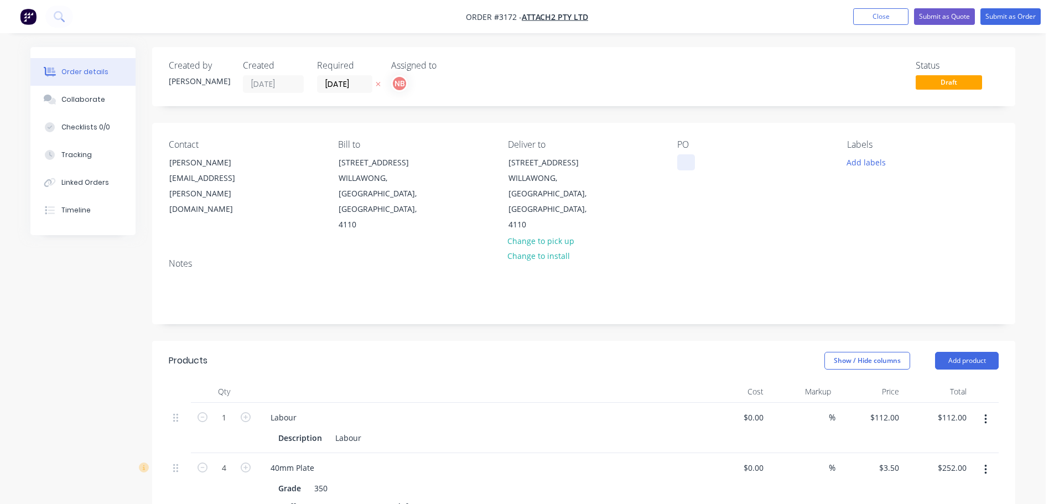
click at [680, 162] on div at bounding box center [686, 162] width 18 height 16
click at [701, 162] on div "APO" at bounding box center [693, 162] width 33 height 16
click at [861, 160] on button "Add labels" at bounding box center [866, 161] width 51 height 15
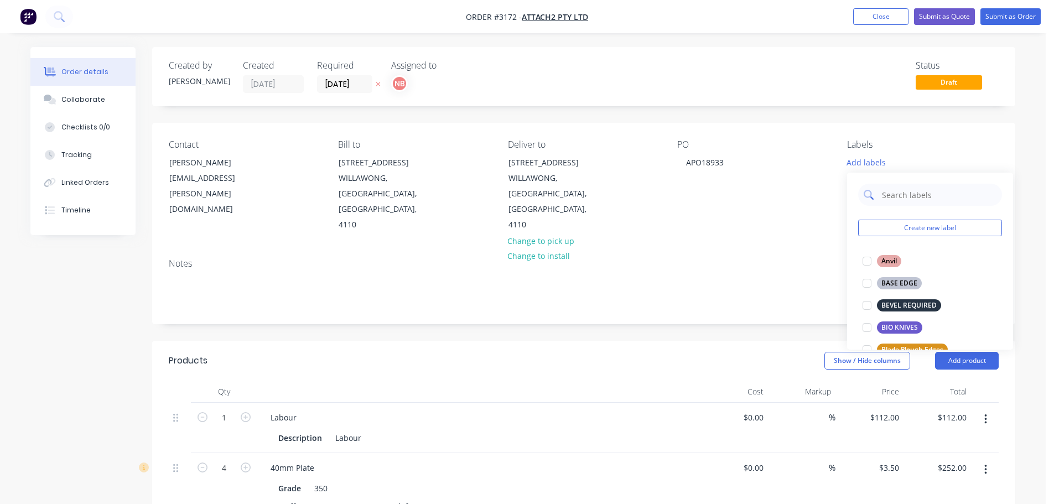
click at [877, 193] on div at bounding box center [930, 195] width 144 height 22
click at [886, 194] on input "text" at bounding box center [939, 195] width 116 height 22
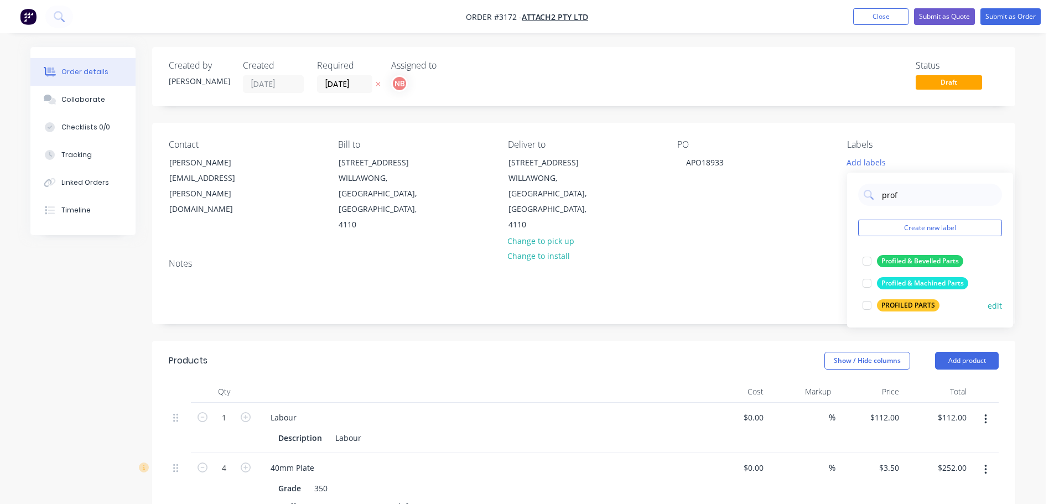
type input "prof"
click at [900, 303] on div "PROFILED PARTS" at bounding box center [908, 305] width 63 height 12
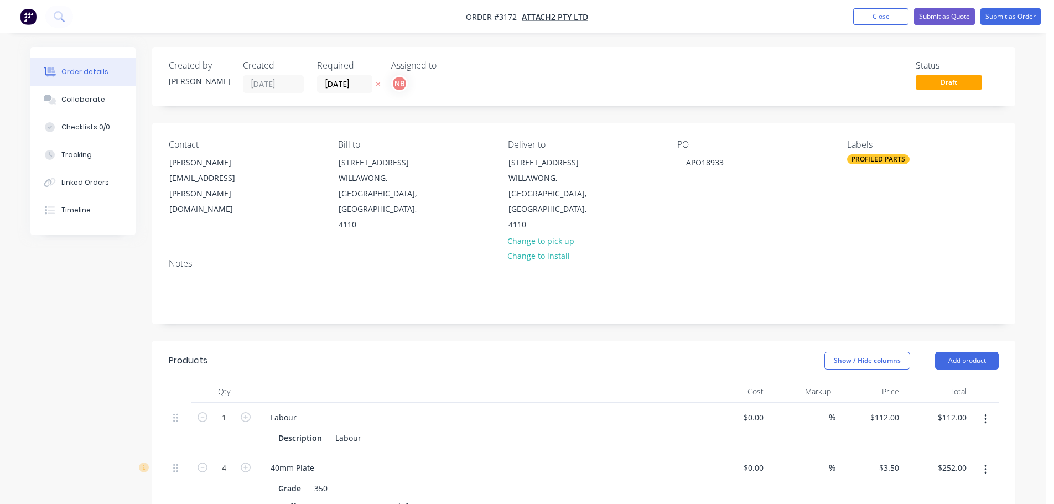
click at [800, 319] on div "Created by [PERSON_NAME] Created [DATE] Required [DATE] Assigned to NB Status D…" at bounding box center [583, 479] width 863 height 865
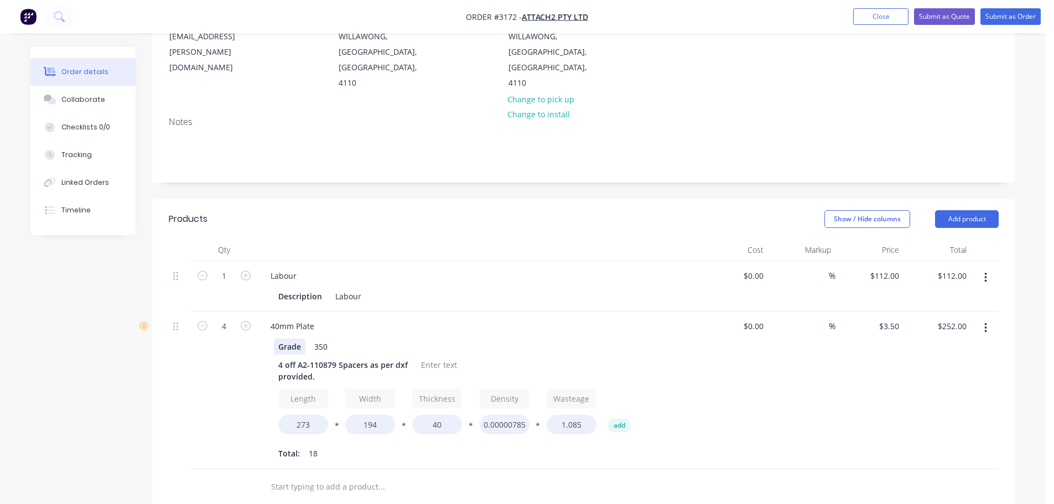
scroll to position [166, 0]
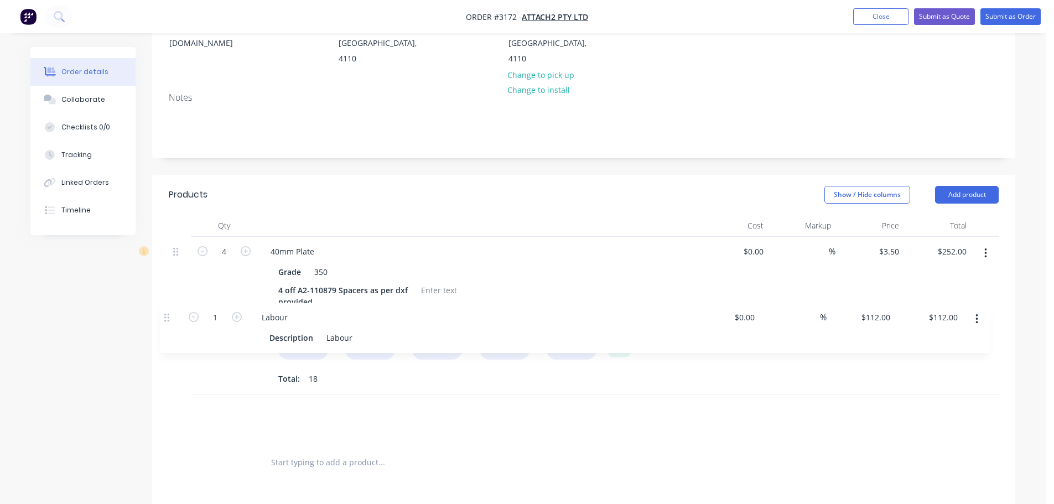
drag, startPoint x: 175, startPoint y: 239, endPoint x: 167, endPoint y: 323, distance: 84.5
click at [167, 323] on div "Qty Cost Markup Price Total 1 Labour Description Labour $0.00 $0.00 % $112.00 $…" at bounding box center [583, 348] width 863 height 266
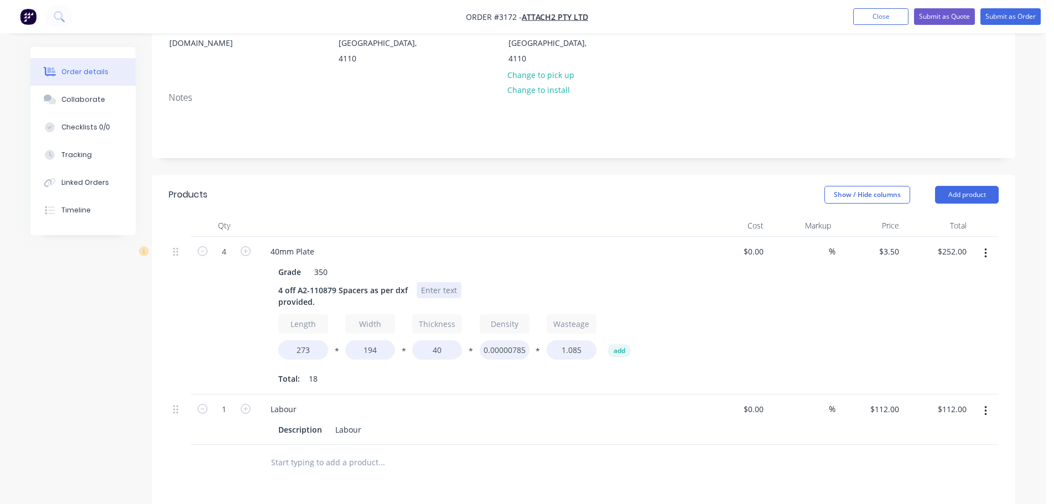
click at [459, 282] on div at bounding box center [439, 290] width 45 height 16
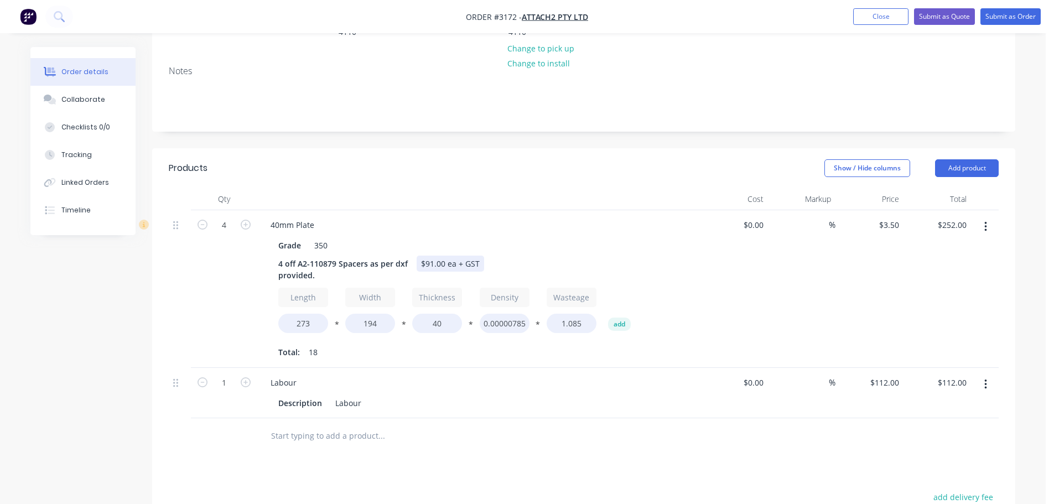
scroll to position [188, 0]
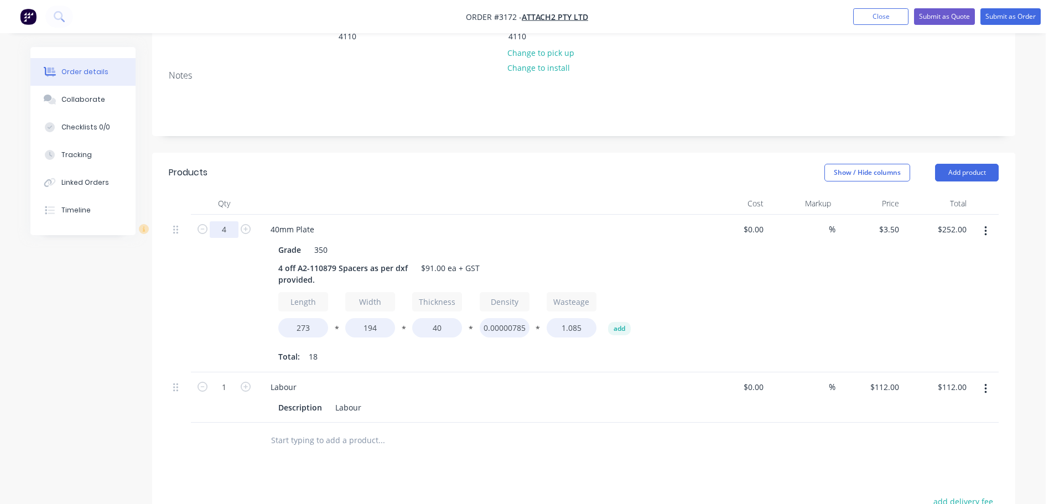
click at [219, 221] on input "4" at bounding box center [224, 229] width 29 height 17
type input "2"
type input "$126.00"
drag, startPoint x: 430, startPoint y: 156, endPoint x: 381, endPoint y: 189, distance: 59.4
click at [430, 164] on div "Show / Hide columns Add product" at bounding box center [671, 173] width 653 height 18
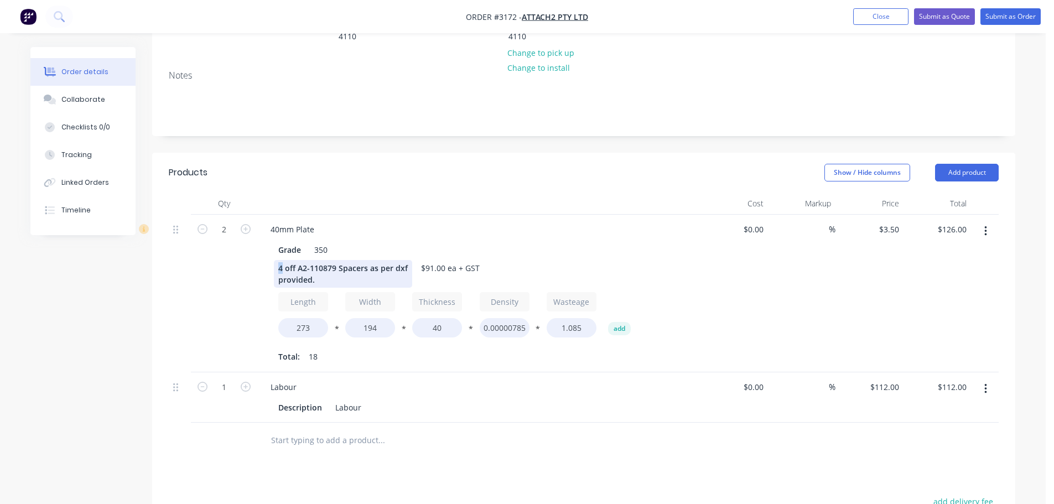
drag, startPoint x: 282, startPoint y: 253, endPoint x: 276, endPoint y: 253, distance: 6.1
click at [276, 260] on div "4 off A2-110879 Spacers as per dxf provided." at bounding box center [343, 274] width 138 height 28
click at [437, 153] on header "Products Show / Hide columns Add product" at bounding box center [583, 173] width 863 height 40
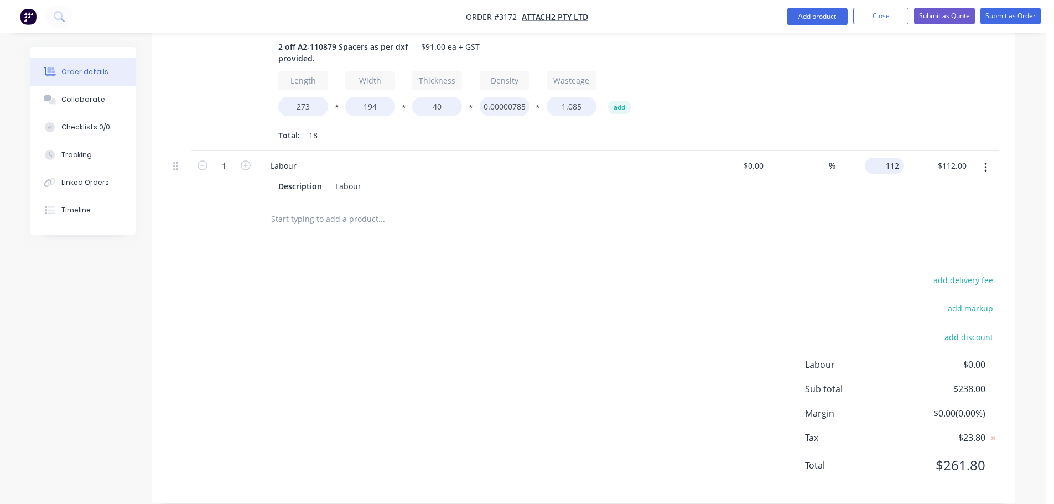
click at [882, 158] on div "112 $112.00" at bounding box center [884, 166] width 39 height 16
type input "$0.00"
click at [859, 231] on div "Products Show / Hide columns Add product Qty Cost Markup Price Total 2 40mm Pla…" at bounding box center [583, 217] width 863 height 572
click at [894, 158] on input "0" at bounding box center [890, 166] width 25 height 16
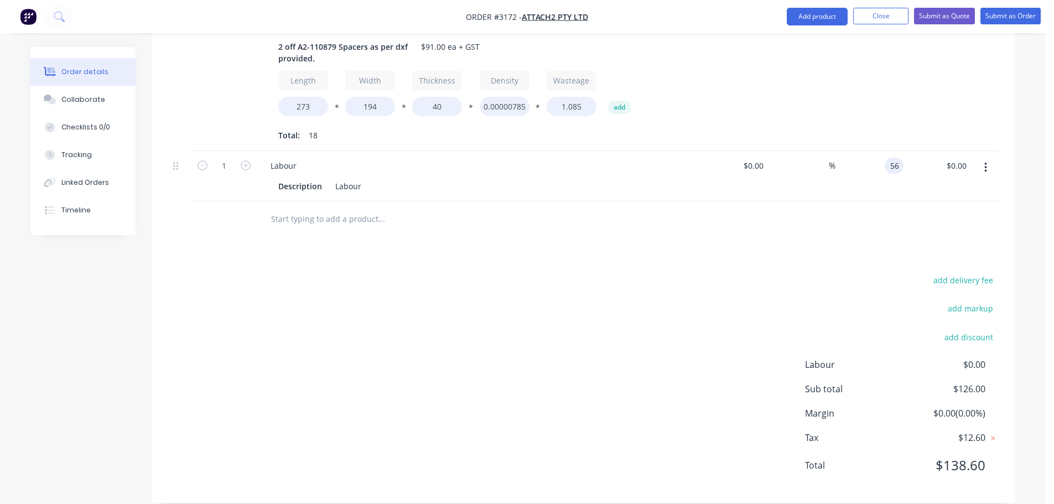
type input "$56.00"
click at [807, 219] on div at bounding box center [584, 219] width 830 height 36
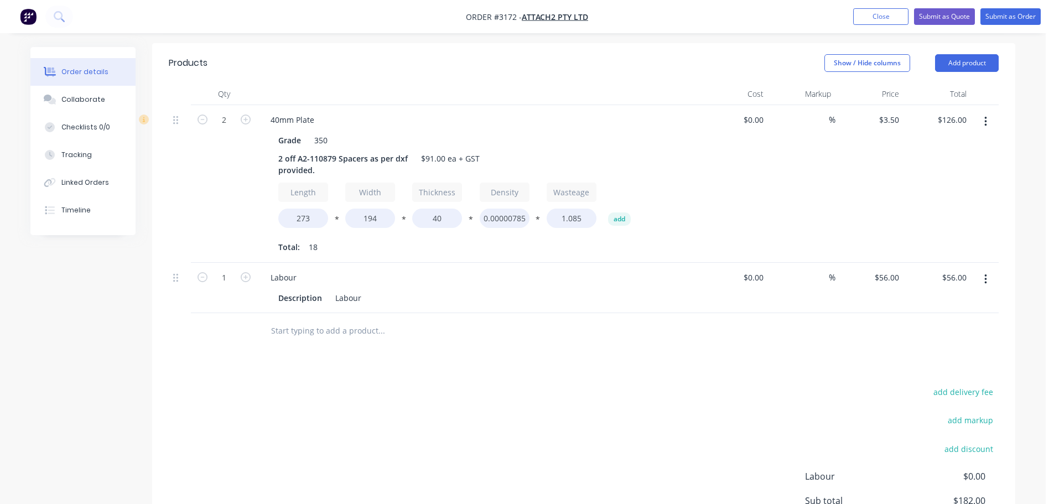
scroll to position [188, 0]
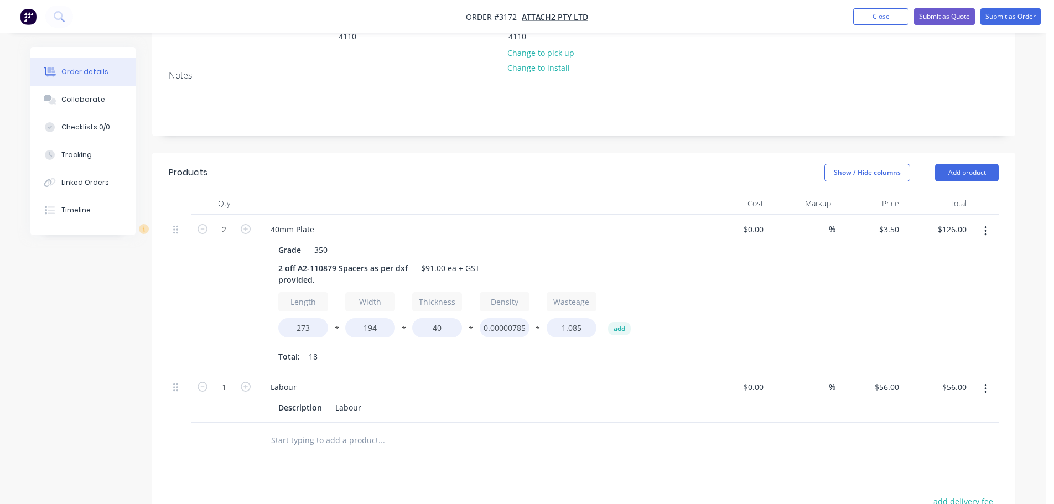
click at [795, 21] on nav "Order #3172 - Attach2 Pty Ltd Add product Close Submit as Quote Submit as Order" at bounding box center [527, 16] width 1054 height 33
click at [882, 9] on button "Close" at bounding box center [880, 16] width 55 height 17
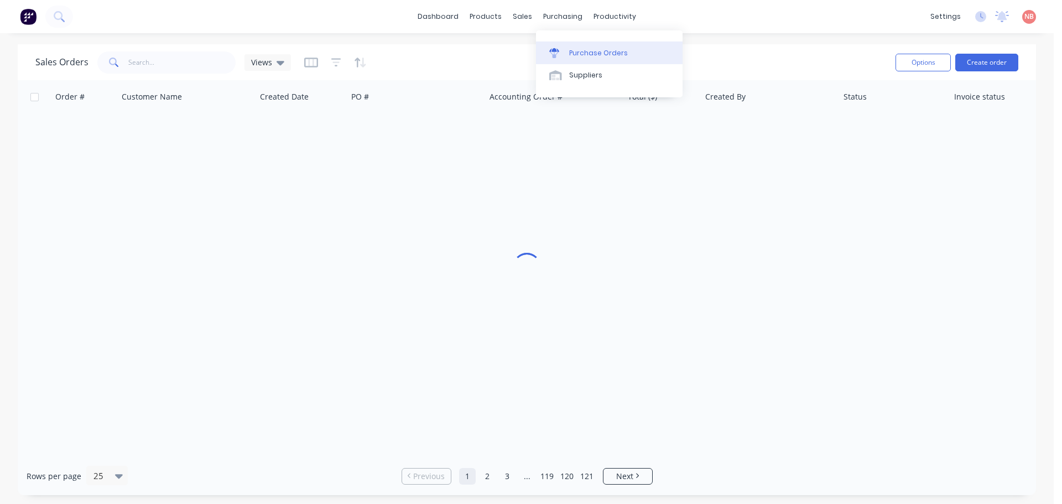
click at [574, 47] on link "Purchase Orders" at bounding box center [609, 52] width 147 height 22
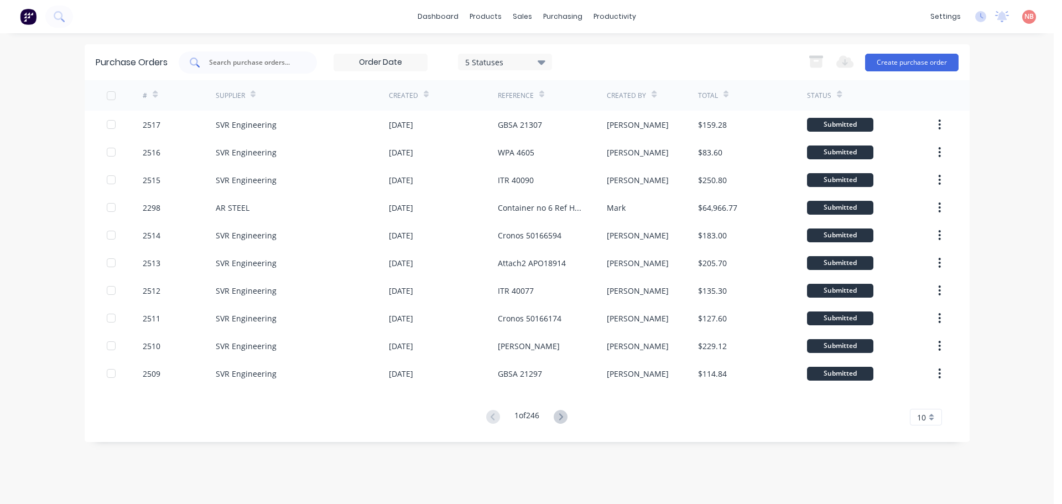
click at [193, 63] on icon at bounding box center [195, 63] width 10 height 10
click at [227, 65] on input "text" at bounding box center [254, 62] width 92 height 11
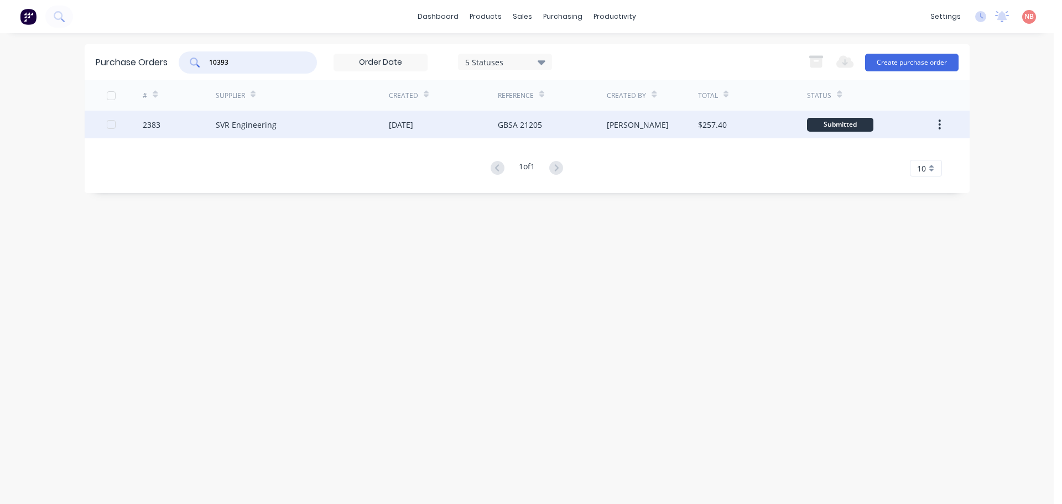
type input "10393"
click at [406, 124] on div "[DATE]" at bounding box center [401, 125] width 24 height 12
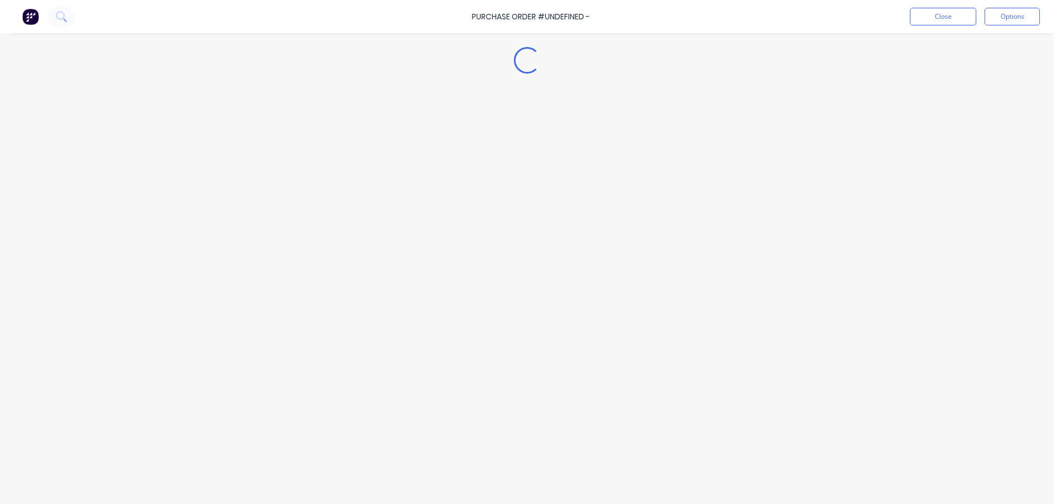
type textarea "x"
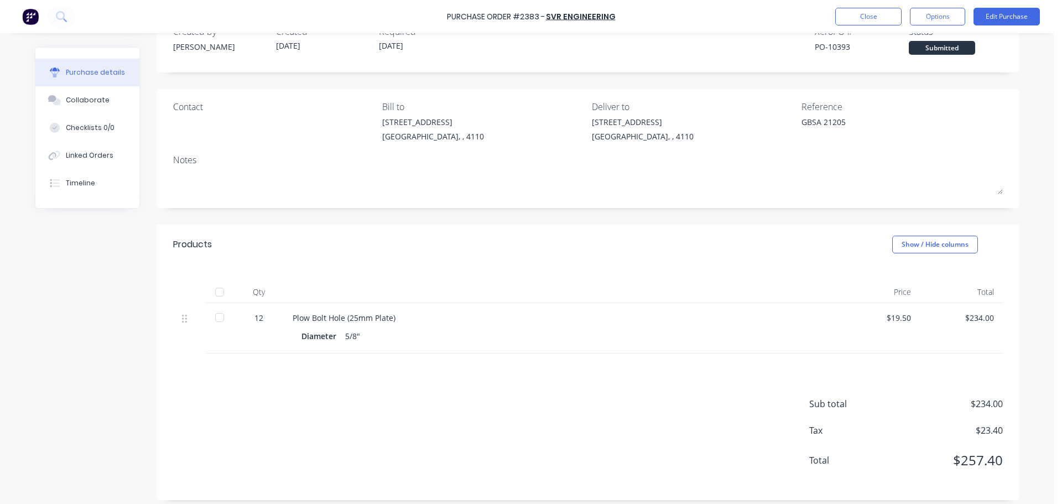
scroll to position [40, 0]
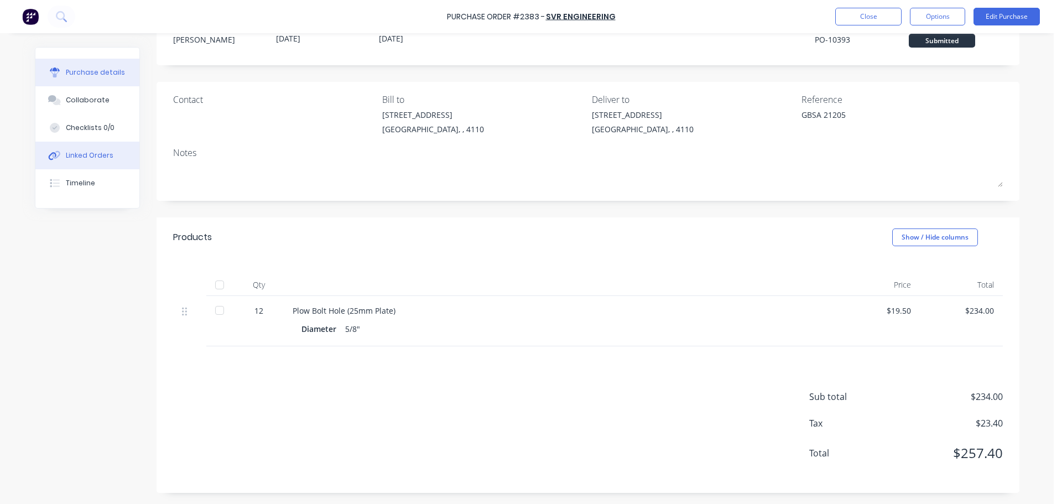
click at [95, 162] on button "Linked Orders" at bounding box center [87, 156] width 104 height 28
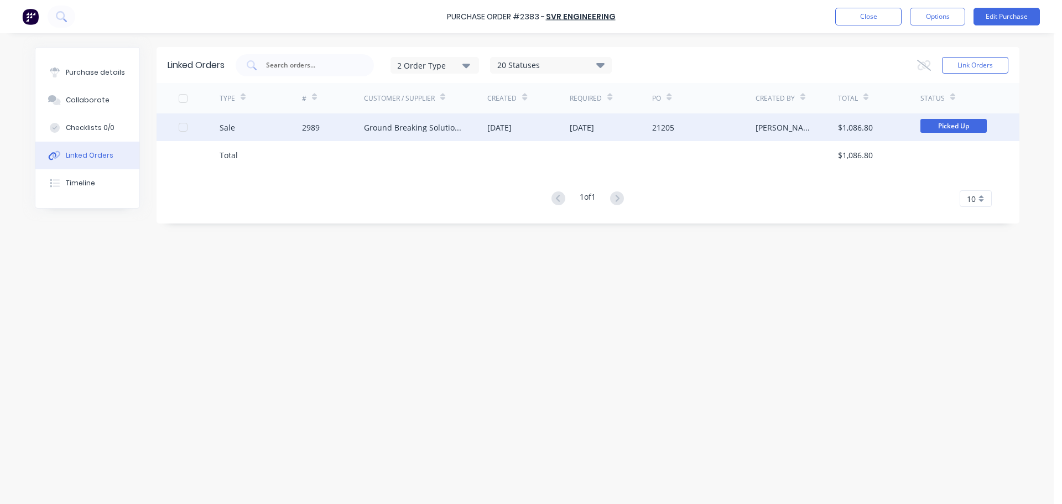
click at [453, 127] on div "Ground Breaking Solutions Australia Pty Ltd" at bounding box center [415, 128] width 102 height 12
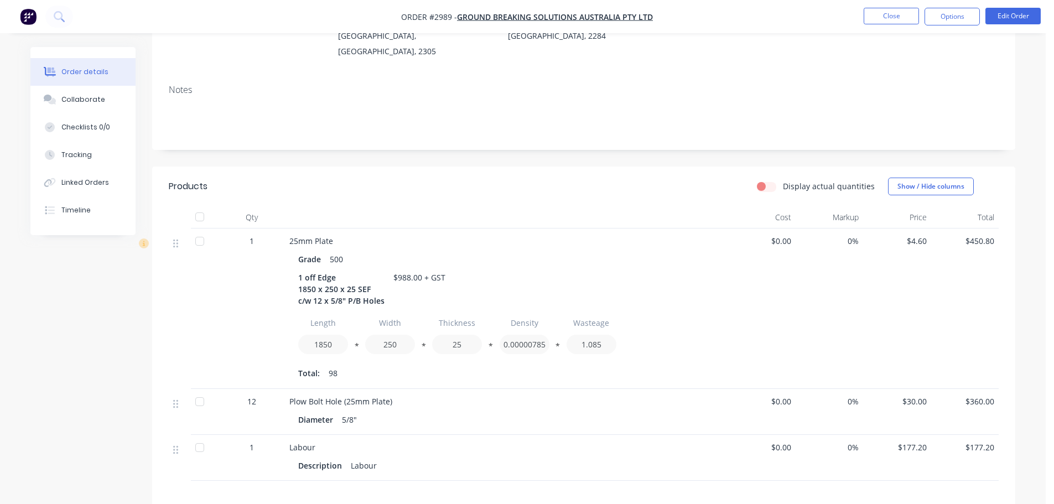
scroll to position [166, 0]
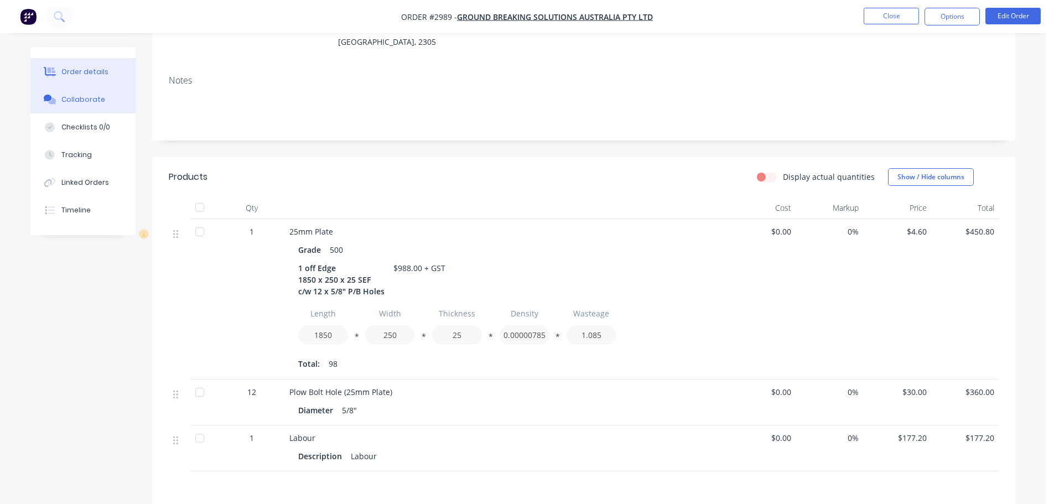
click at [74, 106] on button "Collaborate" at bounding box center [82, 100] width 105 height 28
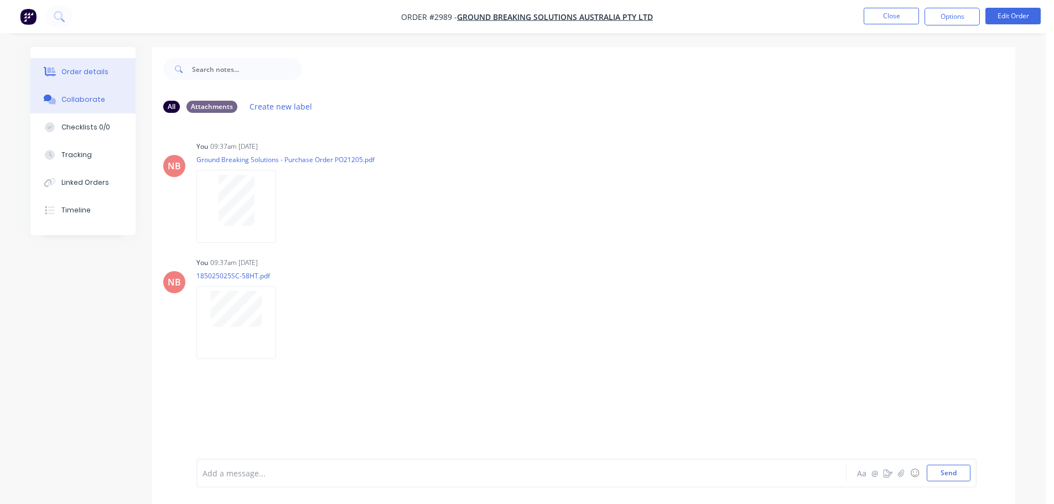
click at [80, 64] on button "Order details" at bounding box center [82, 72] width 105 height 28
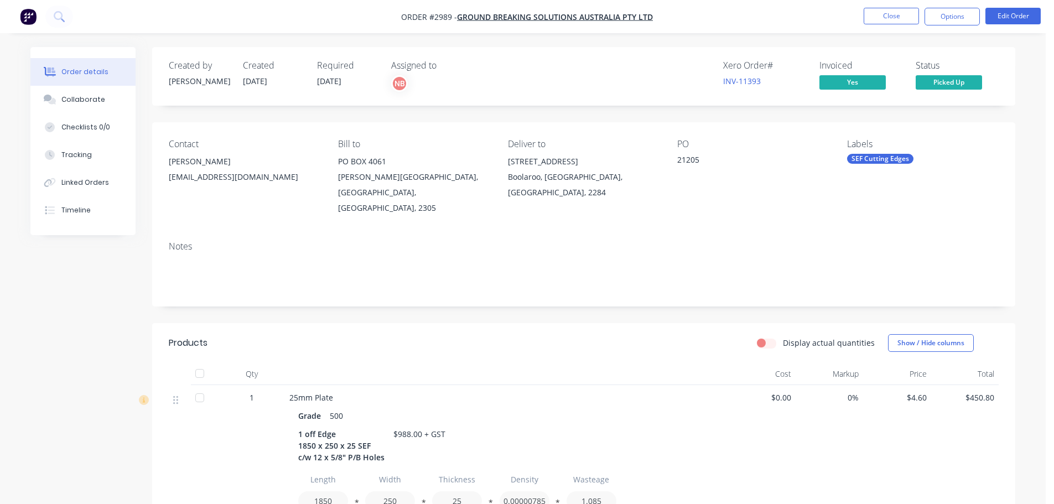
click at [702, 408] on div "Grade 500" at bounding box center [506, 416] width 416 height 16
click at [883, 22] on button "Close" at bounding box center [891, 16] width 55 height 17
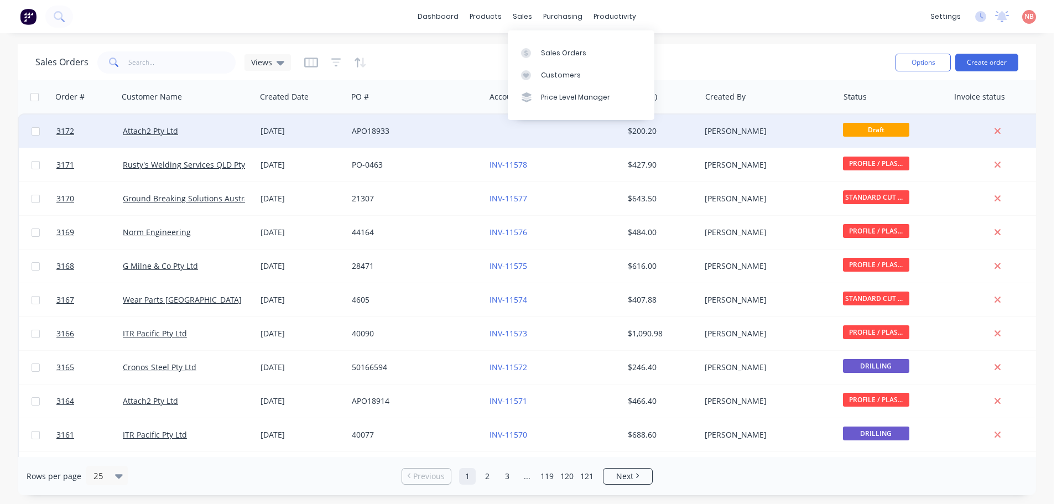
click at [403, 127] on div "APO18933" at bounding box center [413, 131] width 123 height 11
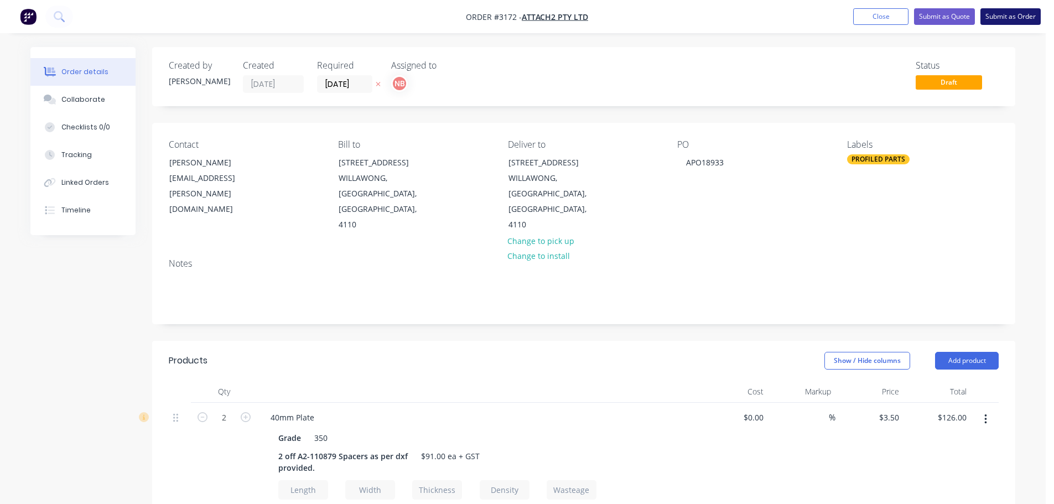
click at [1029, 13] on button "Submit as Order" at bounding box center [1010, 16] width 60 height 17
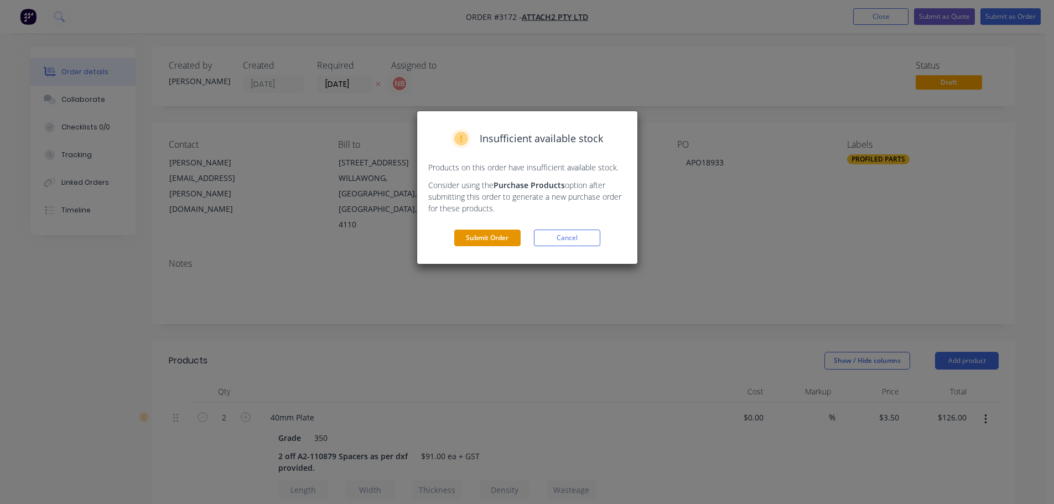
click at [466, 241] on button "Submit Order" at bounding box center [487, 238] width 66 height 17
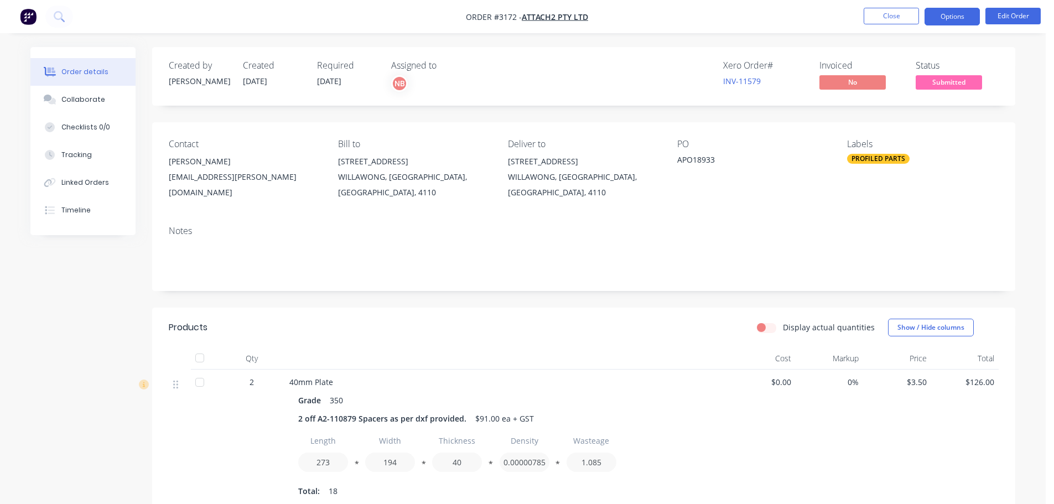
click at [963, 17] on button "Options" at bounding box center [952, 17] width 55 height 18
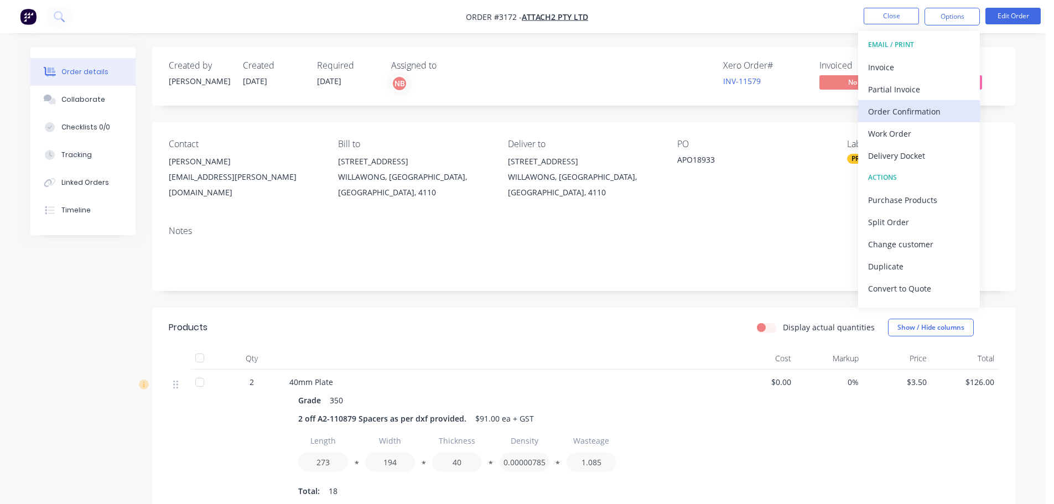
click at [893, 113] on div "Order Confirmation" at bounding box center [919, 111] width 102 height 16
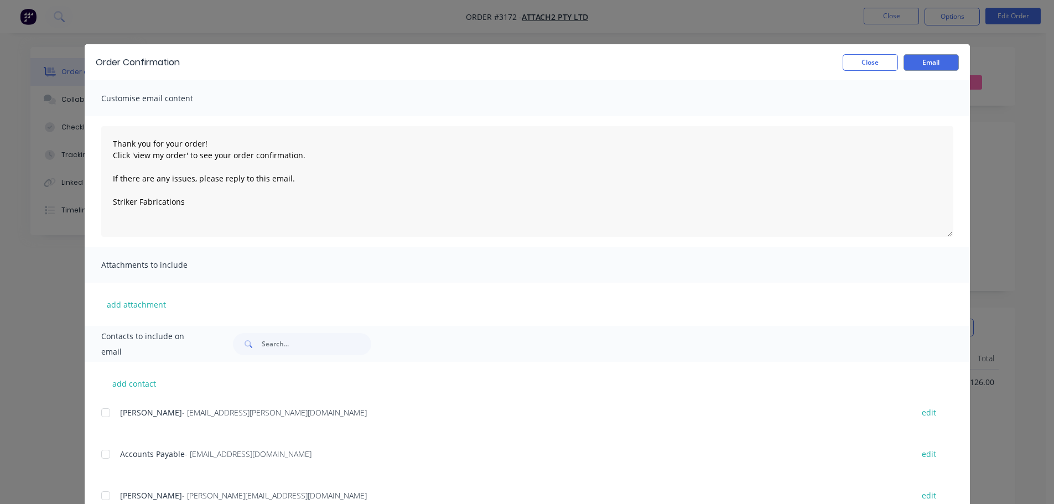
click at [106, 414] on div at bounding box center [106, 413] width 22 height 22
type textarea "Thank you for your order! Click 'view my order' to see your order confirmation.…"
click at [923, 64] on button "Email" at bounding box center [931, 62] width 55 height 17
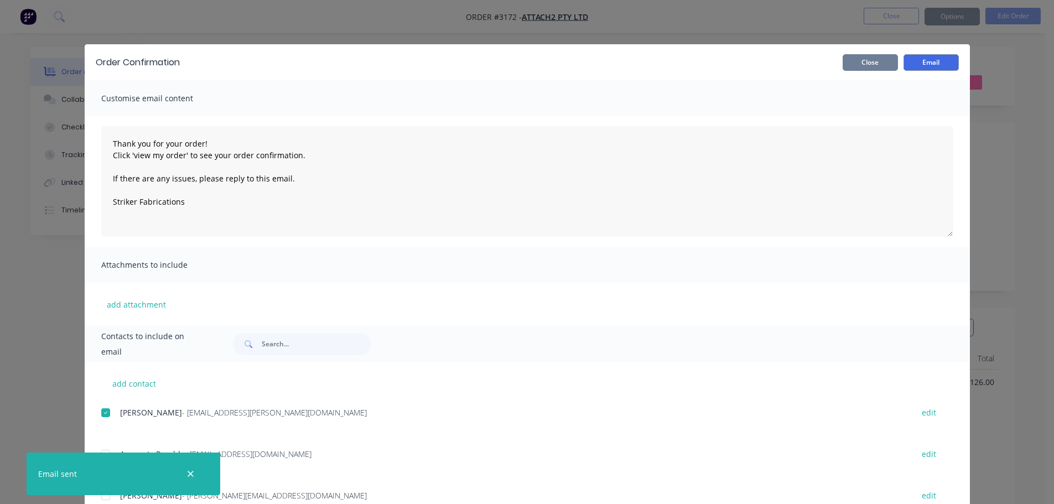
click at [878, 62] on button "Close" at bounding box center [870, 62] width 55 height 17
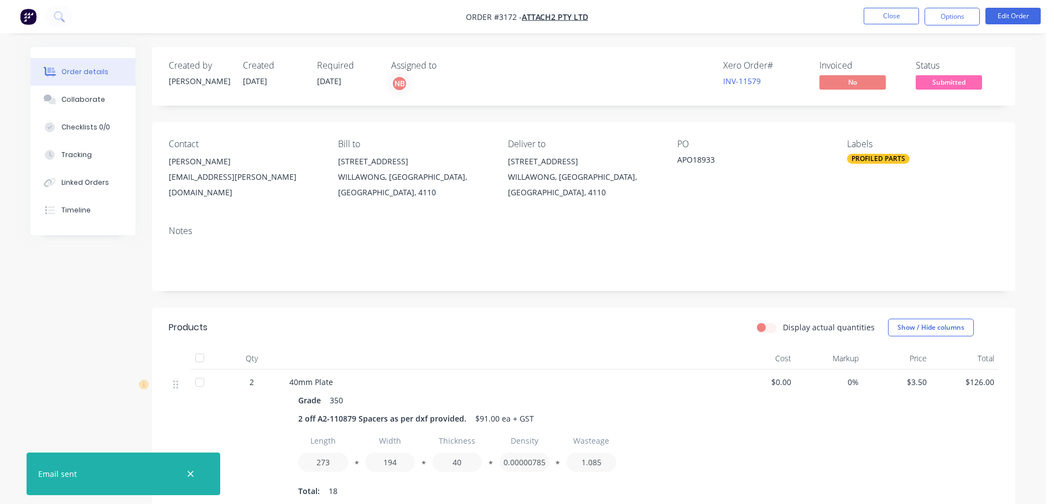
drag, startPoint x: 940, startPoint y: 27, endPoint x: 942, endPoint y: 21, distance: 6.3
click at [940, 26] on nav "Order #3172 - Attach2 Pty Ltd Close Options Edit Order" at bounding box center [527, 16] width 1054 height 33
click at [942, 20] on button "Options" at bounding box center [952, 17] width 55 height 18
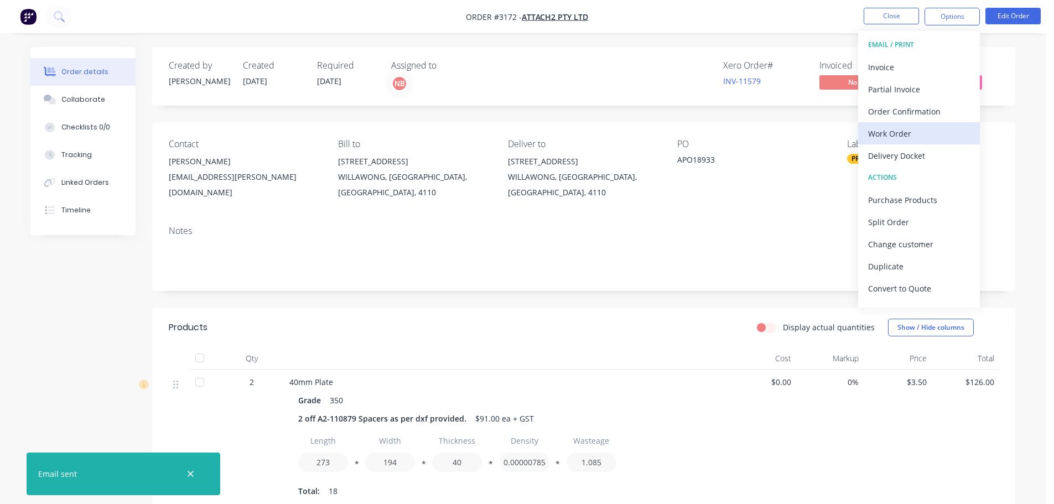
click at [901, 129] on div "Work Order" at bounding box center [919, 134] width 102 height 16
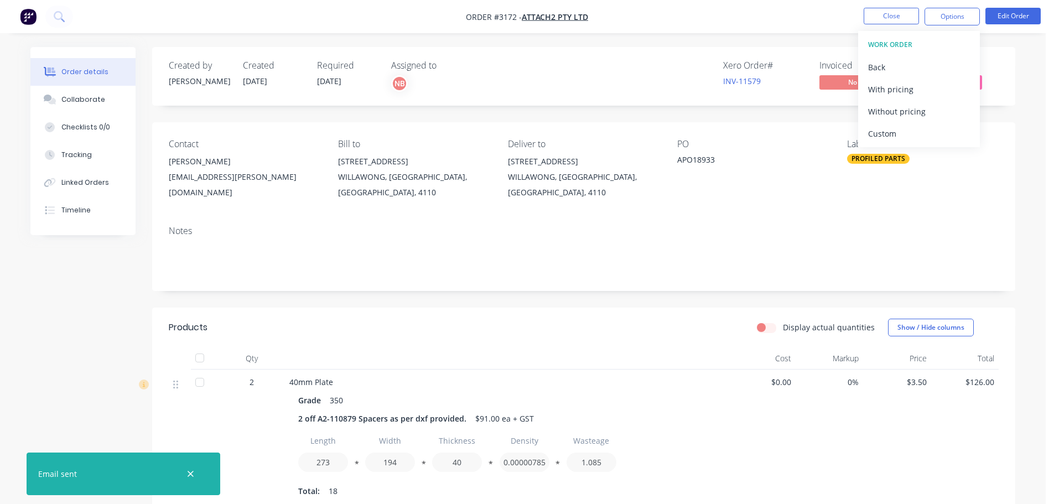
click at [901, 129] on div "Custom" at bounding box center [919, 134] width 102 height 16
click at [898, 113] on div "Without pricing" at bounding box center [919, 111] width 102 height 16
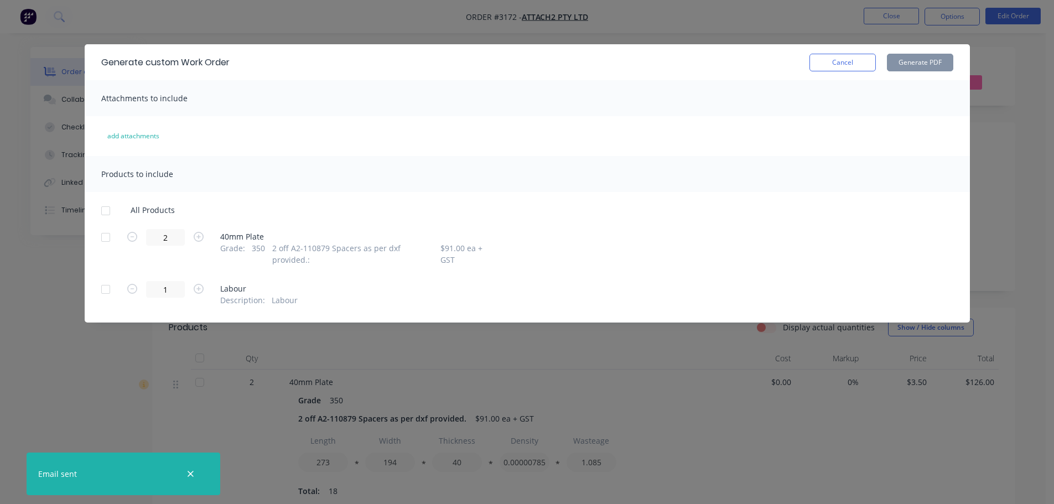
click at [105, 234] on div at bounding box center [106, 237] width 22 height 22
click at [931, 53] on div "Generate custom Work Order Cancel Generate PDF" at bounding box center [527, 62] width 885 height 36
click at [921, 61] on button "Generate PDF" at bounding box center [920, 63] width 66 height 18
drag, startPoint x: 857, startPoint y: 66, endPoint x: 915, endPoint y: 40, distance: 64.4
click at [857, 65] on button "Cancel" at bounding box center [843, 63] width 66 height 18
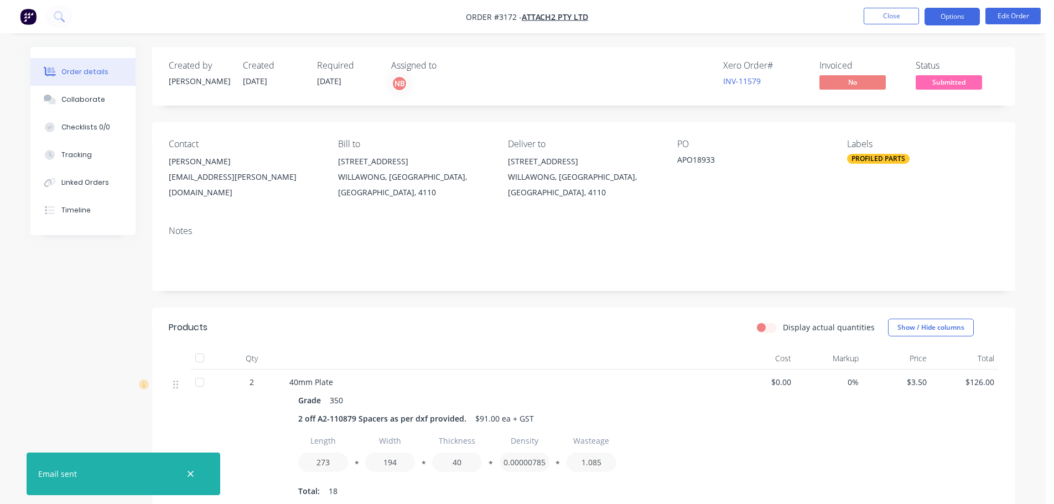
click at [962, 10] on button "Options" at bounding box center [952, 17] width 55 height 18
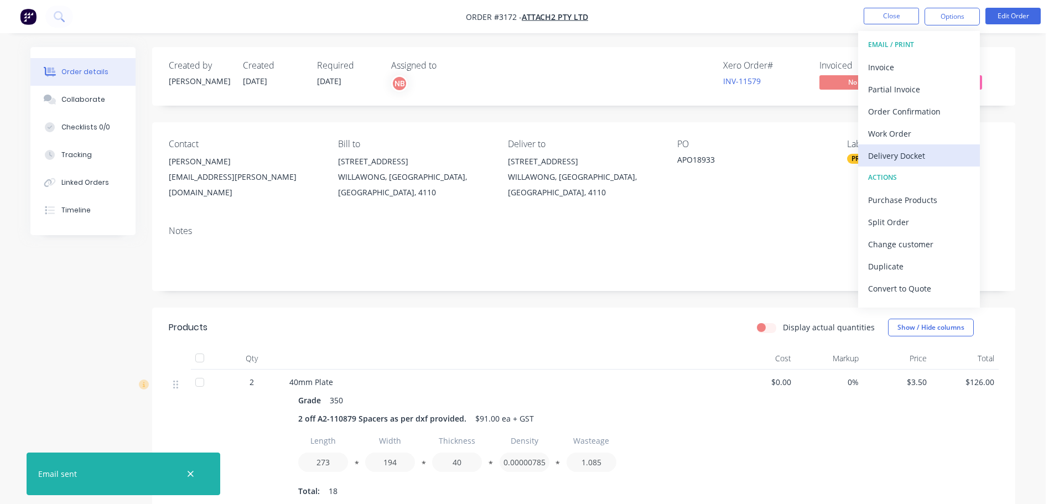
click at [912, 149] on div "Delivery Docket" at bounding box center [919, 156] width 102 height 16
drag, startPoint x: 910, startPoint y: 145, endPoint x: 907, endPoint y: 124, distance: 20.7
click at [908, 135] on div "Custom" at bounding box center [919, 134] width 102 height 16
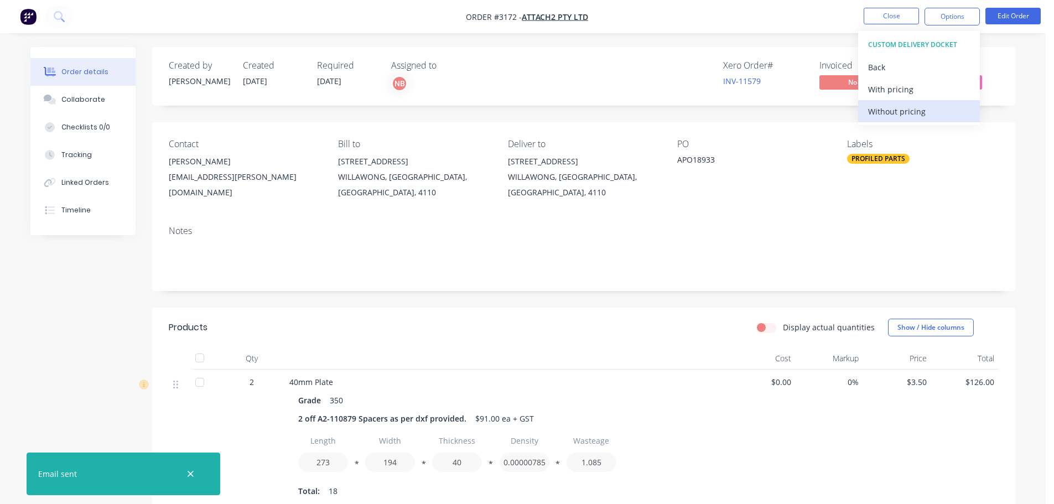
click at [907, 119] on div "Without pricing" at bounding box center [919, 111] width 102 height 16
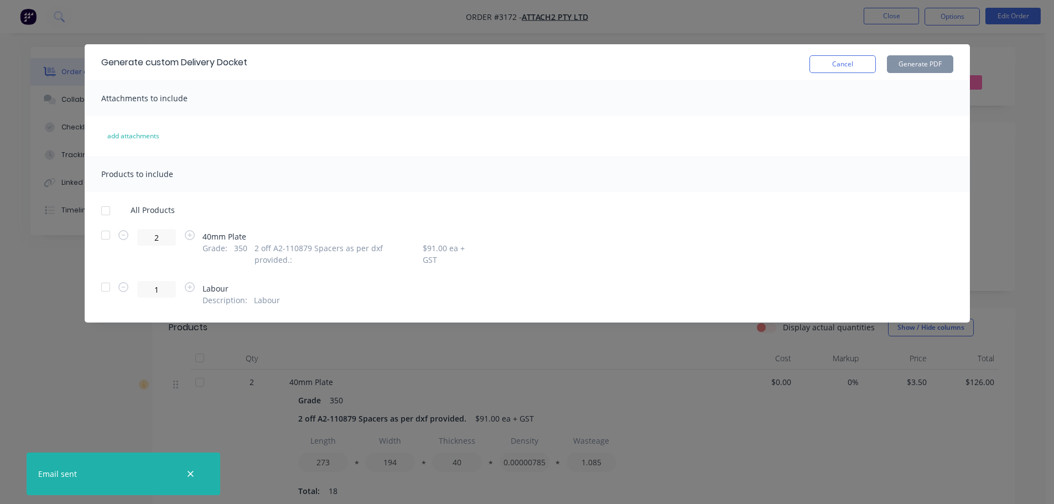
click at [107, 238] on div at bounding box center [106, 235] width 22 height 22
click at [909, 63] on button "Generate PDF" at bounding box center [920, 64] width 66 height 18
click at [845, 56] on button "Cancel" at bounding box center [843, 64] width 66 height 18
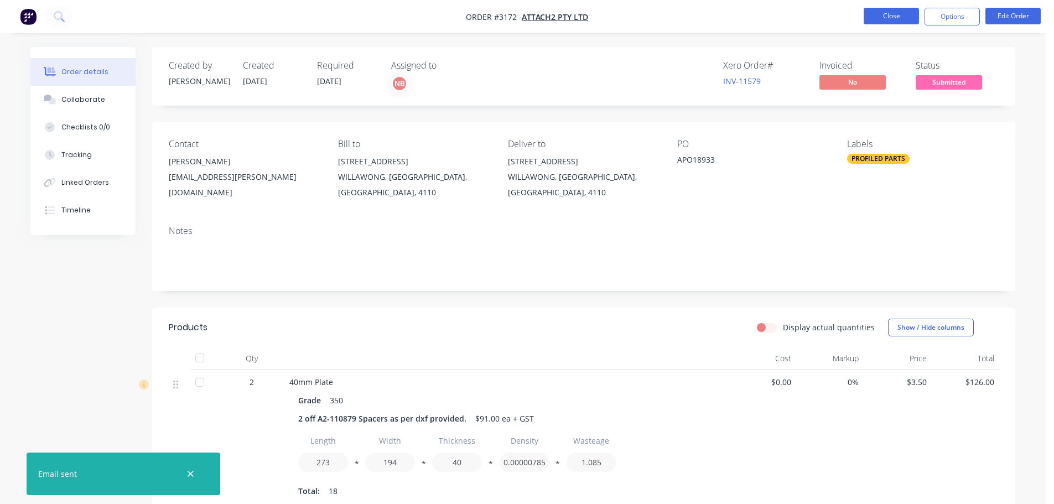
click at [878, 15] on button "Close" at bounding box center [891, 16] width 55 height 17
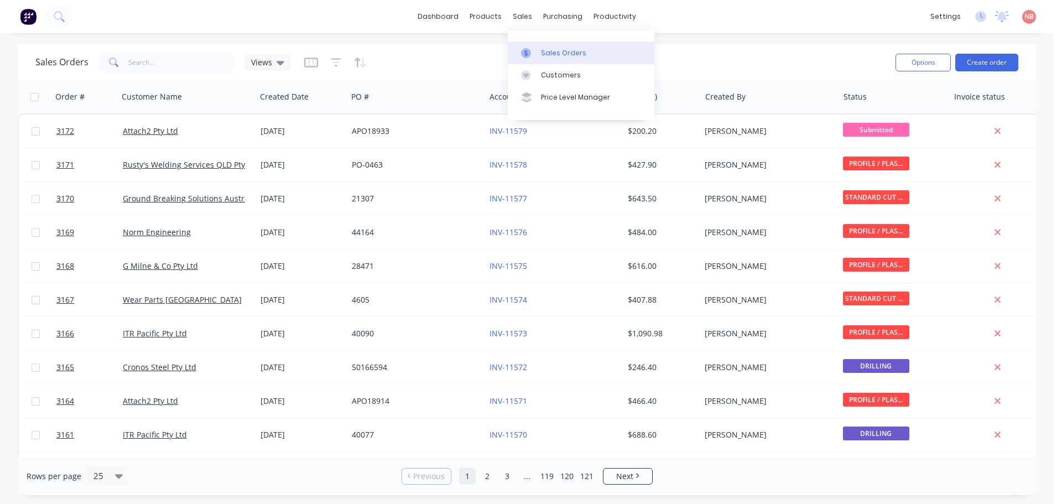
click at [533, 50] on div at bounding box center [529, 53] width 17 height 10
click at [751, 47] on div "Sales Orders Views Options Create order" at bounding box center [527, 62] width 1019 height 36
